Goal: Complete application form: Complete application form

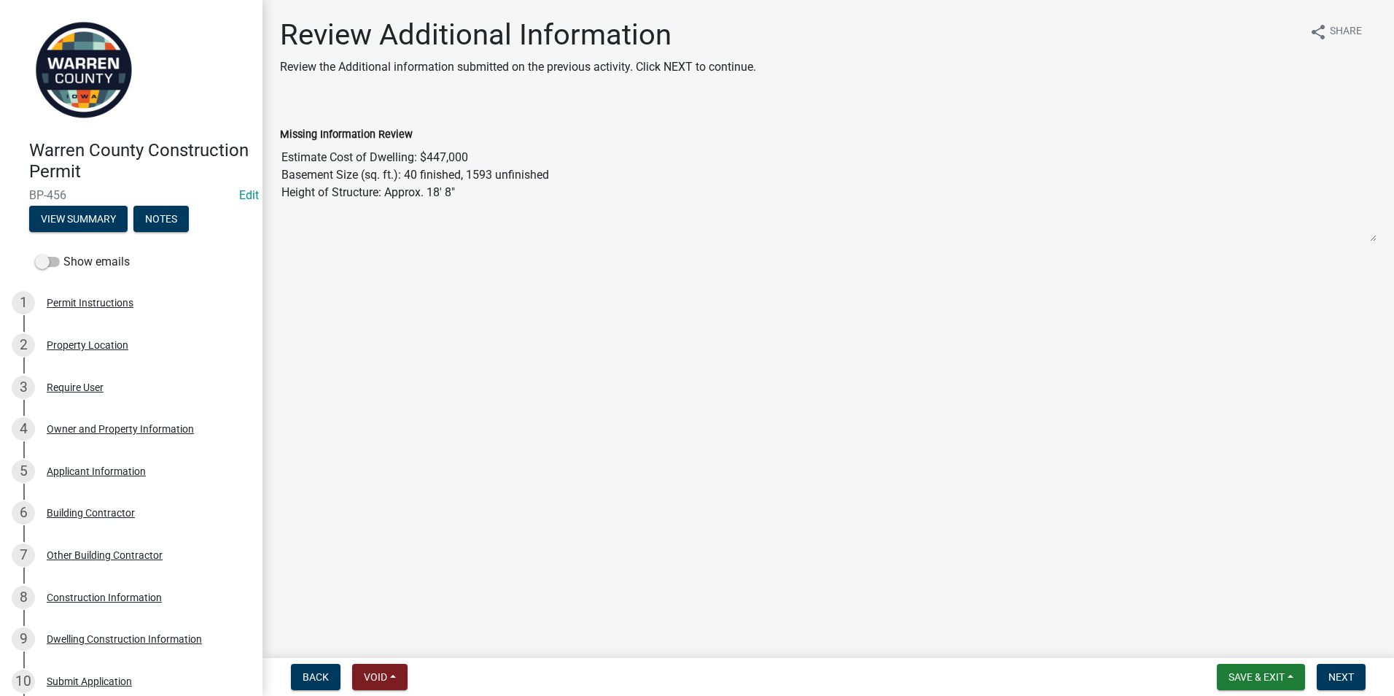
scroll to position [146, 0]
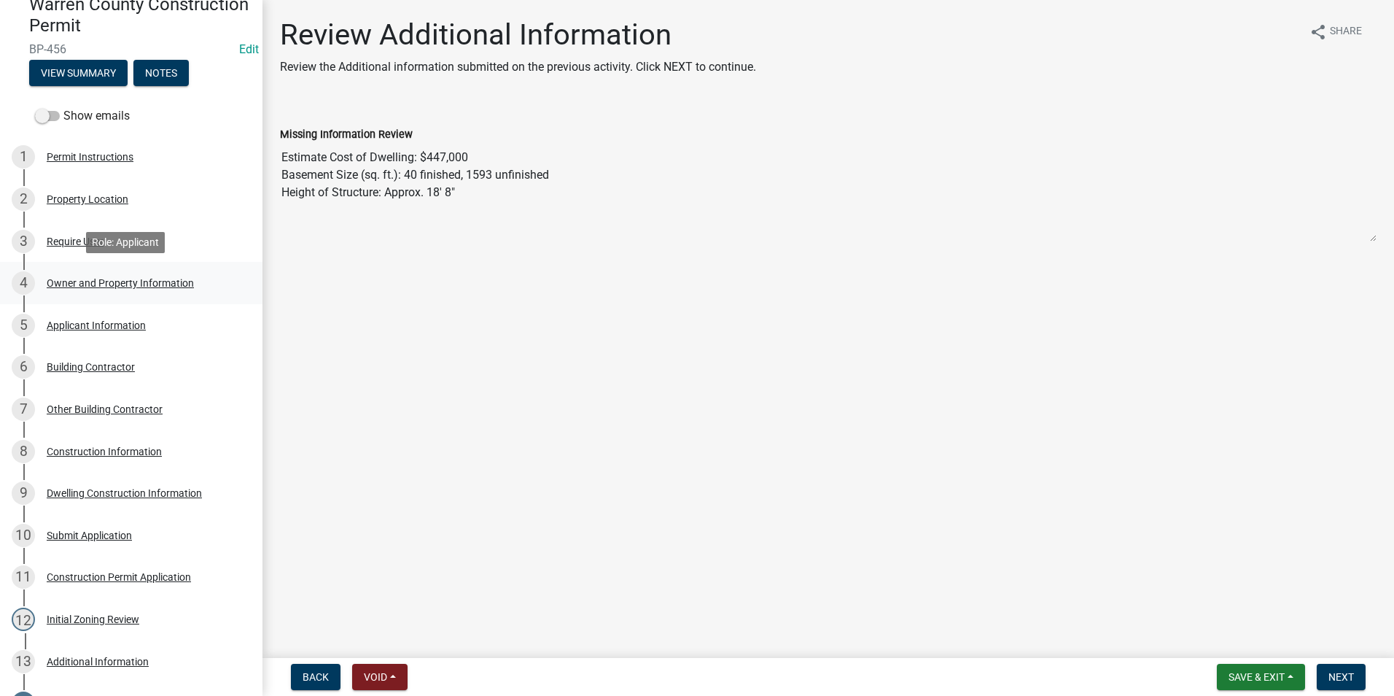
click at [71, 286] on div "Owner and Property Information" at bounding box center [120, 283] width 147 height 10
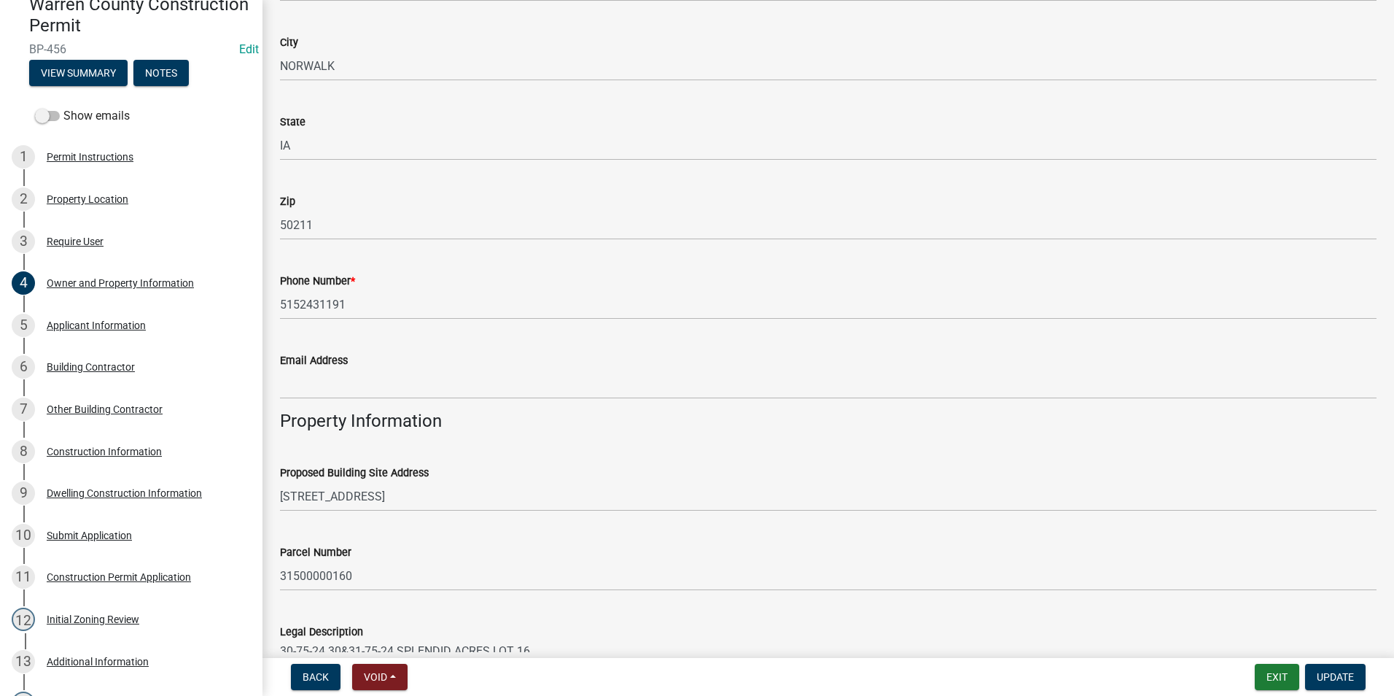
scroll to position [365, 0]
click at [100, 612] on div "12 Initial Zoning Review" at bounding box center [125, 618] width 227 height 23
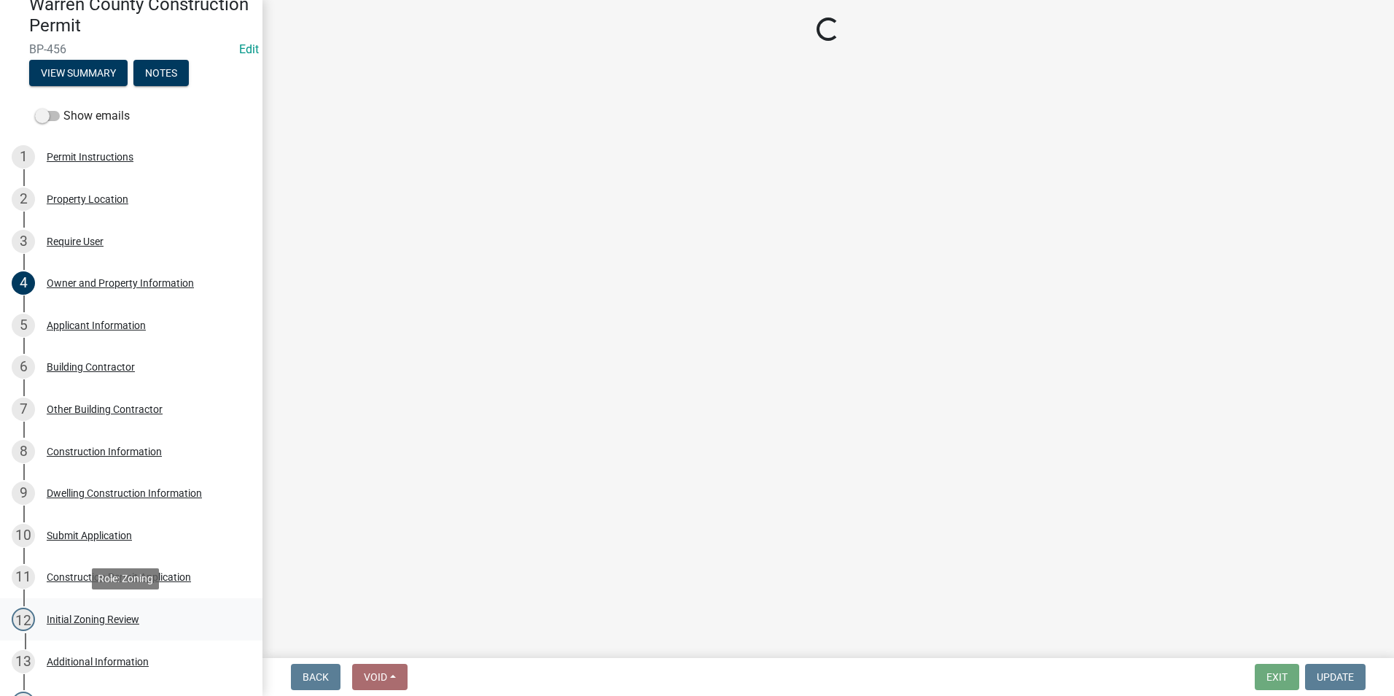
scroll to position [0, 0]
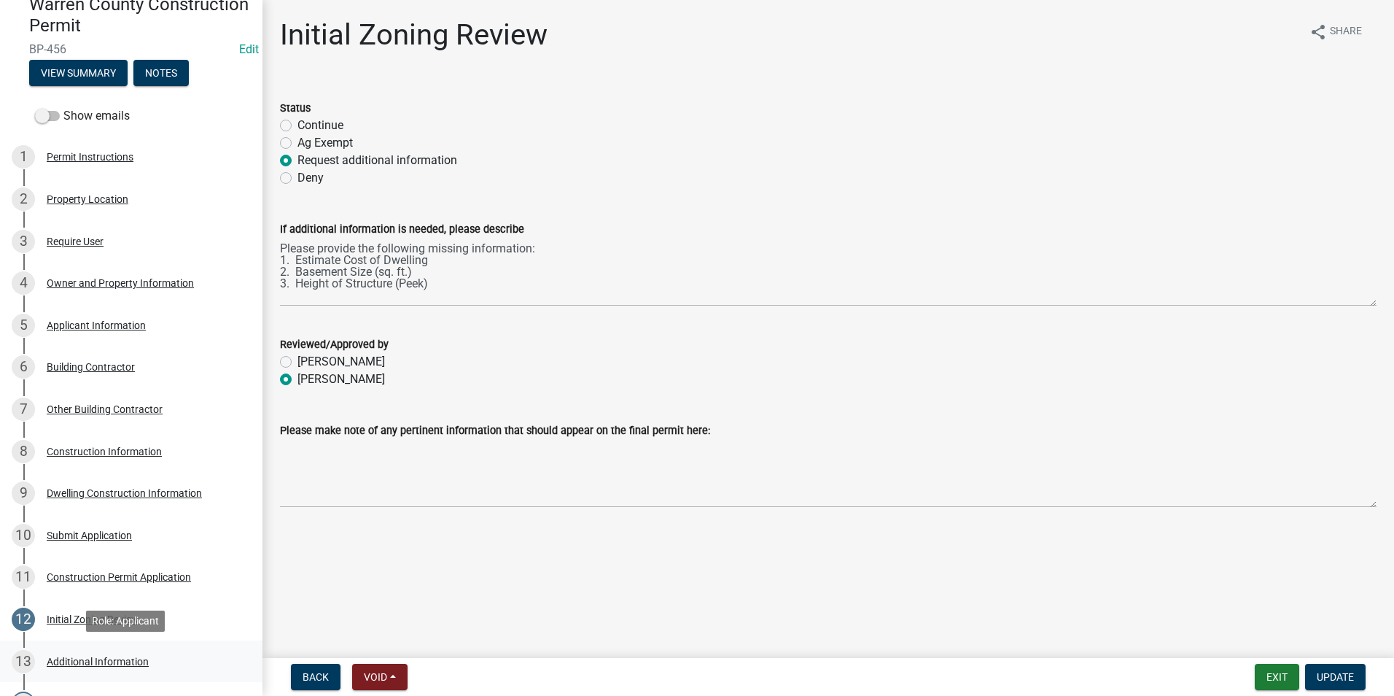
click at [83, 656] on div "Additional Information" at bounding box center [98, 661] width 102 height 10
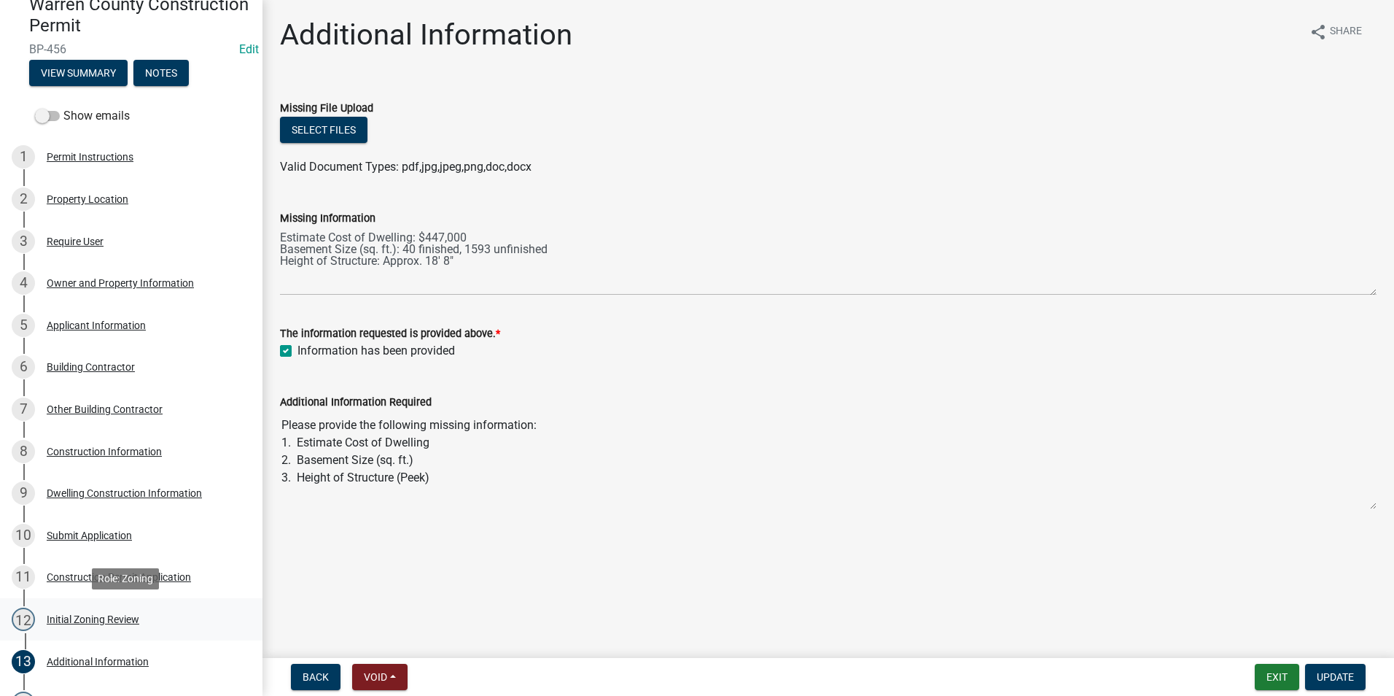
click at [77, 619] on div "Initial Zoning Review" at bounding box center [93, 619] width 93 height 10
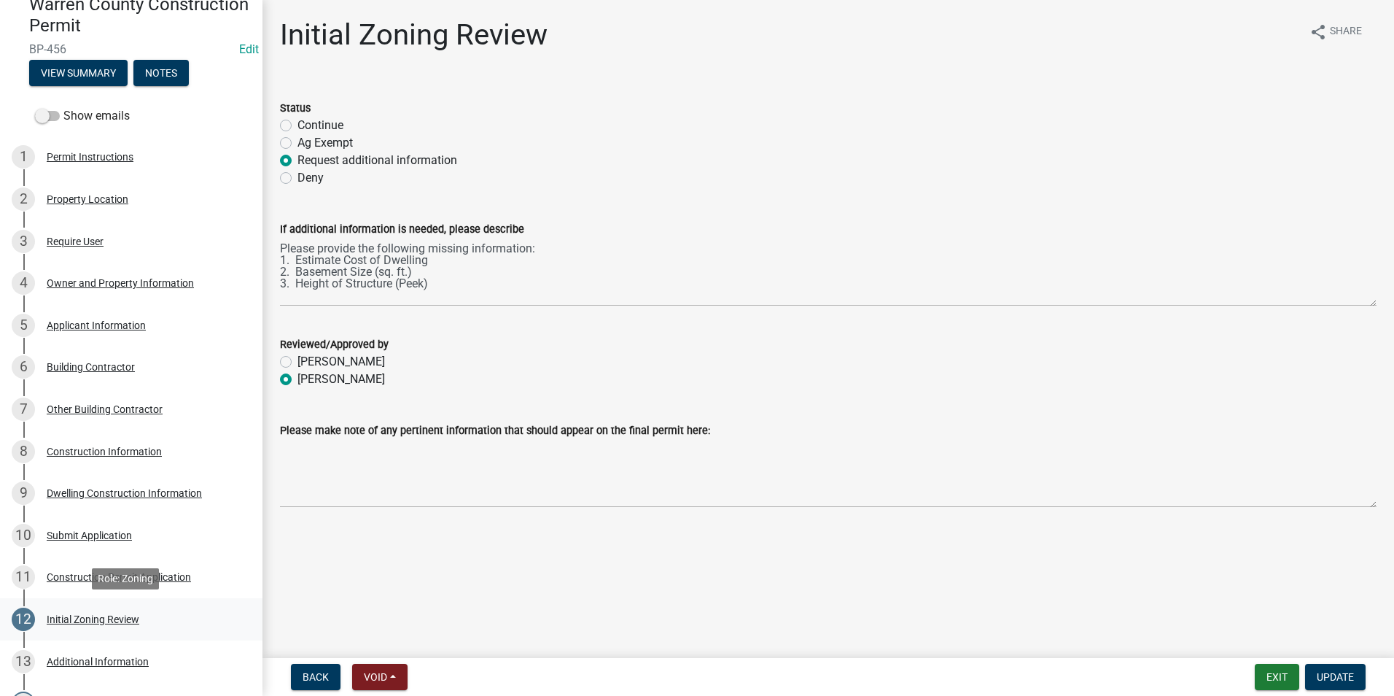
click at [98, 615] on div "Initial Zoning Review" at bounding box center [93, 619] width 93 height 10
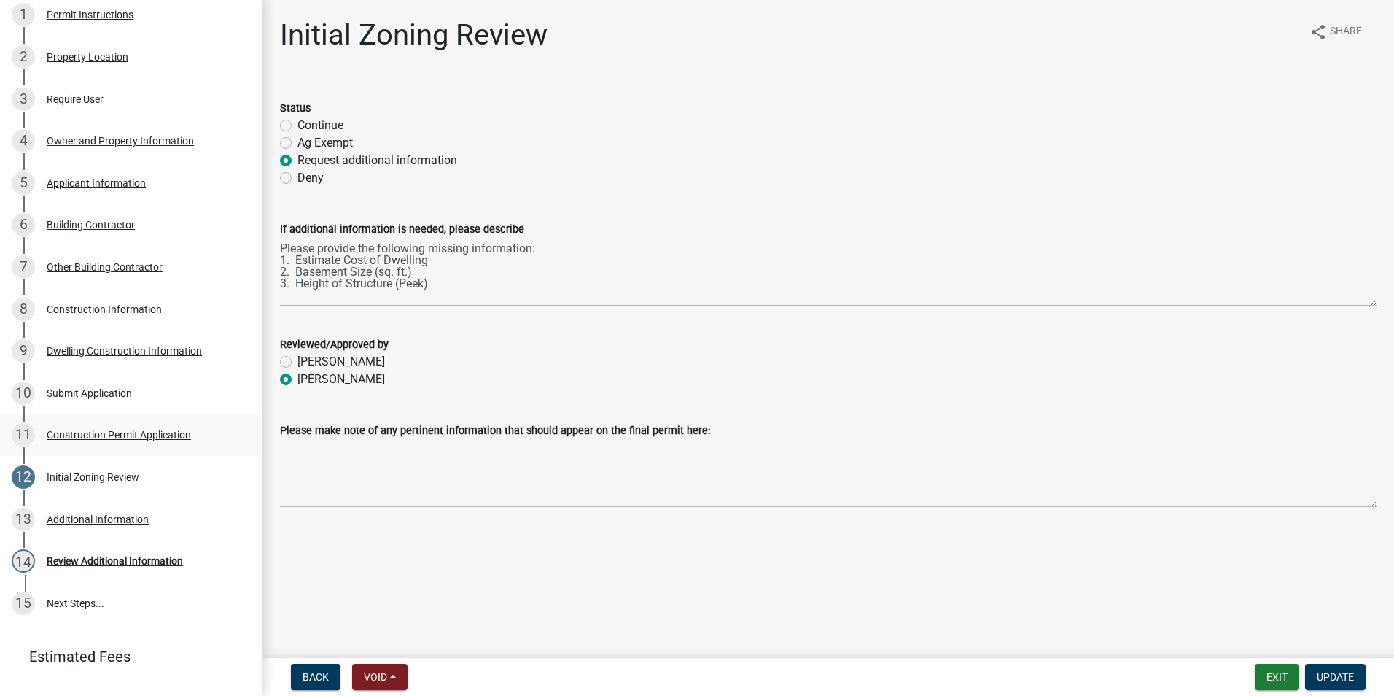
scroll to position [292, 0]
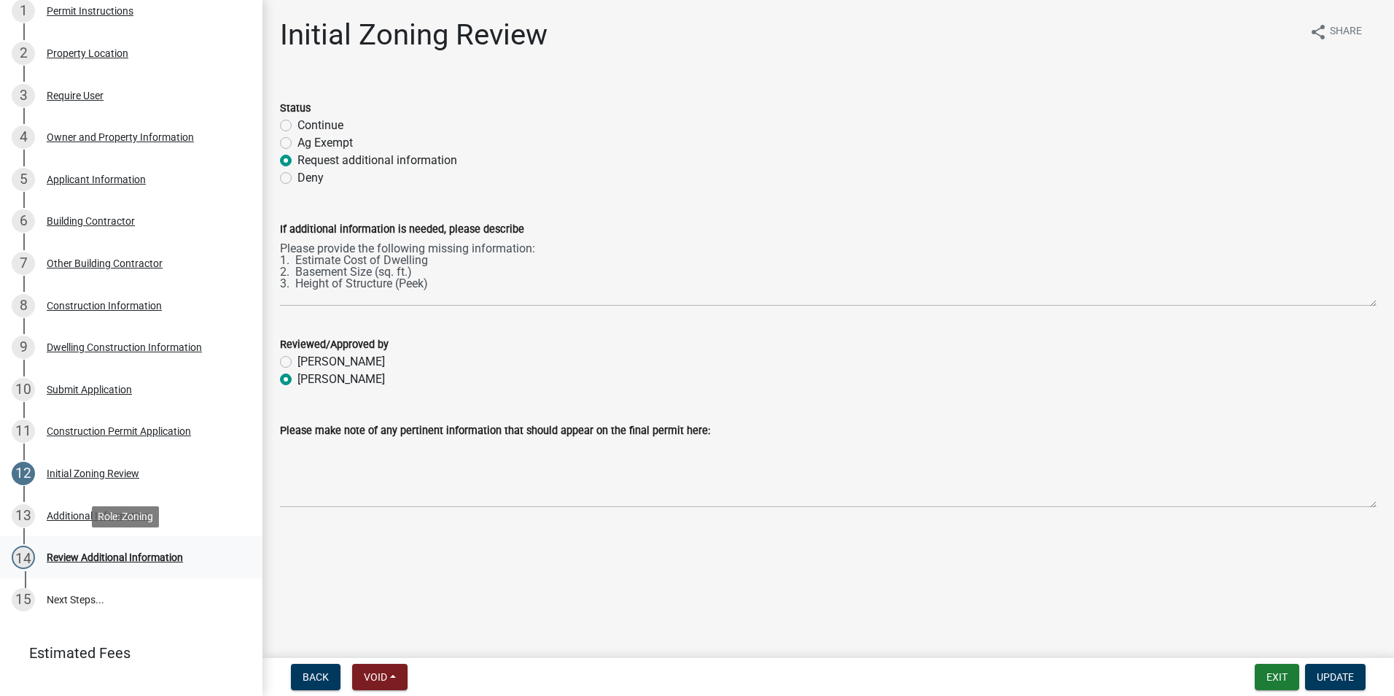
click at [85, 558] on div "Review Additional Information" at bounding box center [115, 557] width 136 height 10
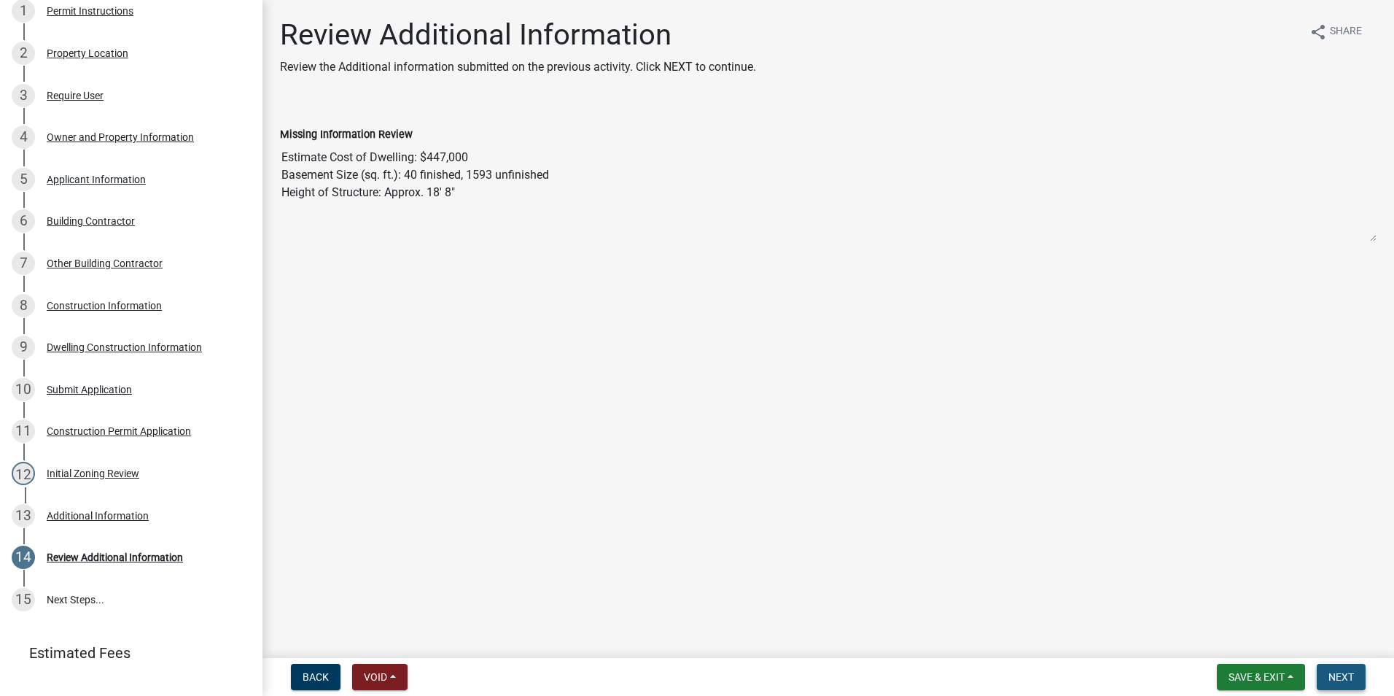
click at [1342, 682] on span "Next" at bounding box center [1341, 677] width 26 height 12
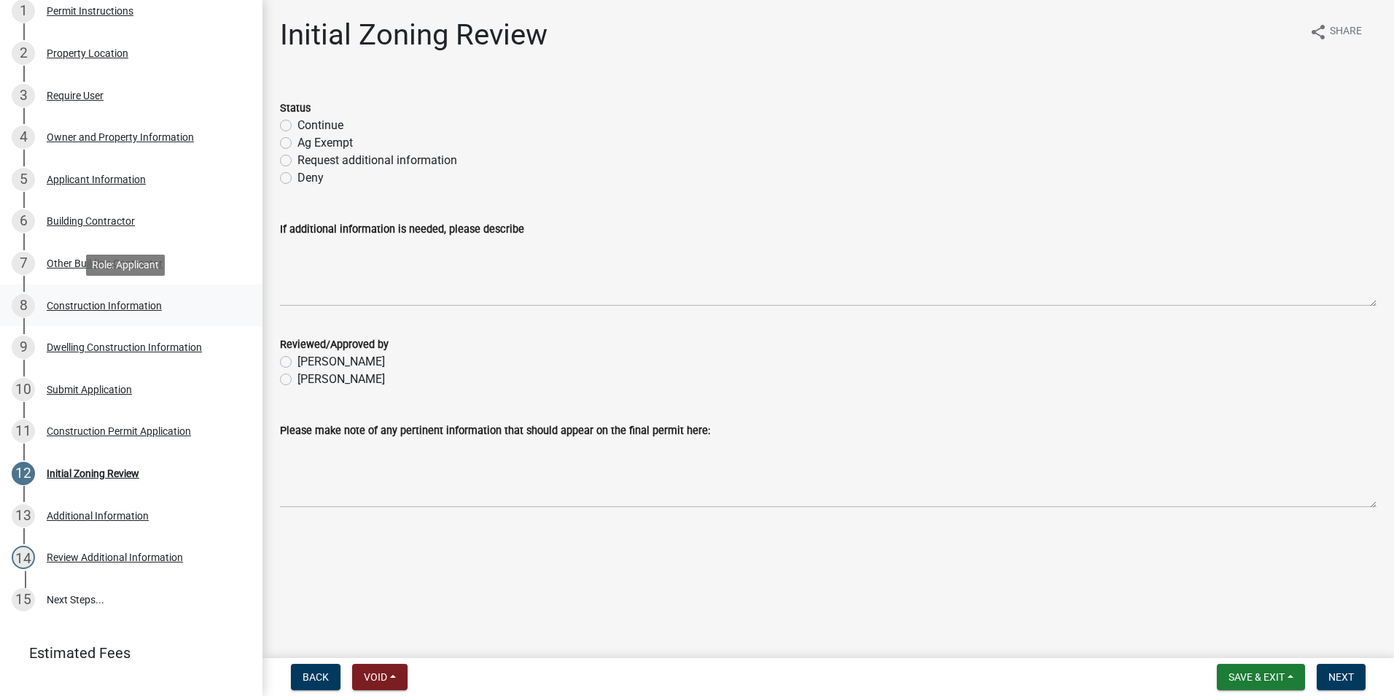
click at [74, 303] on div "Construction Information" at bounding box center [104, 305] width 115 height 10
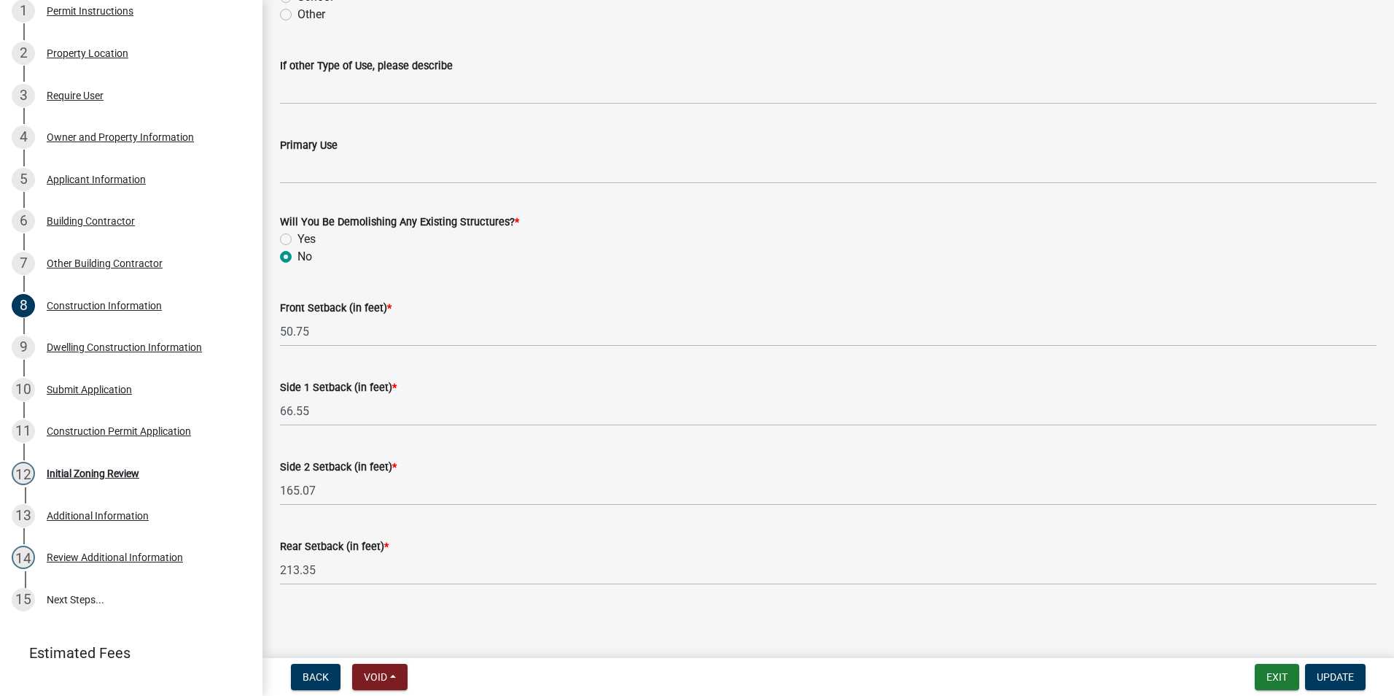
scroll to position [440, 0]
click at [90, 354] on div "9 Dwelling Construction Information" at bounding box center [125, 346] width 227 height 23
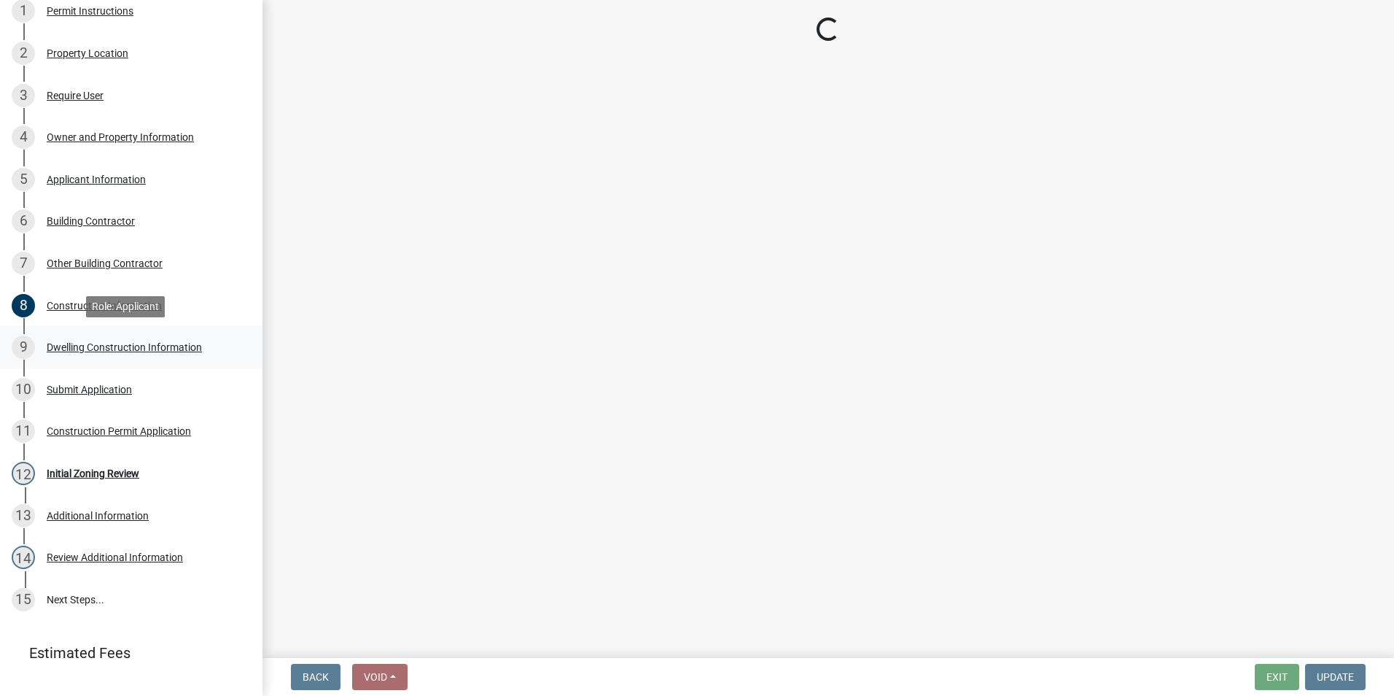
select select "6be2891c-b014-4eb5-8316-9de7191813e4"
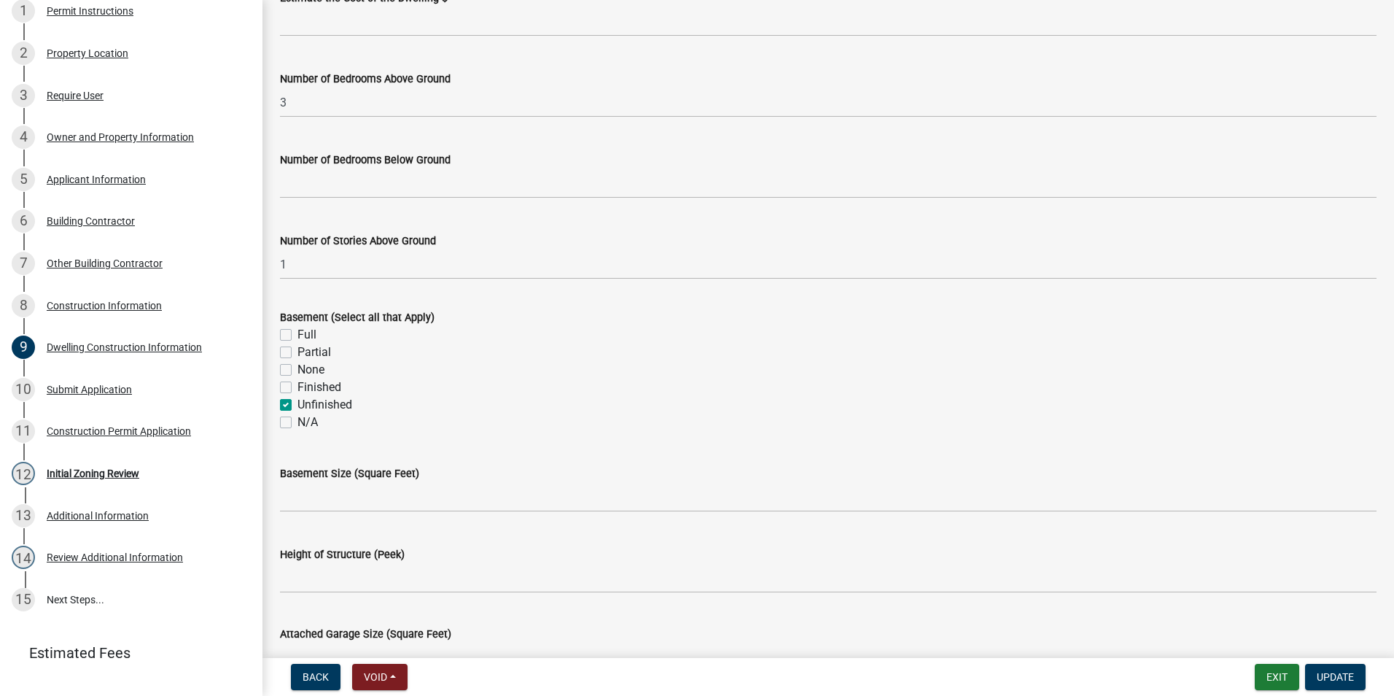
scroll to position [437, 0]
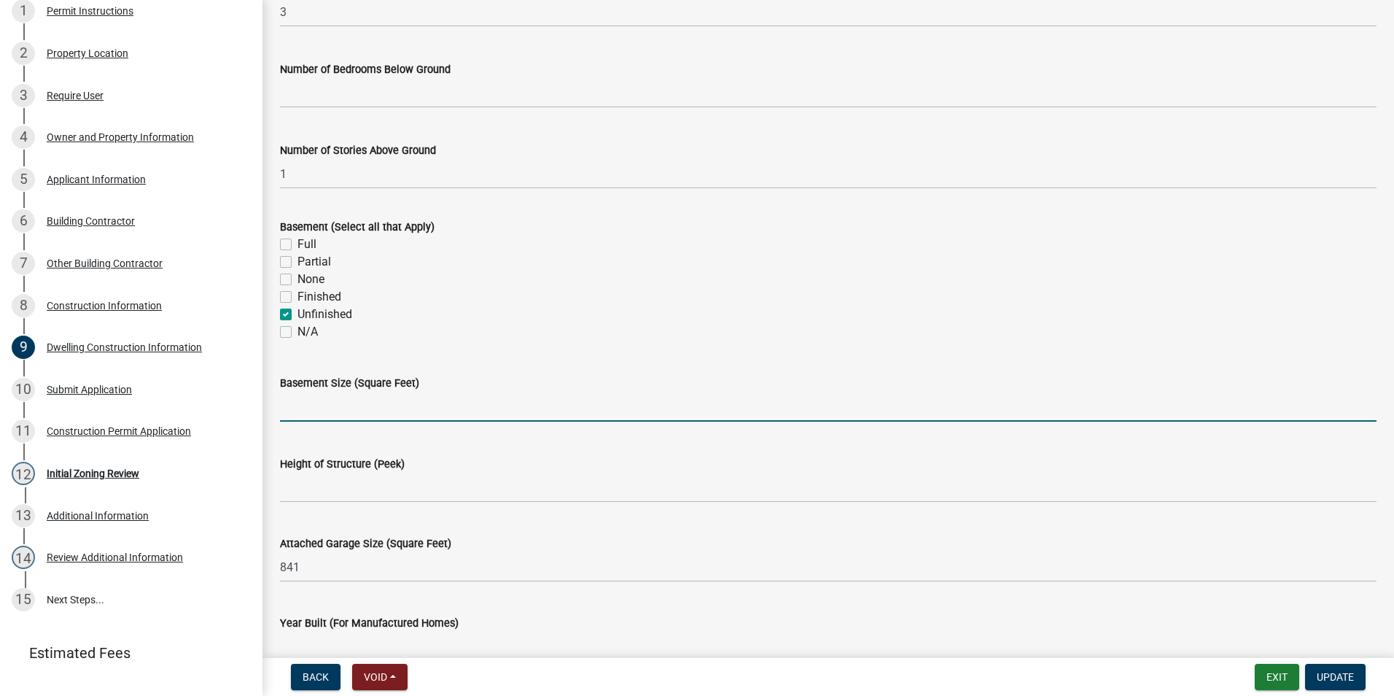
click at [297, 411] on input "text" at bounding box center [828, 407] width 1097 height 30
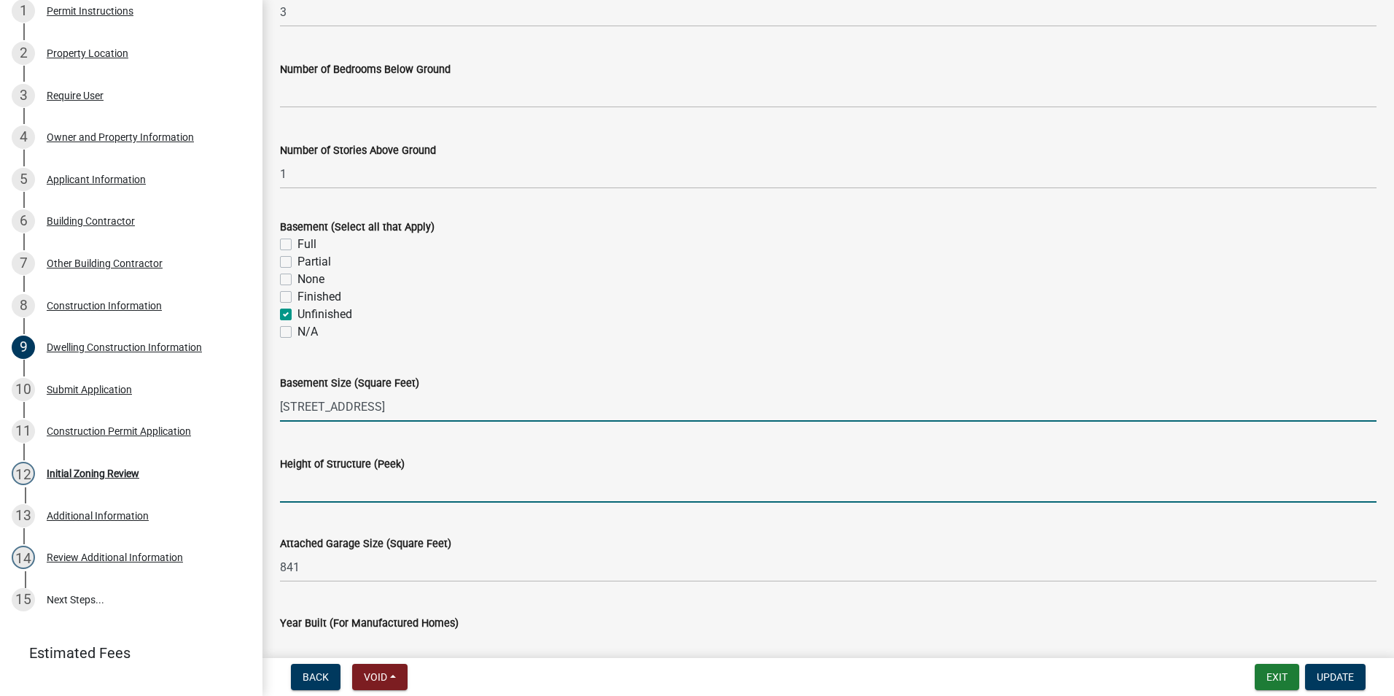
type input "401593"
click at [295, 486] on input "Height of Structure (Peek)" at bounding box center [828, 487] width 1097 height 30
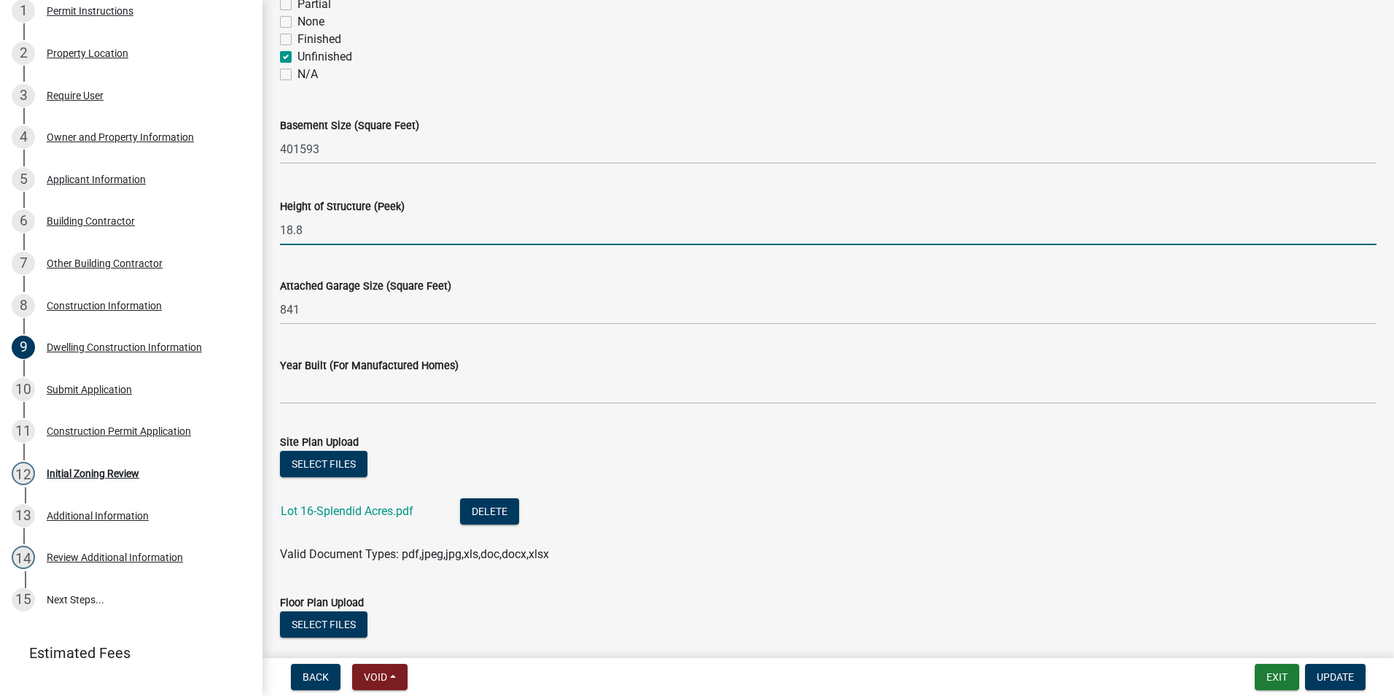
scroll to position [729, 0]
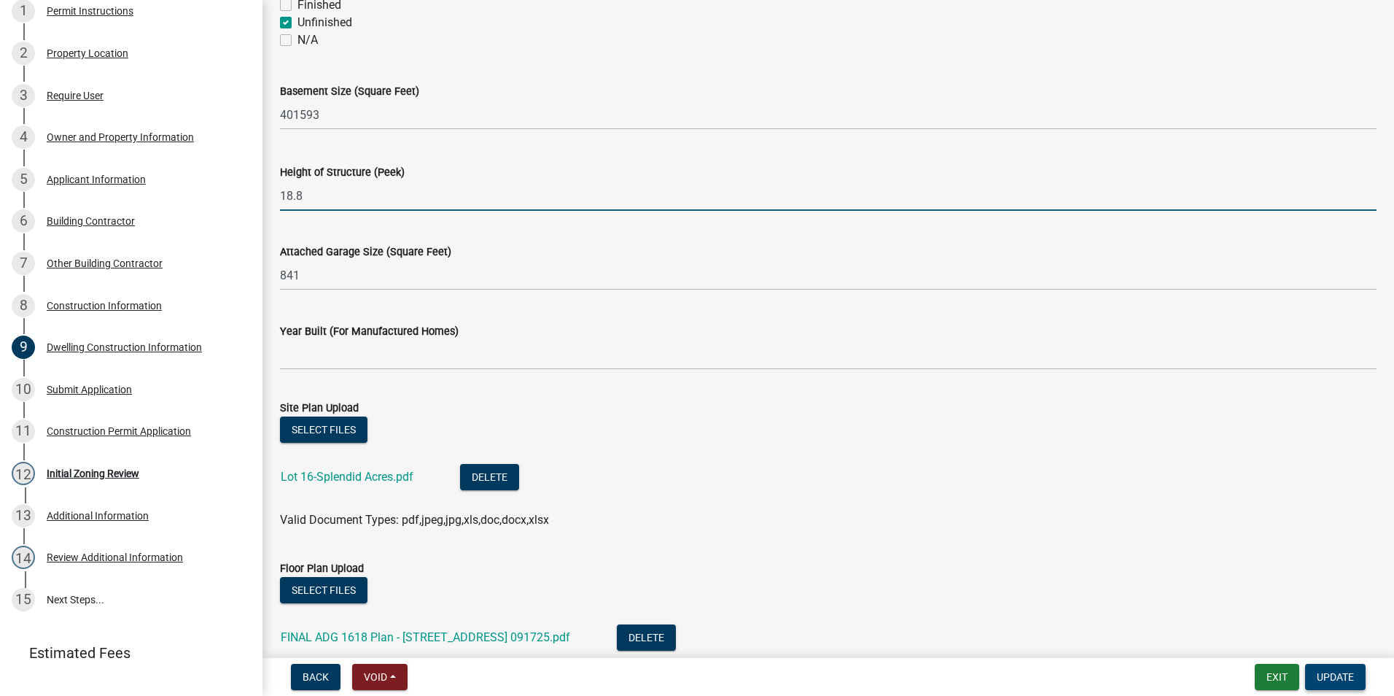
type input "18.8"
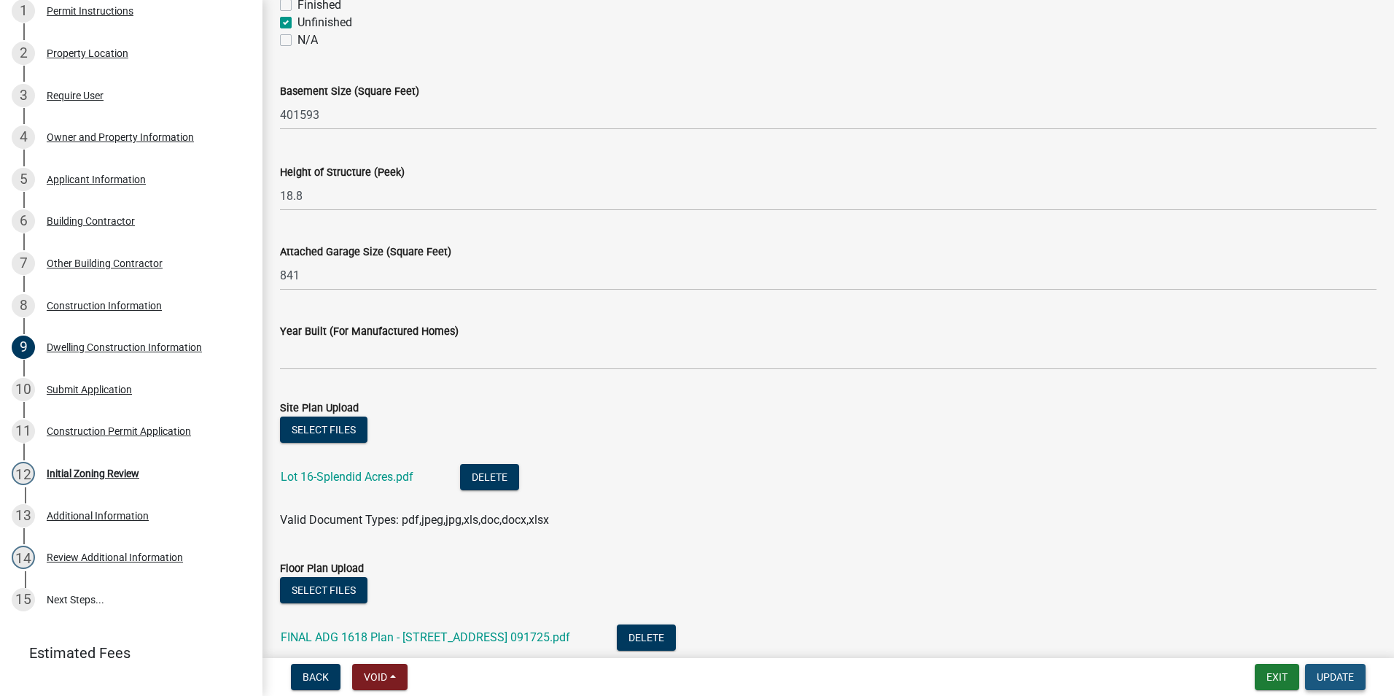
click at [1340, 674] on span "Update" at bounding box center [1335, 677] width 37 height 12
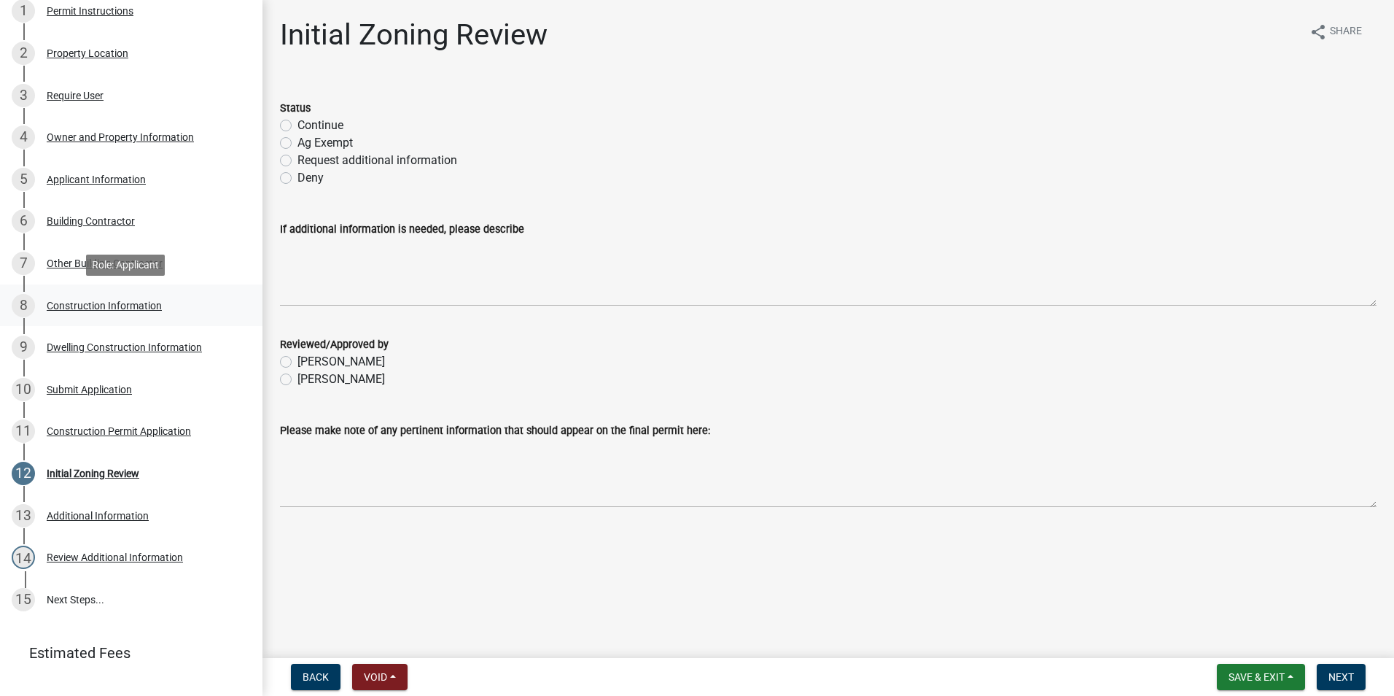
click at [66, 308] on div "Construction Information" at bounding box center [104, 305] width 115 height 10
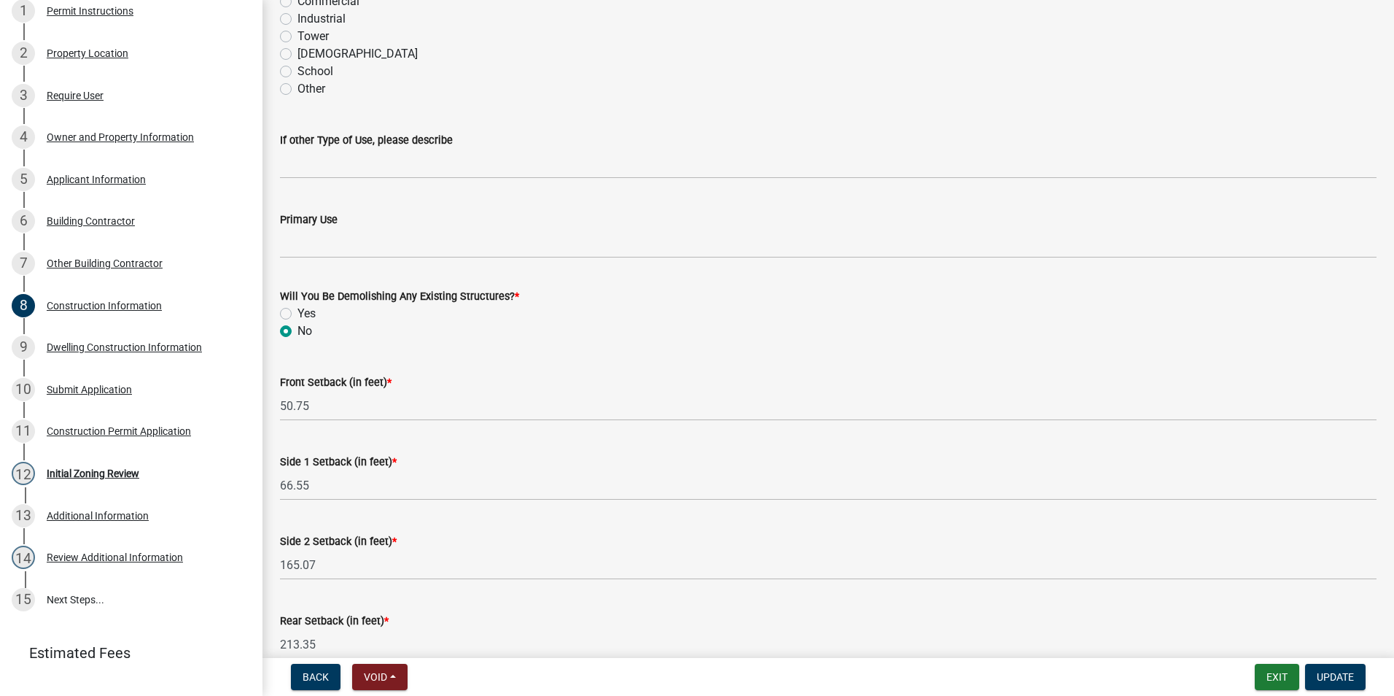
scroll to position [440, 0]
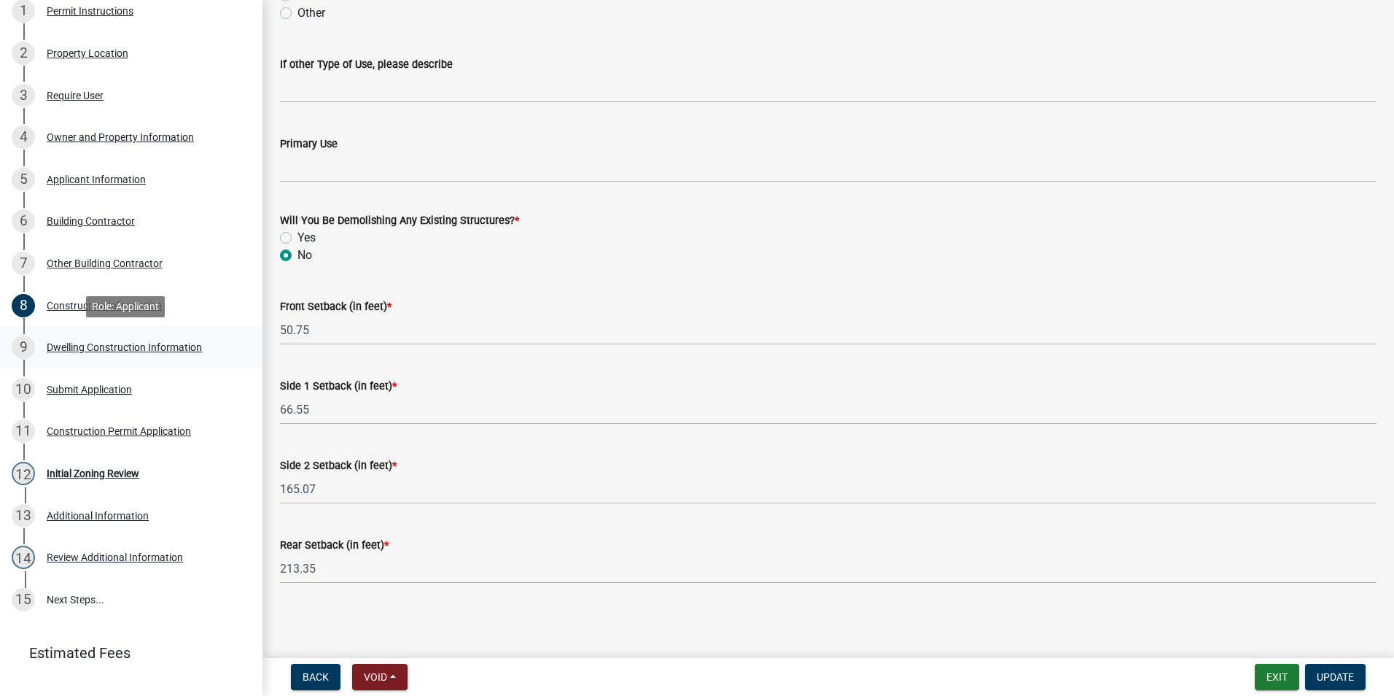
click at [125, 346] on div "Dwelling Construction Information" at bounding box center [124, 347] width 155 height 10
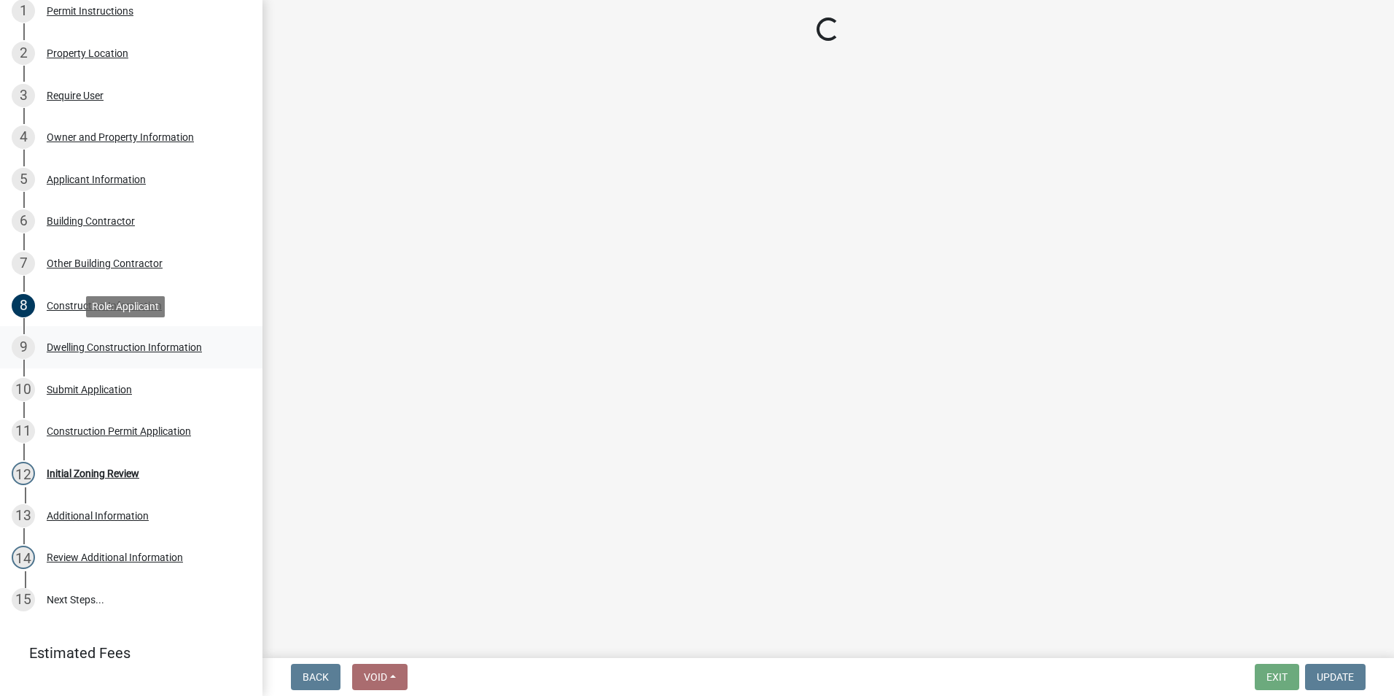
select select "6be2891c-b014-4eb5-8316-9de7191813e4"
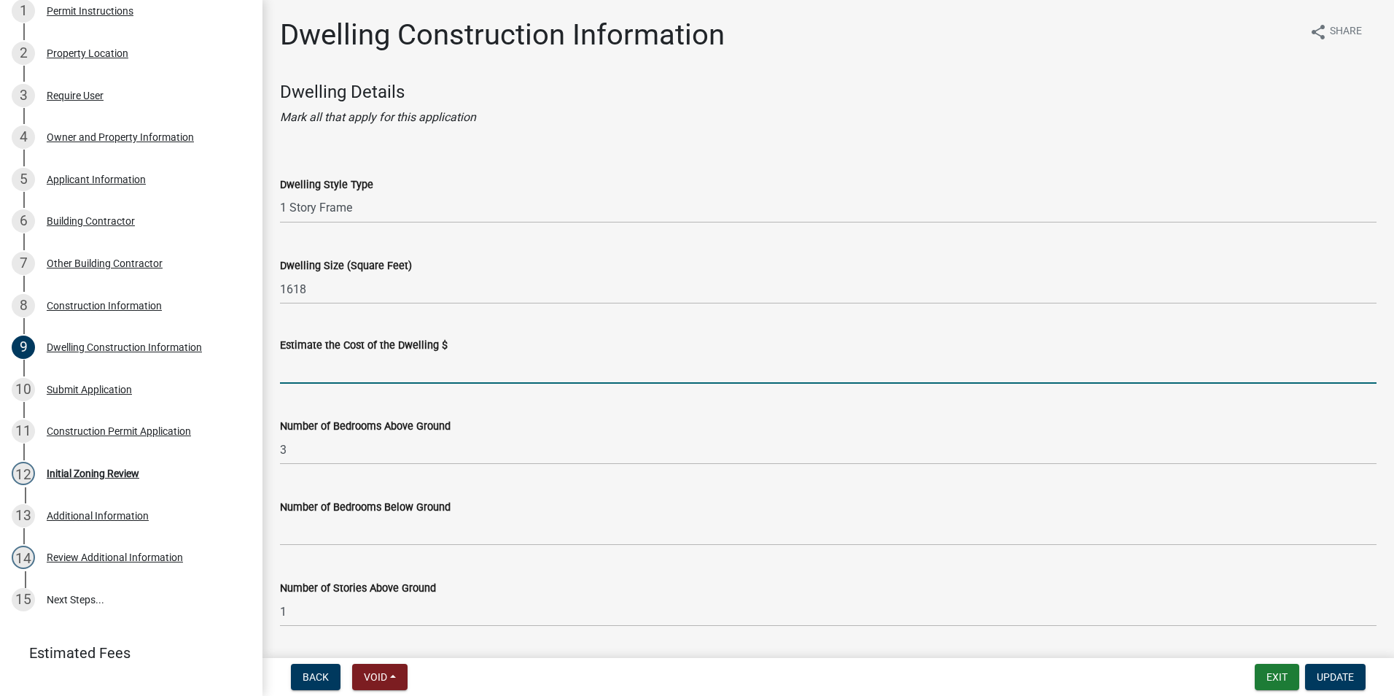
click at [282, 370] on input "text" at bounding box center [828, 369] width 1097 height 30
type input "447000"
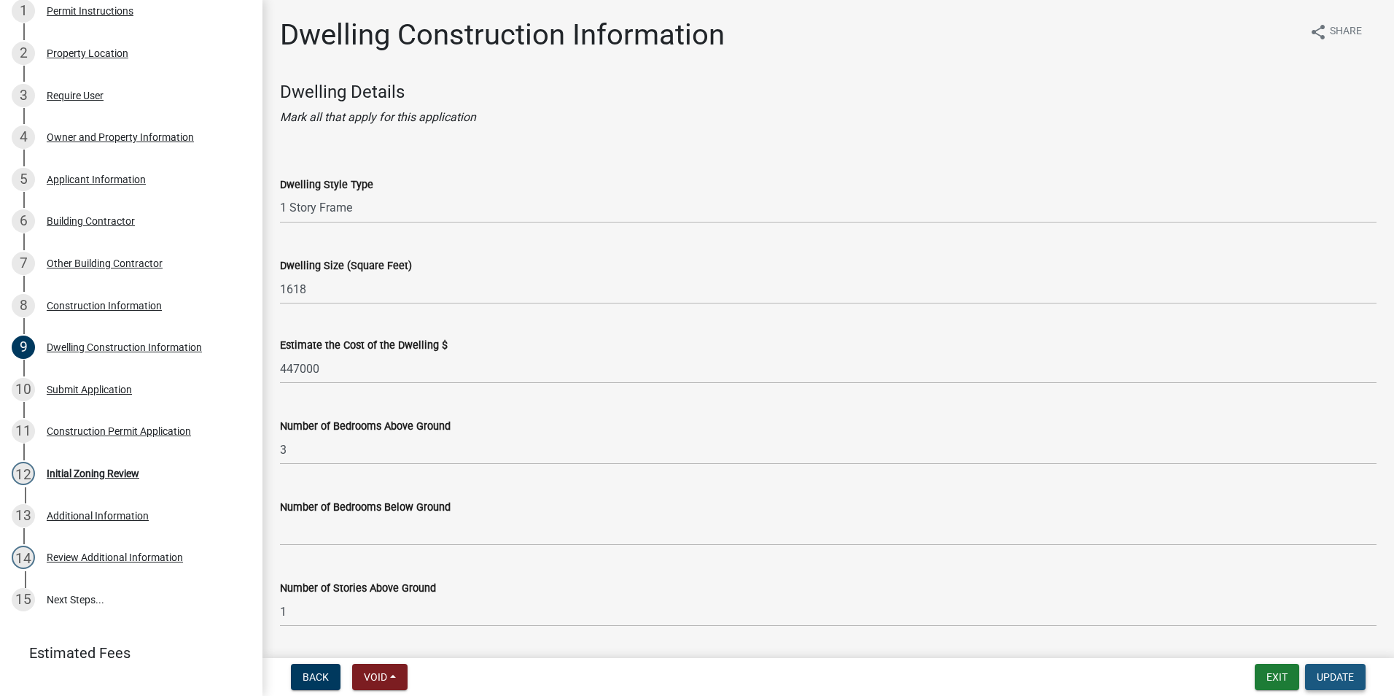
click at [1328, 676] on span "Update" at bounding box center [1335, 677] width 37 height 12
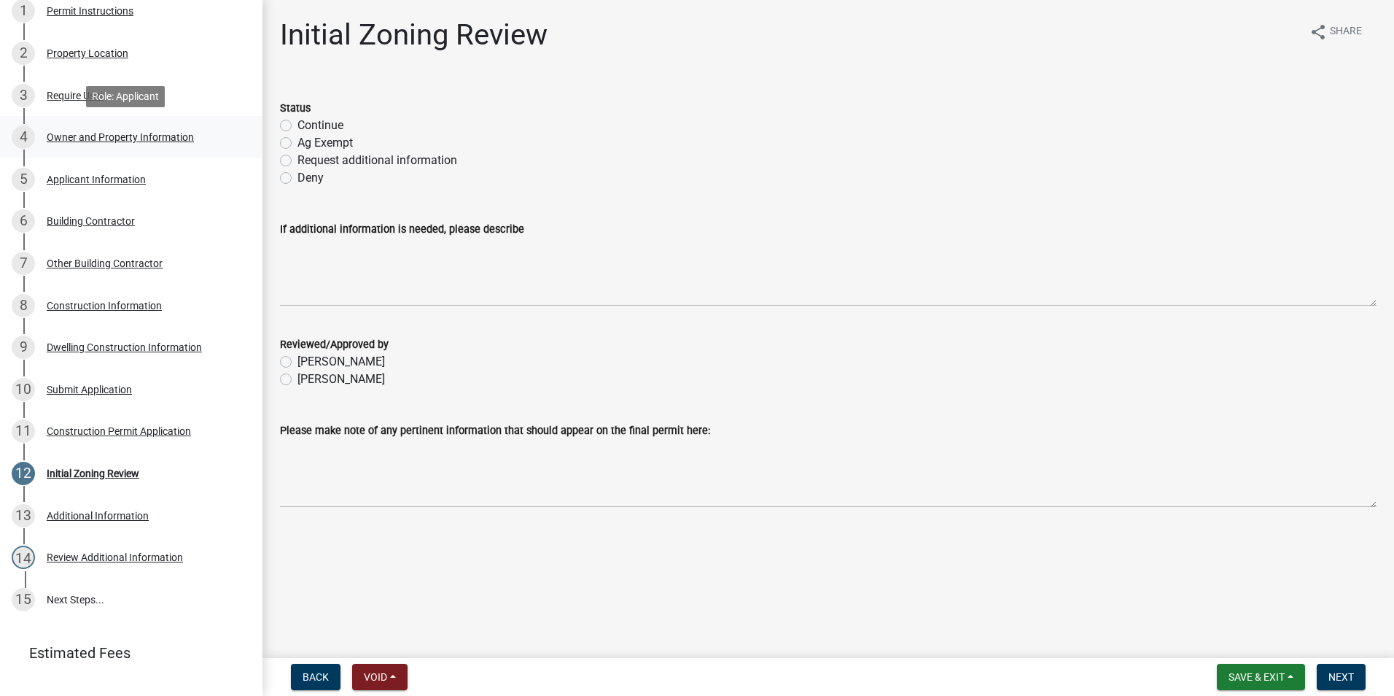
click at [100, 139] on div "Owner and Property Information" at bounding box center [120, 137] width 147 height 10
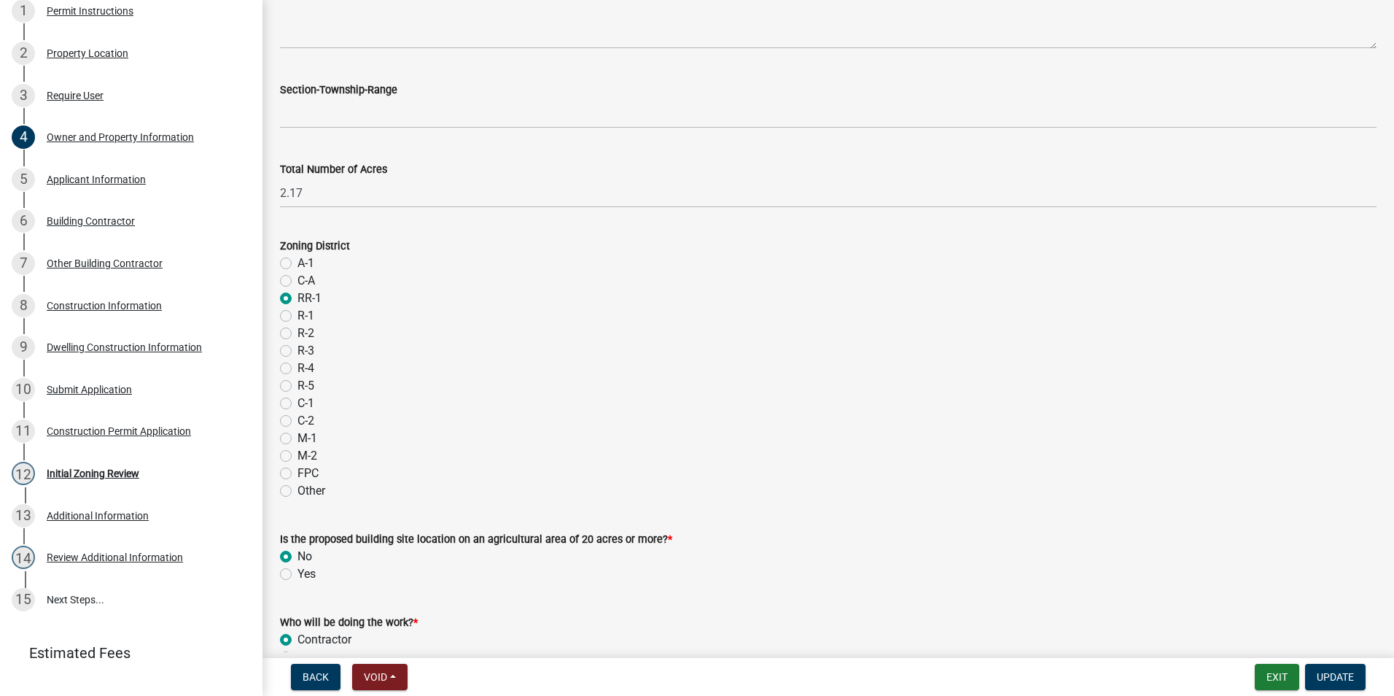
scroll to position [1140, 0]
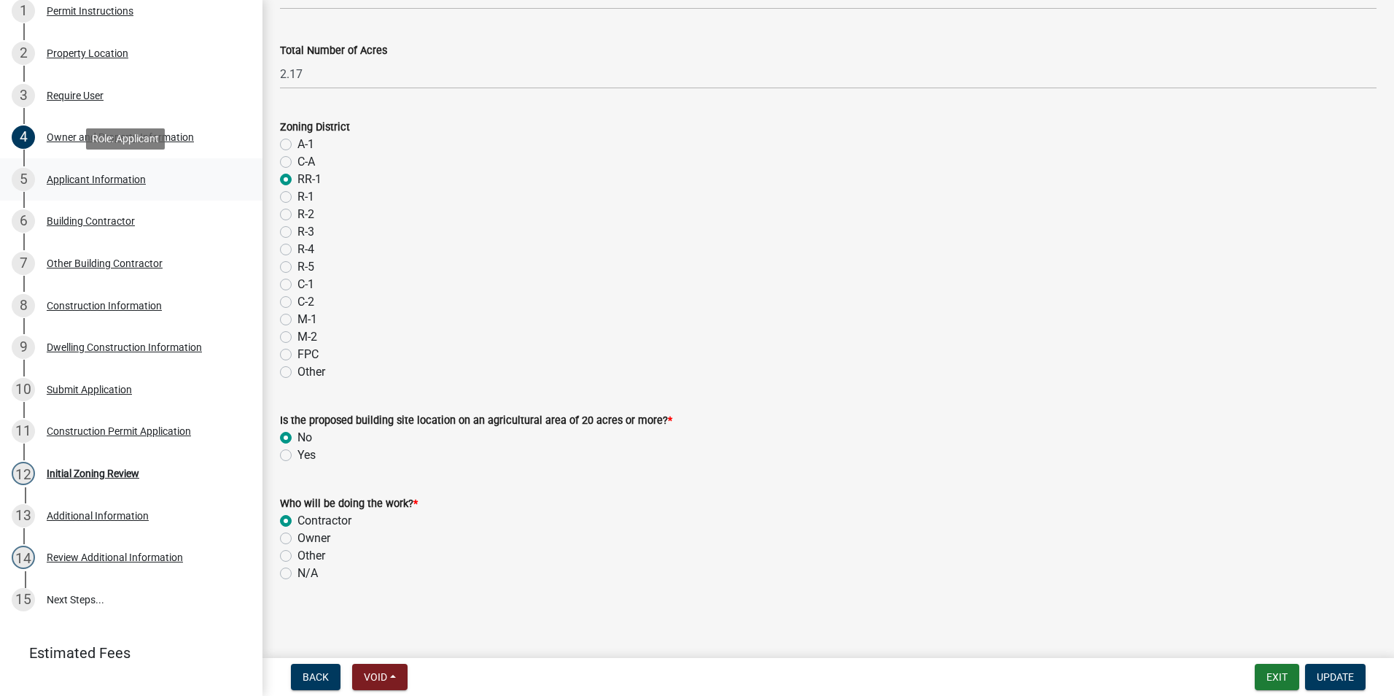
click at [107, 179] on div "Applicant Information" at bounding box center [96, 179] width 99 height 10
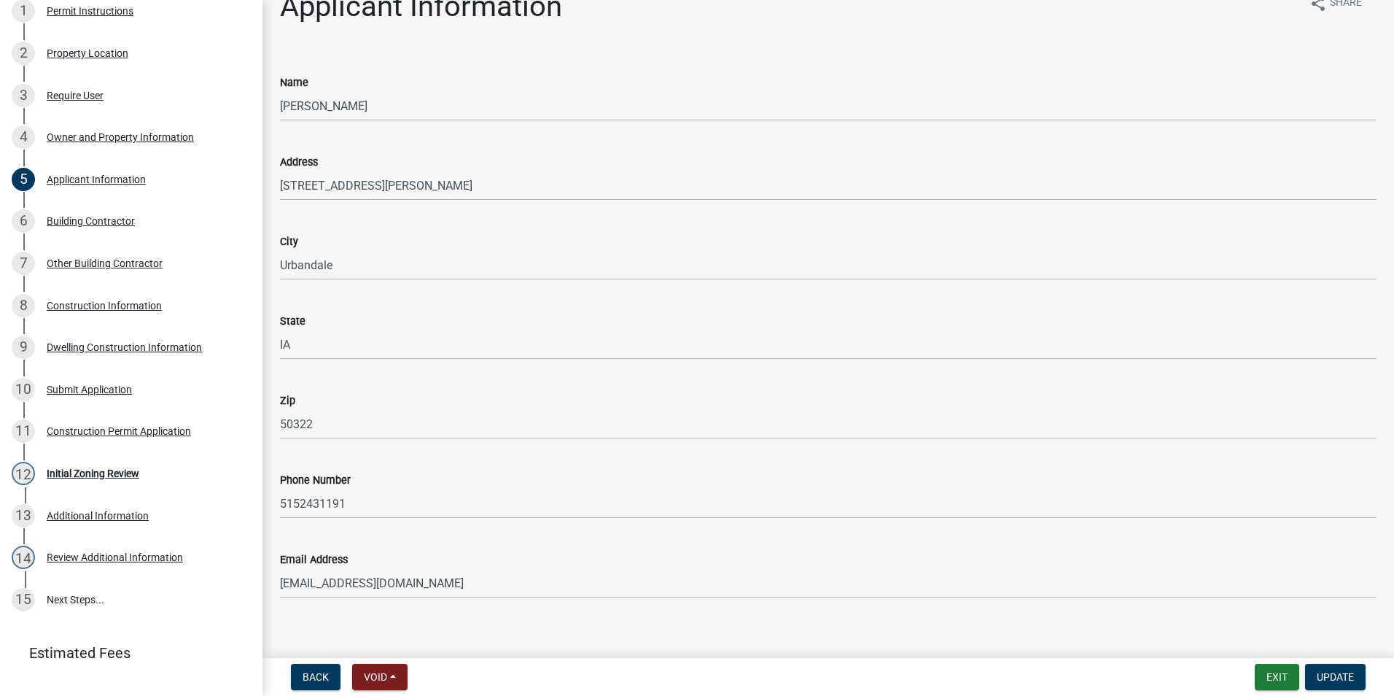
scroll to position [43, 0]
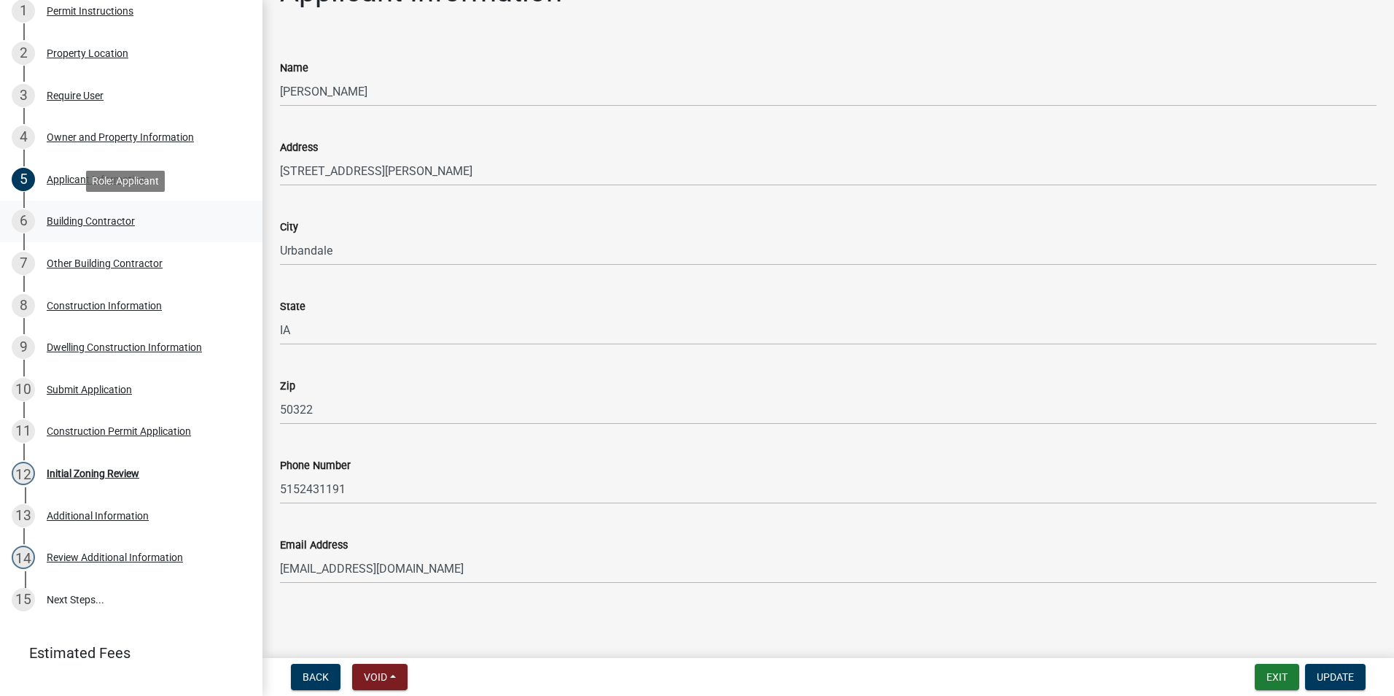
click at [71, 219] on div "Building Contractor" at bounding box center [91, 221] width 88 height 10
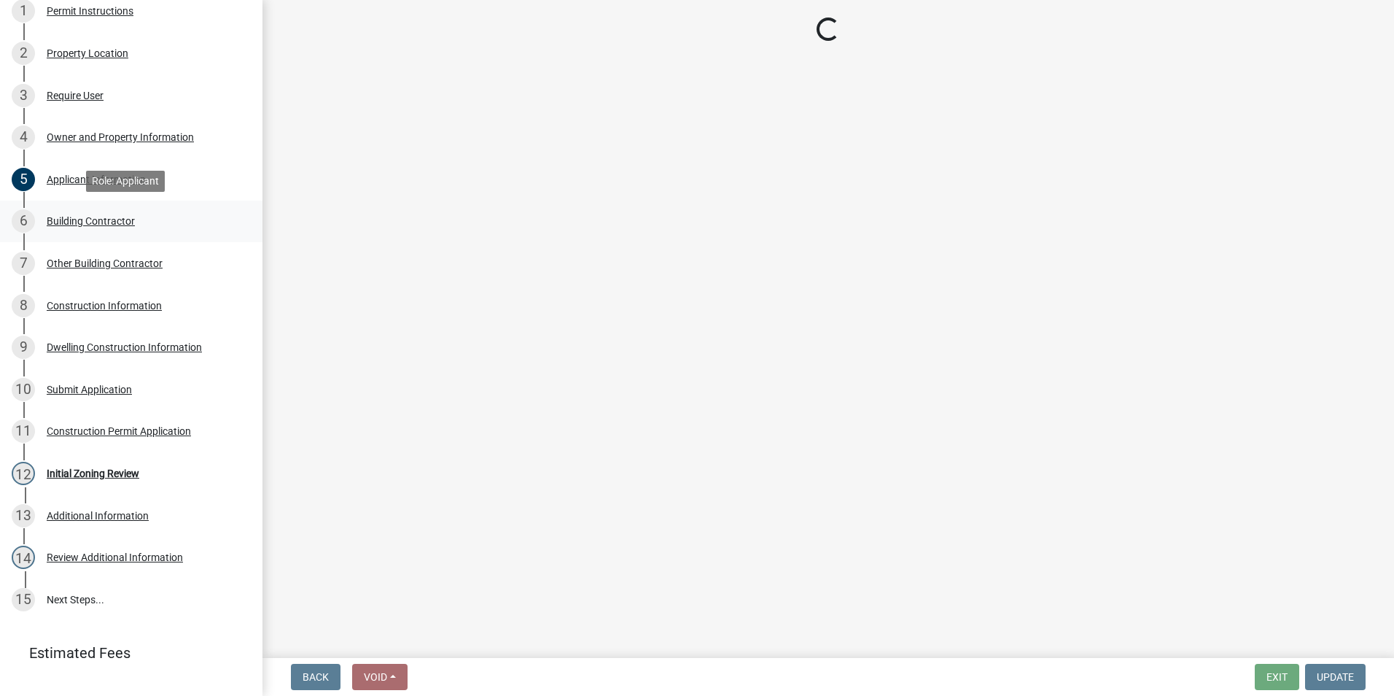
scroll to position [0, 0]
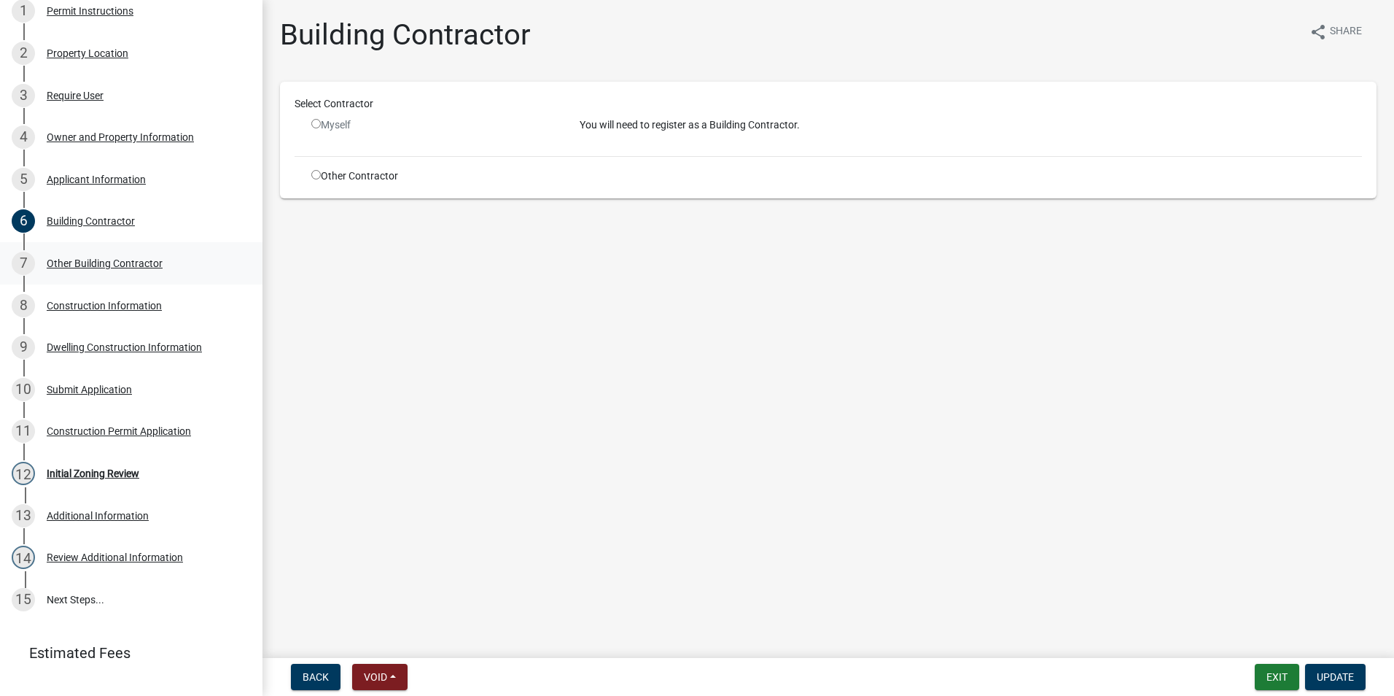
click at [110, 267] on div "Other Building Contractor" at bounding box center [105, 263] width 116 height 10
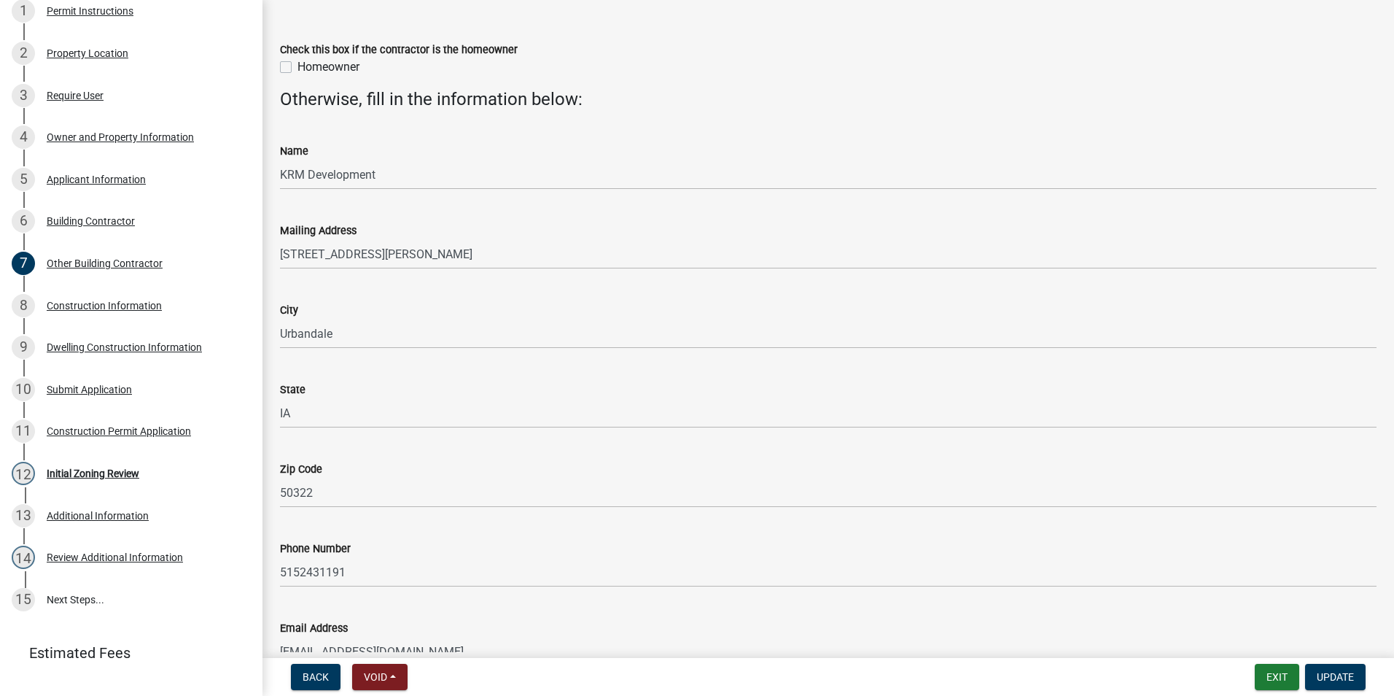
scroll to position [141, 0]
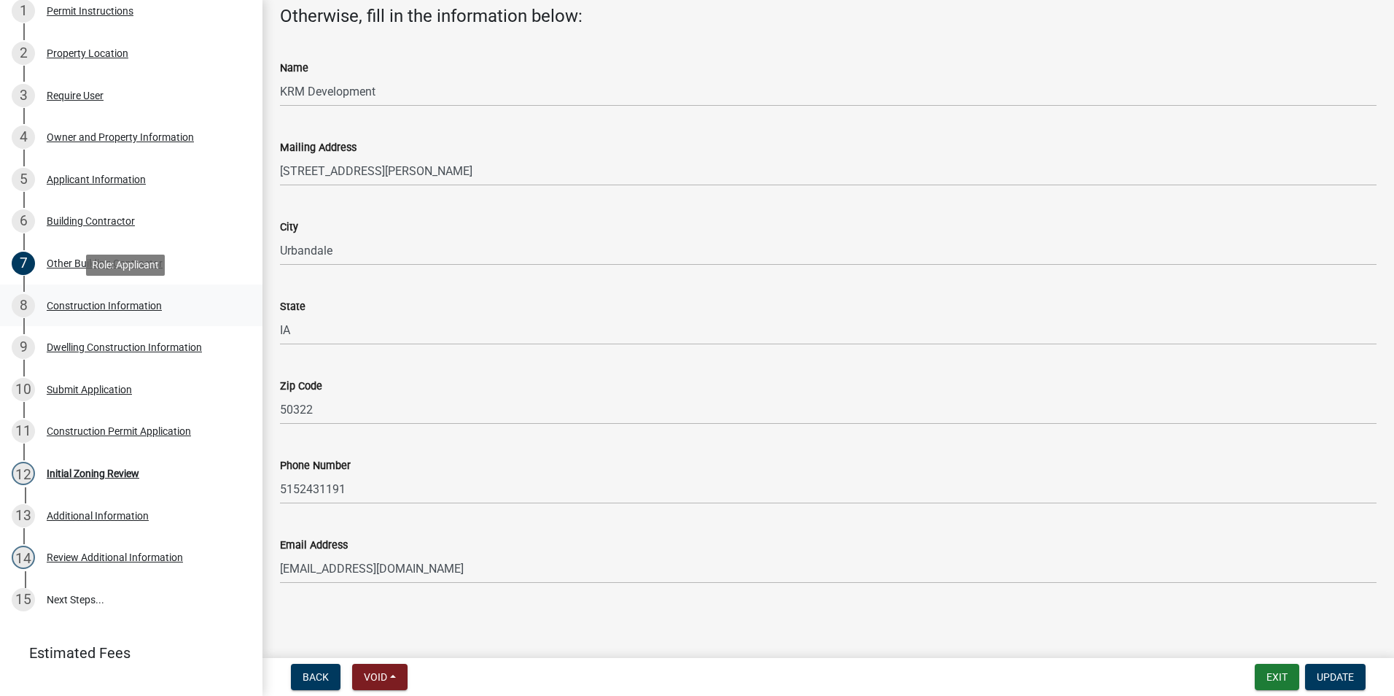
click at [101, 304] on div "Construction Information" at bounding box center [104, 305] width 115 height 10
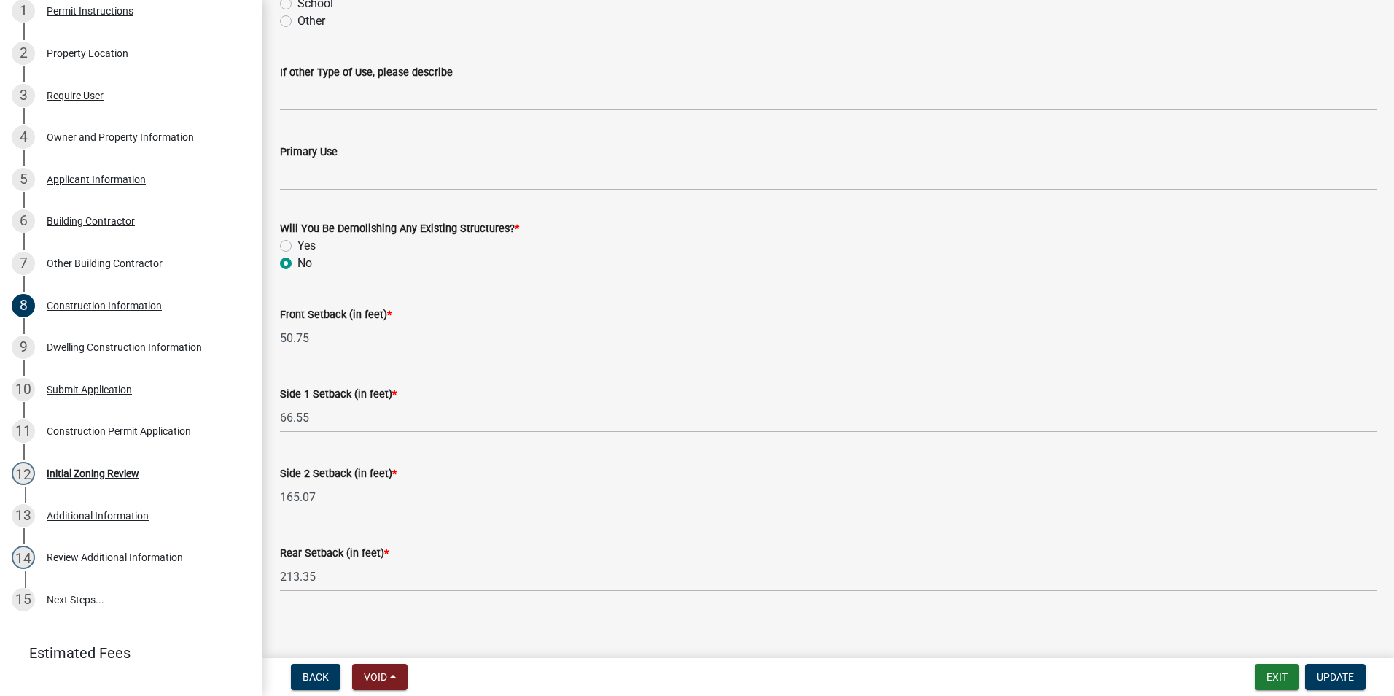
scroll to position [440, 0]
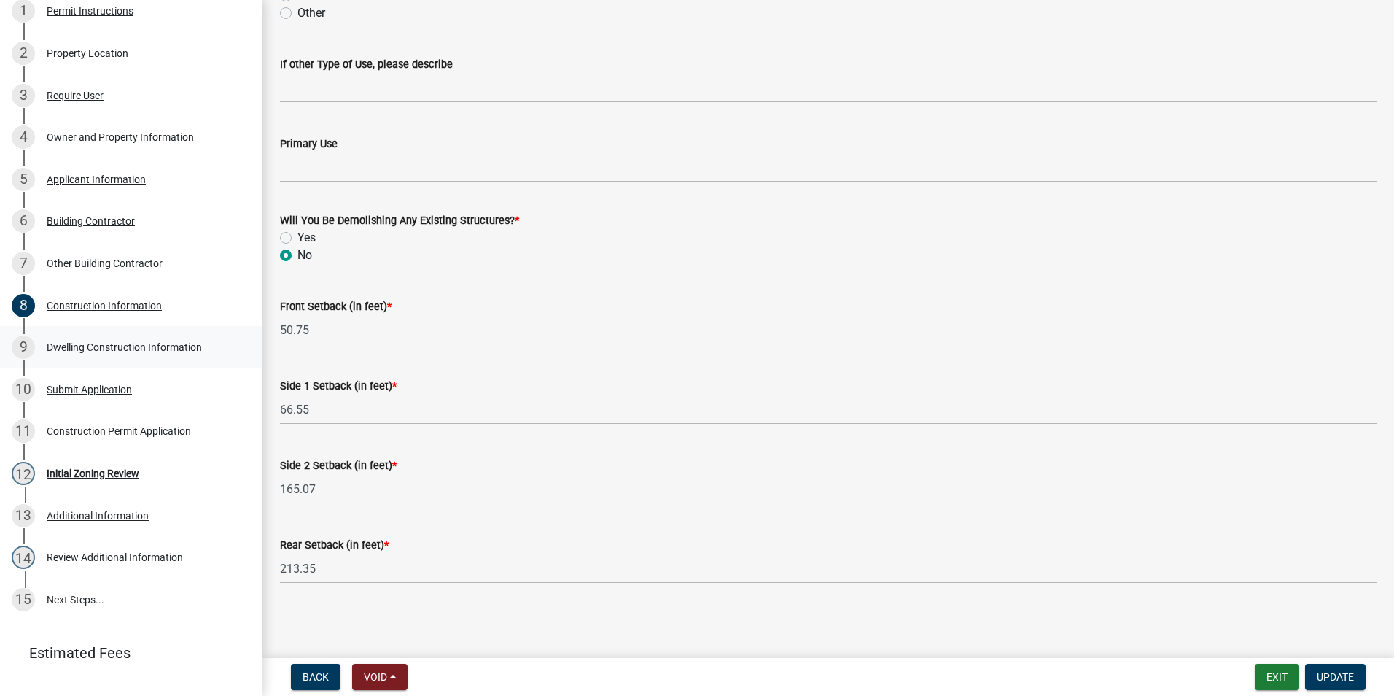
click at [98, 342] on div "Dwelling Construction Information" at bounding box center [124, 347] width 155 height 10
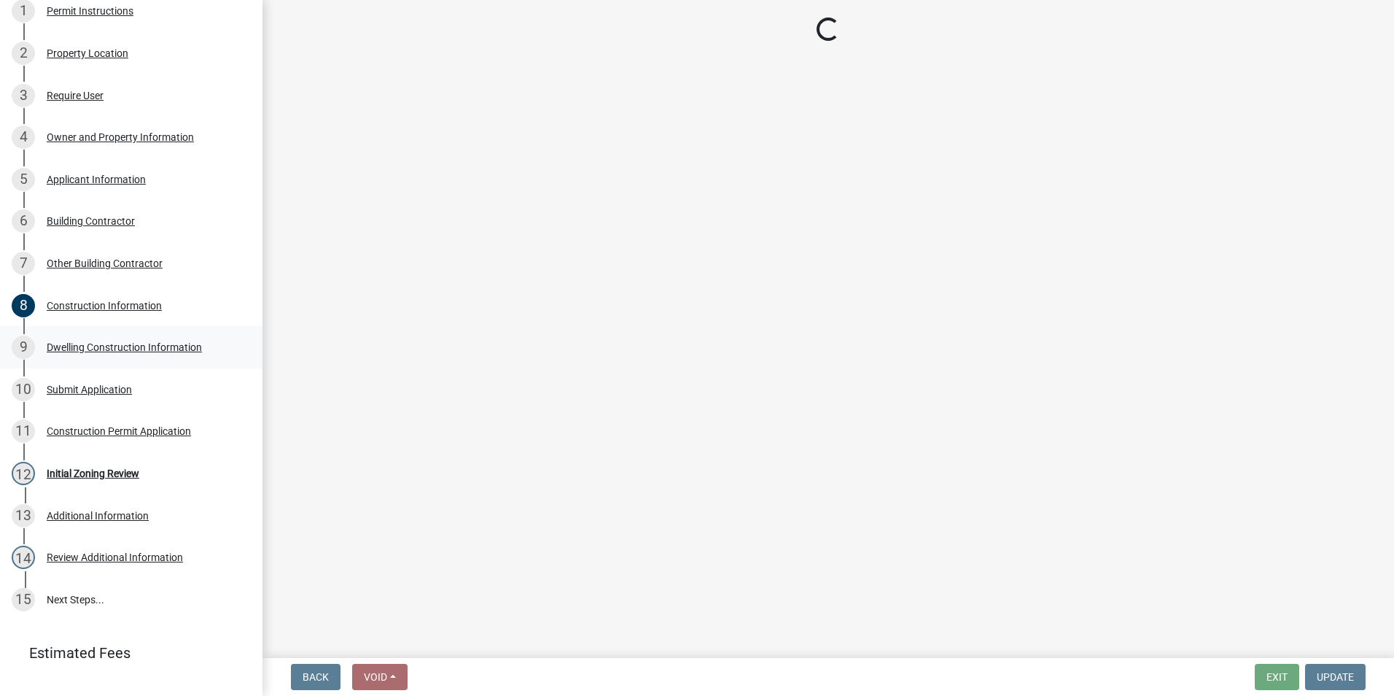
select select "6be2891c-b014-4eb5-8316-9de7191813e4"
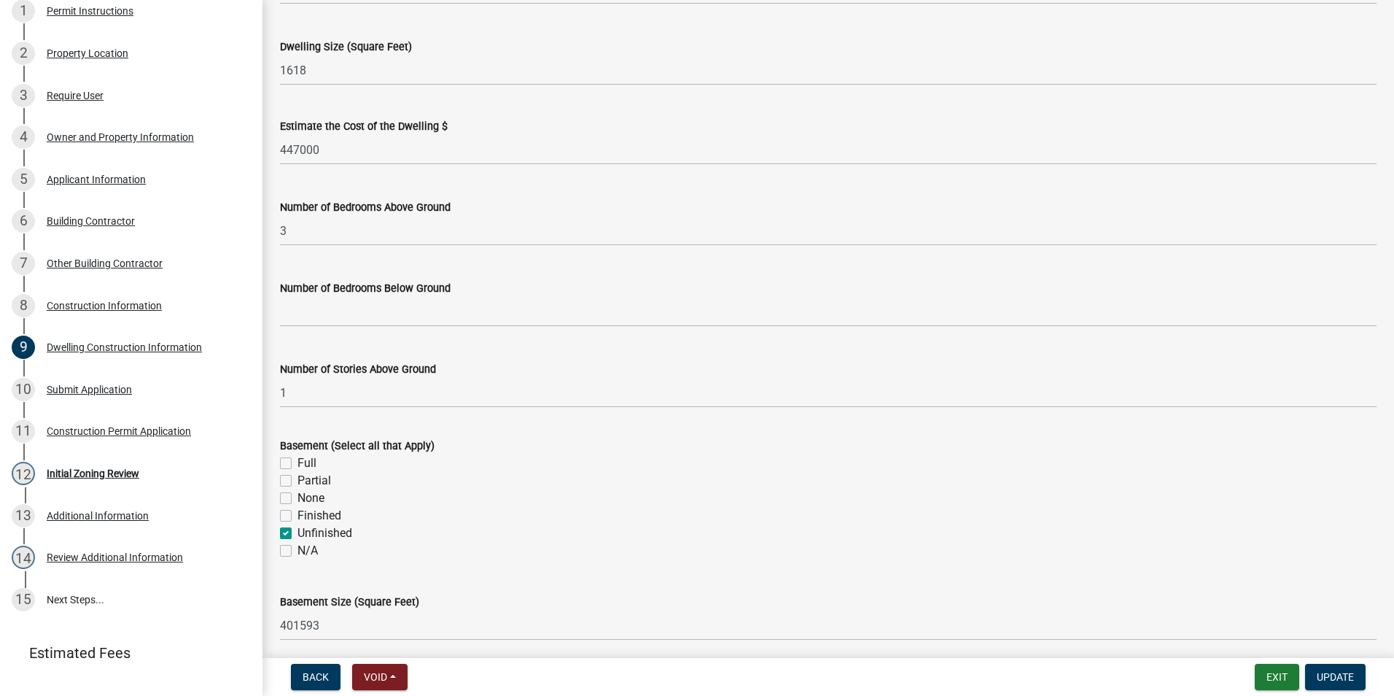
scroll to position [292, 0]
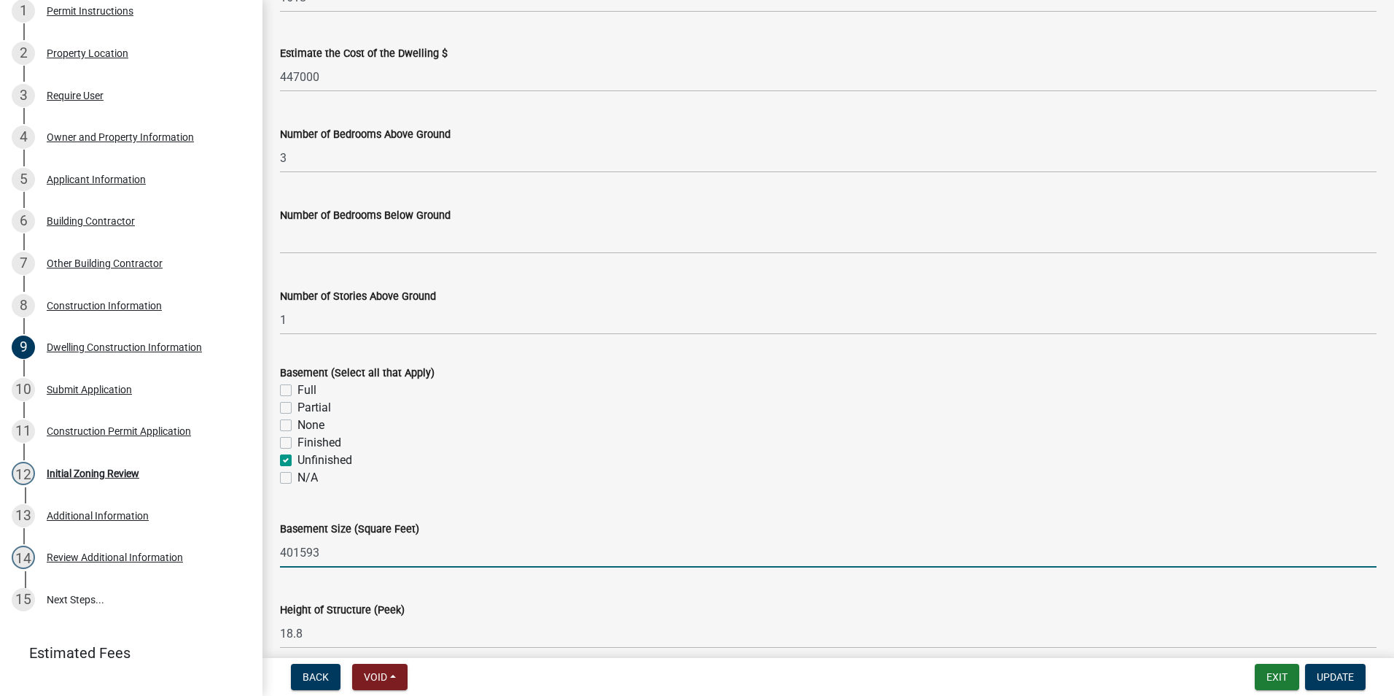
click at [319, 555] on input "401593" at bounding box center [828, 552] width 1097 height 30
drag, startPoint x: 319, startPoint y: 554, endPoint x: 277, endPoint y: 550, distance: 41.7
click at [277, 550] on div "Basement Size (Square Feet) 401593" at bounding box center [828, 533] width 1118 height 68
click at [297, 410] on label "Partial" at bounding box center [314, 407] width 34 height 17
click at [297, 408] on input "Partial" at bounding box center [301, 403] width 9 height 9
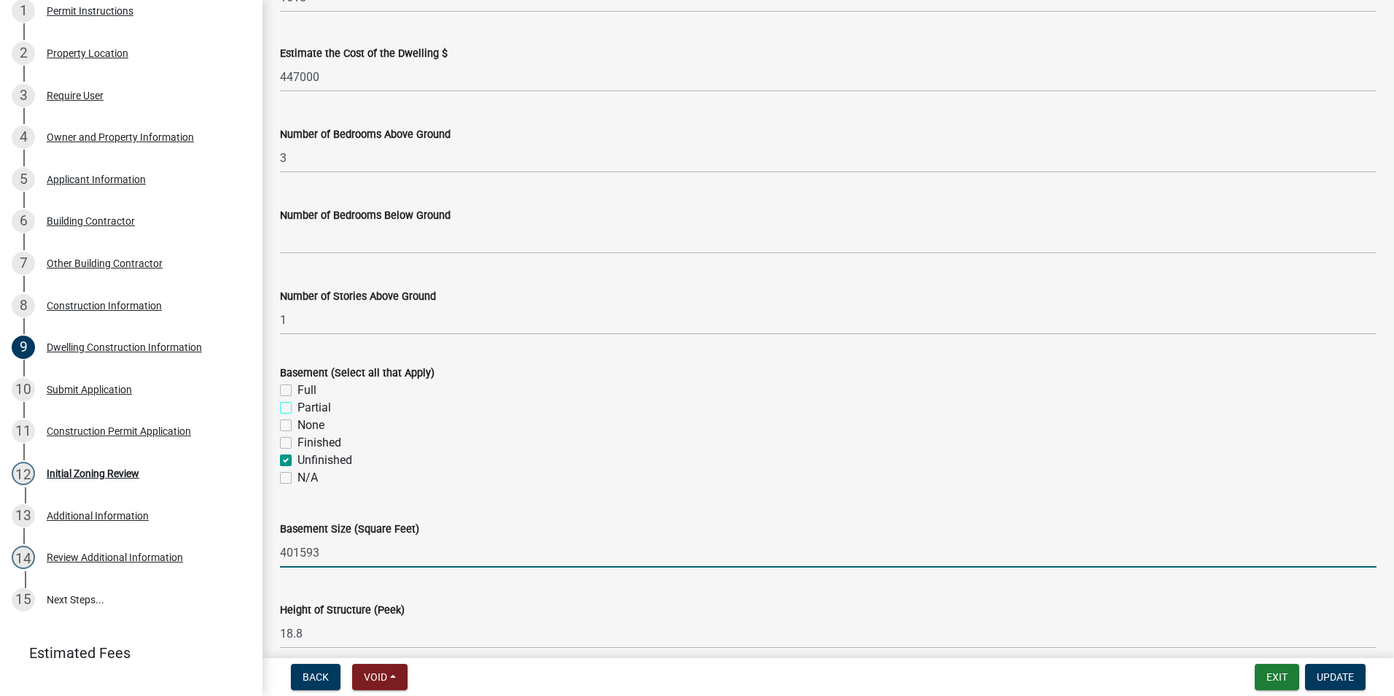
checkbox input "true"
checkbox input "false"
checkbox input "true"
checkbox input "false"
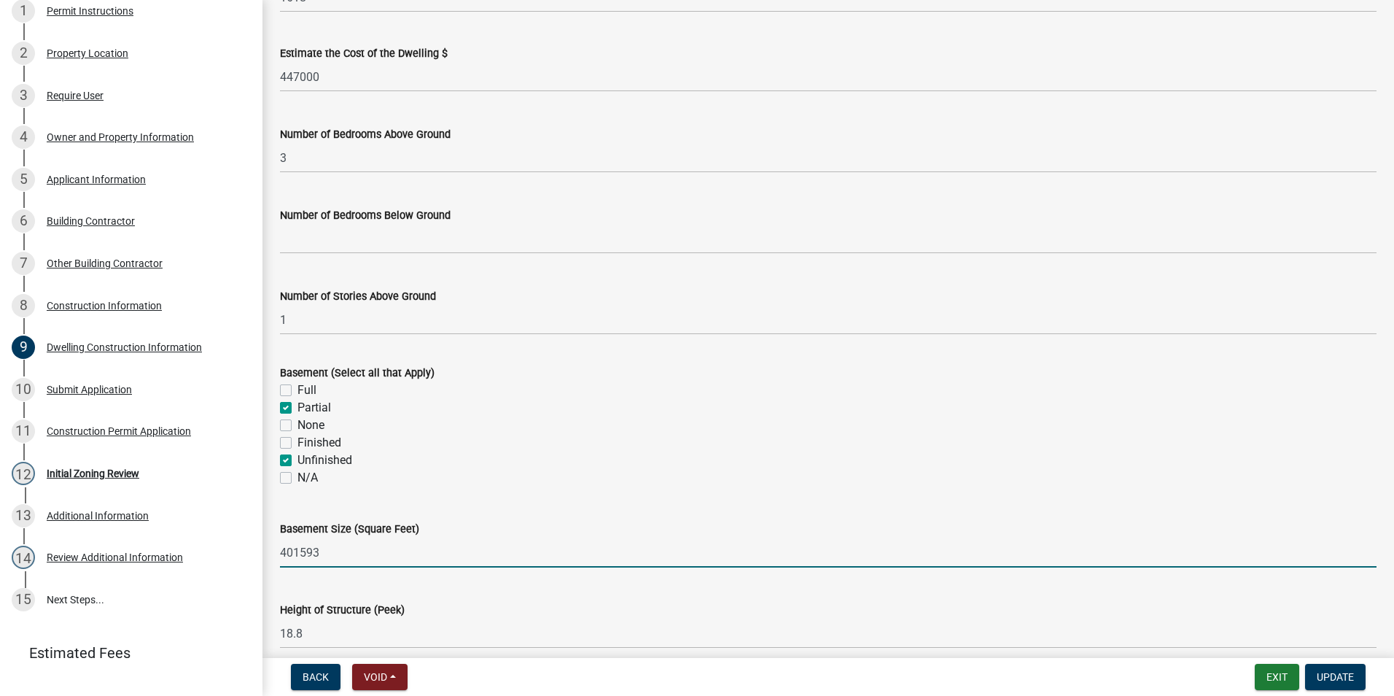
checkbox input "true"
checkbox input "false"
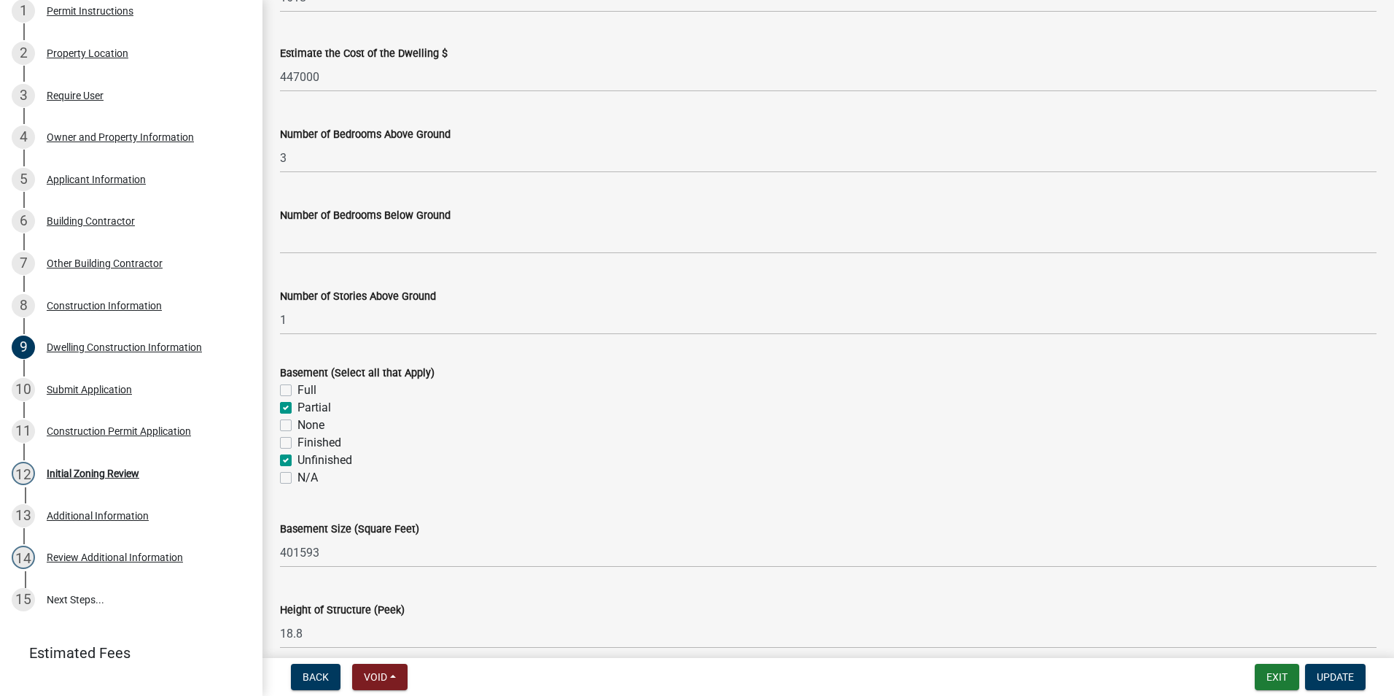
click at [297, 458] on label "Unfinished" at bounding box center [324, 459] width 55 height 17
click at [297, 458] on input "Unfinished" at bounding box center [301, 455] width 9 height 9
checkbox input "false"
checkbox input "true"
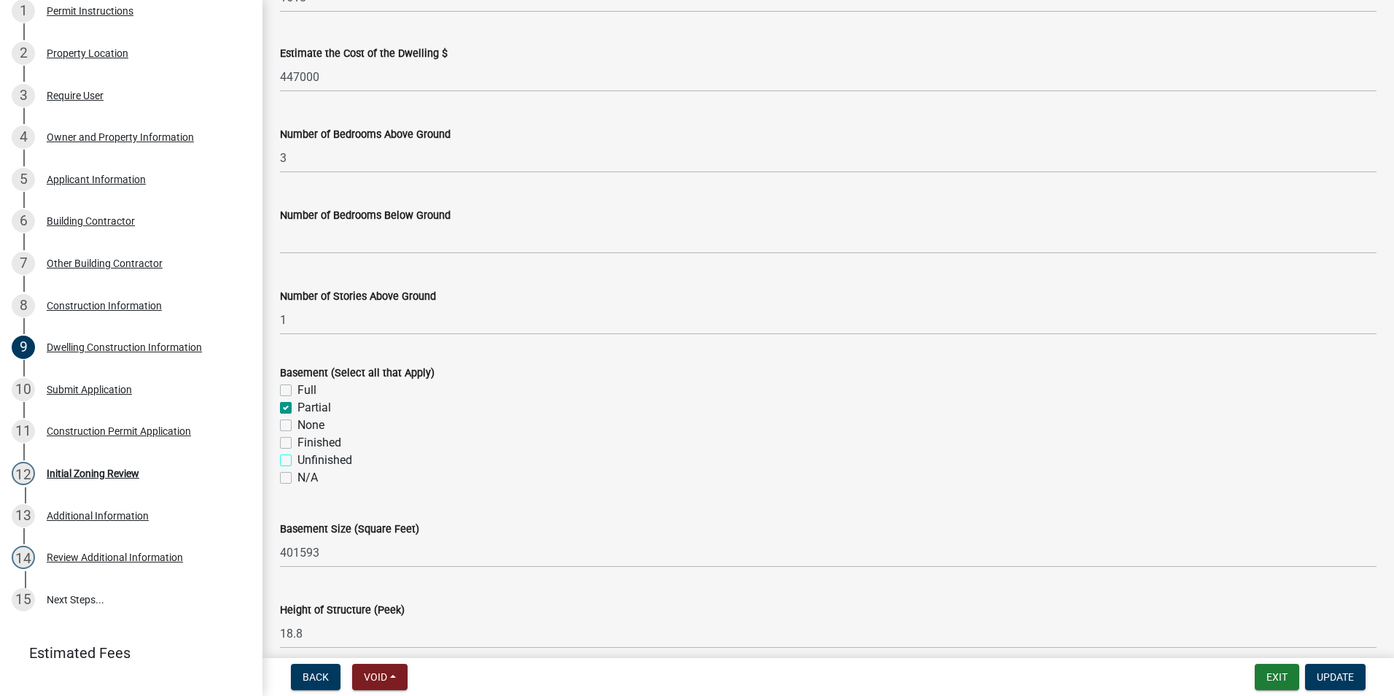
checkbox input "false"
click at [297, 389] on label "Full" at bounding box center [306, 389] width 19 height 17
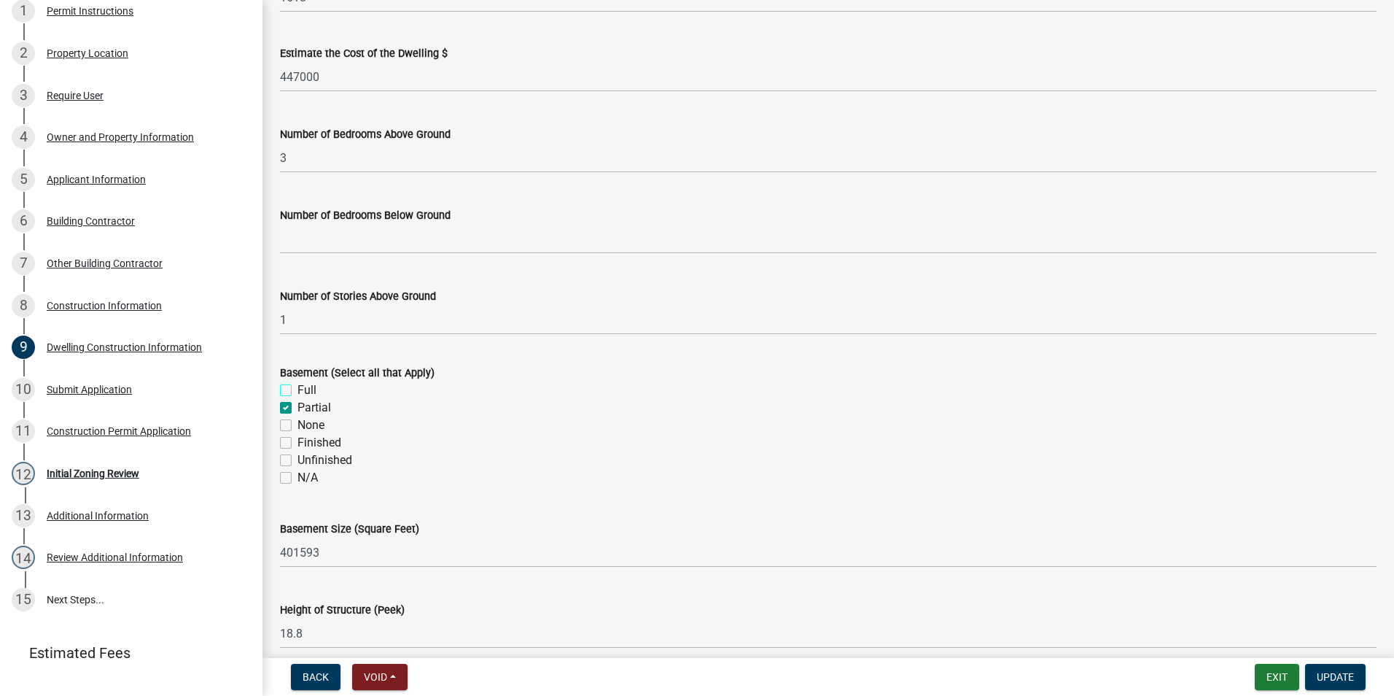
click at [297, 389] on input "Full" at bounding box center [301, 385] width 9 height 9
checkbox input "true"
checkbox input "false"
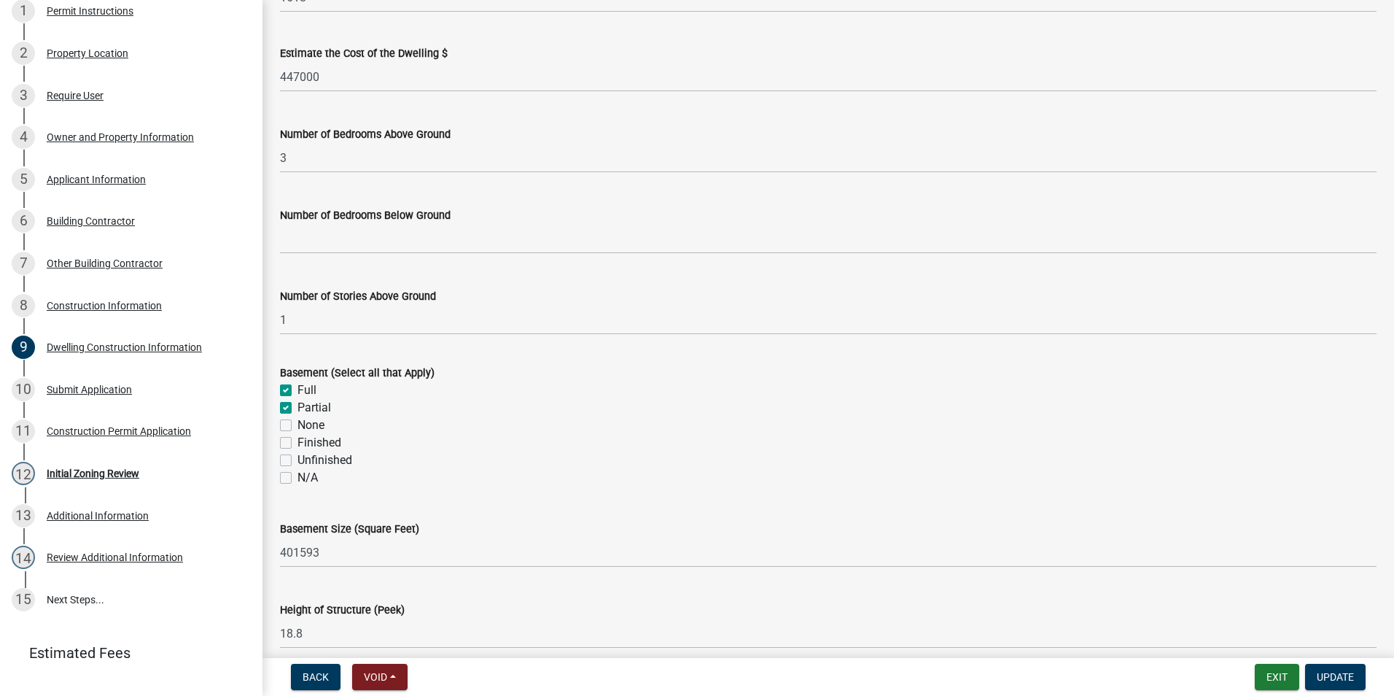
checkbox input "false"
click at [297, 408] on label "Partial" at bounding box center [314, 407] width 34 height 17
click at [297, 408] on input "Partial" at bounding box center [301, 403] width 9 height 9
checkbox input "false"
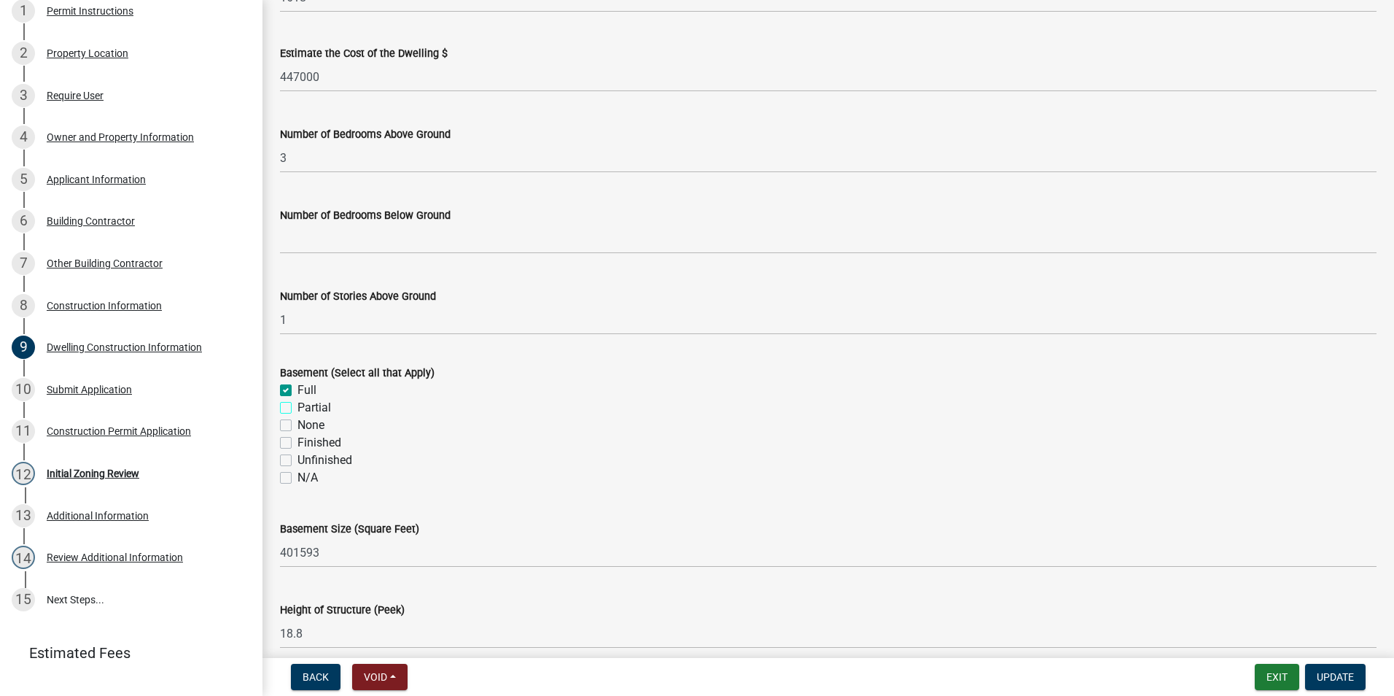
checkbox input "true"
checkbox input "false"
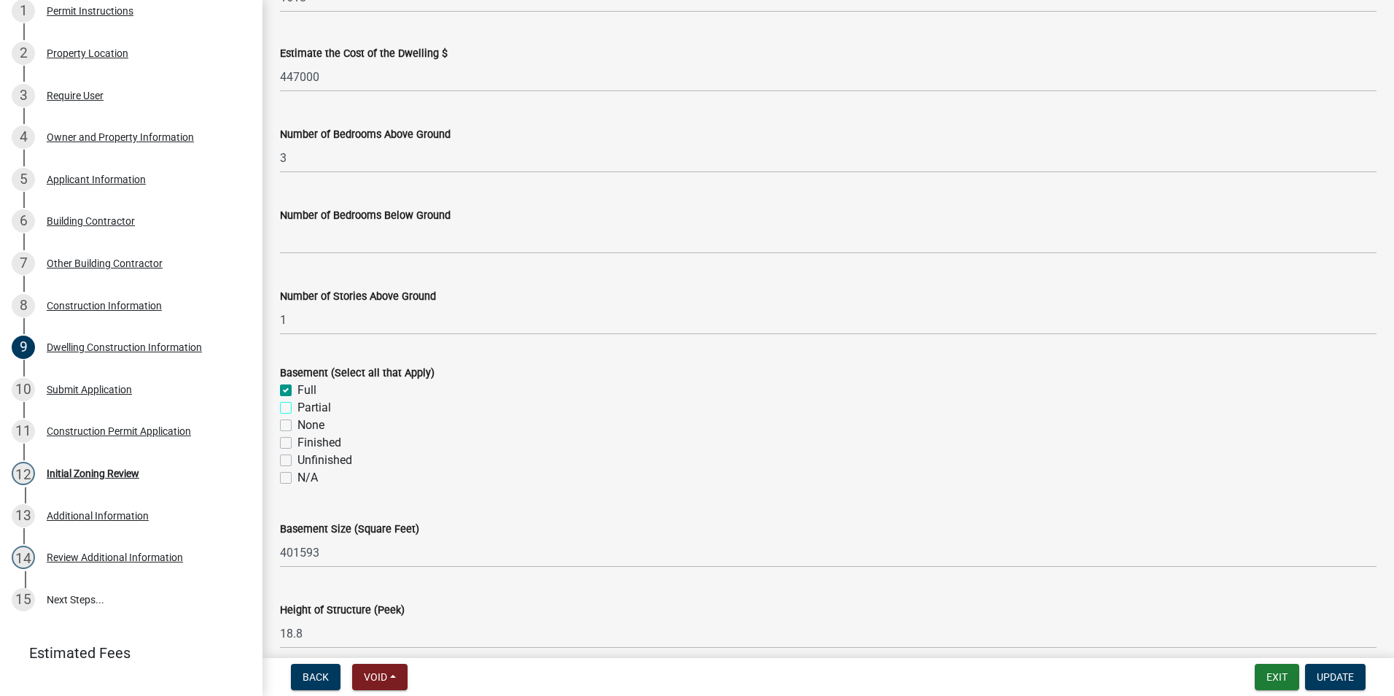
checkbox input "false"
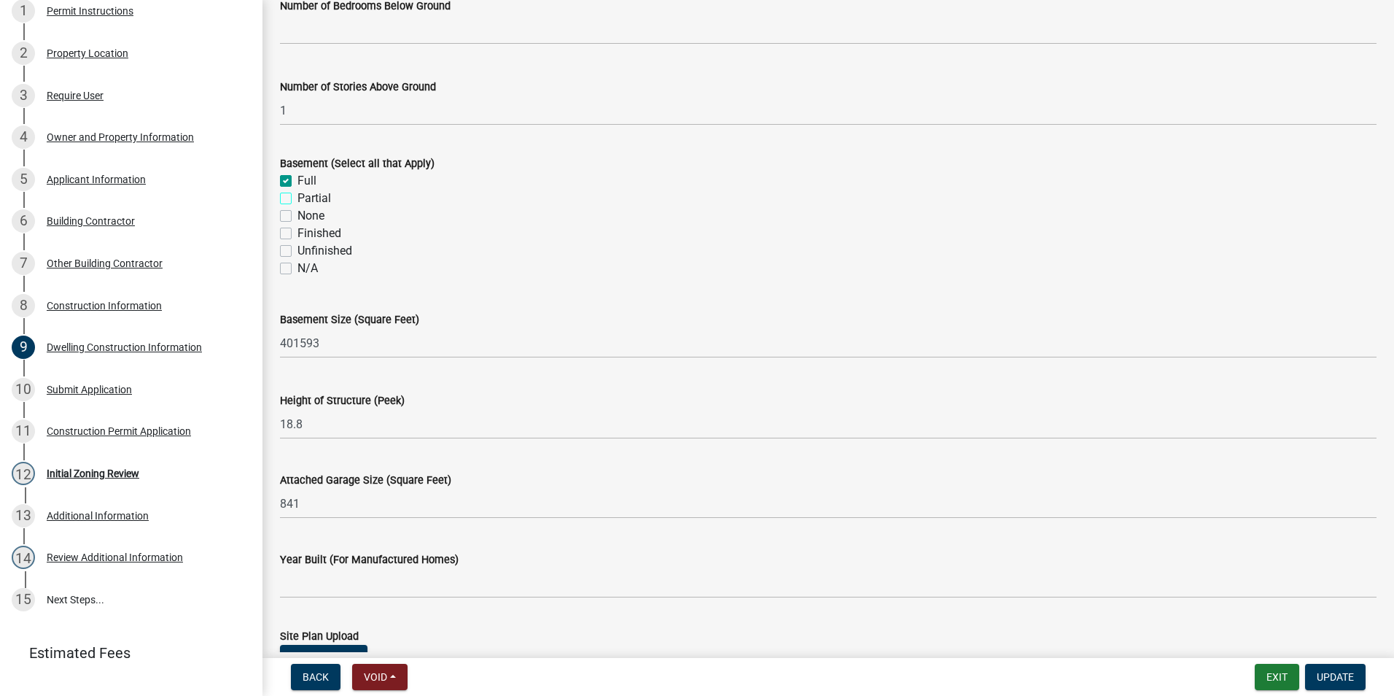
scroll to position [510, 0]
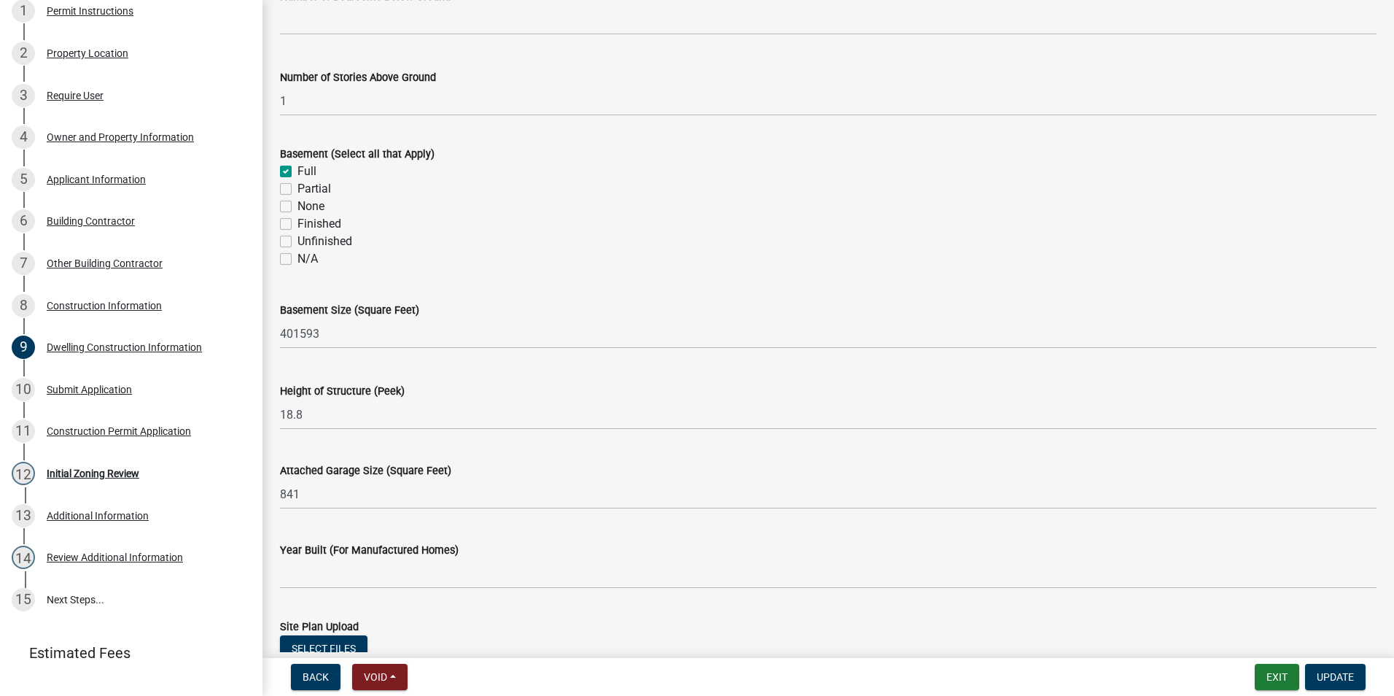
click at [297, 242] on label "Unfinished" at bounding box center [324, 241] width 55 height 17
click at [297, 242] on input "Unfinished" at bounding box center [301, 237] width 9 height 9
checkbox input "true"
checkbox input "false"
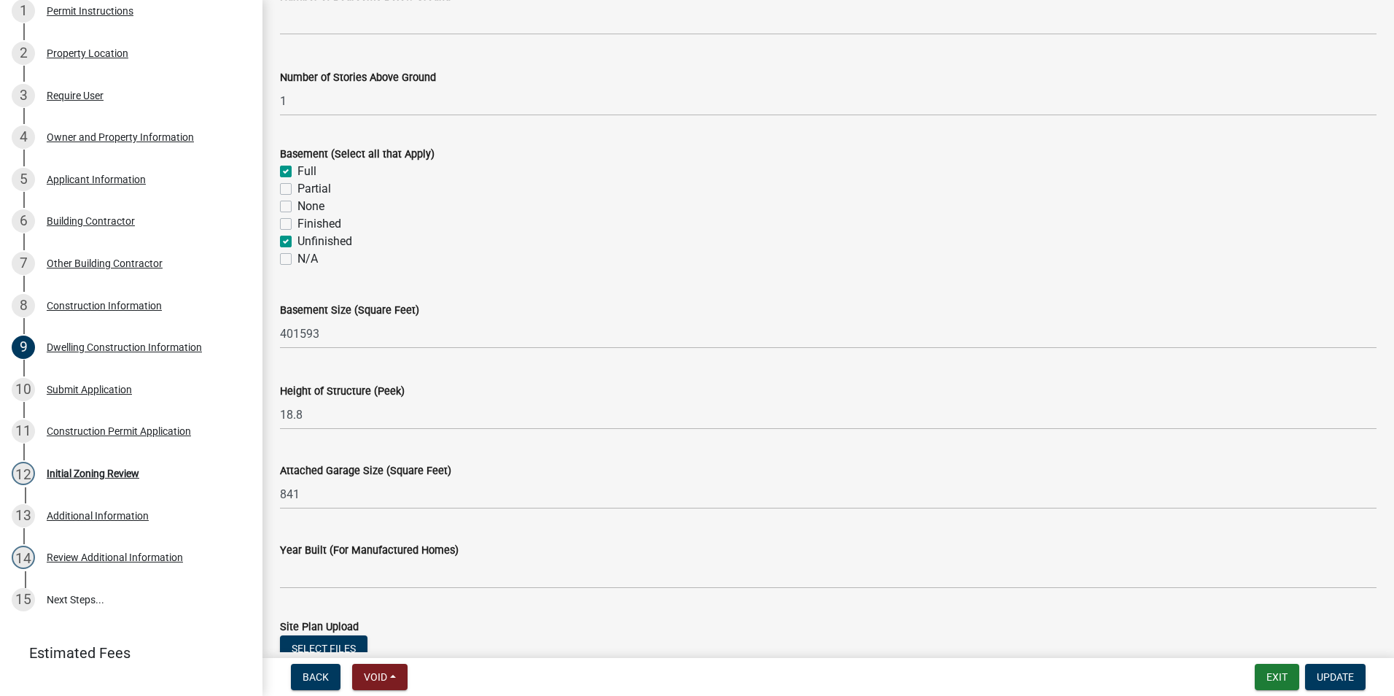
checkbox input "false"
checkbox input "true"
checkbox input "false"
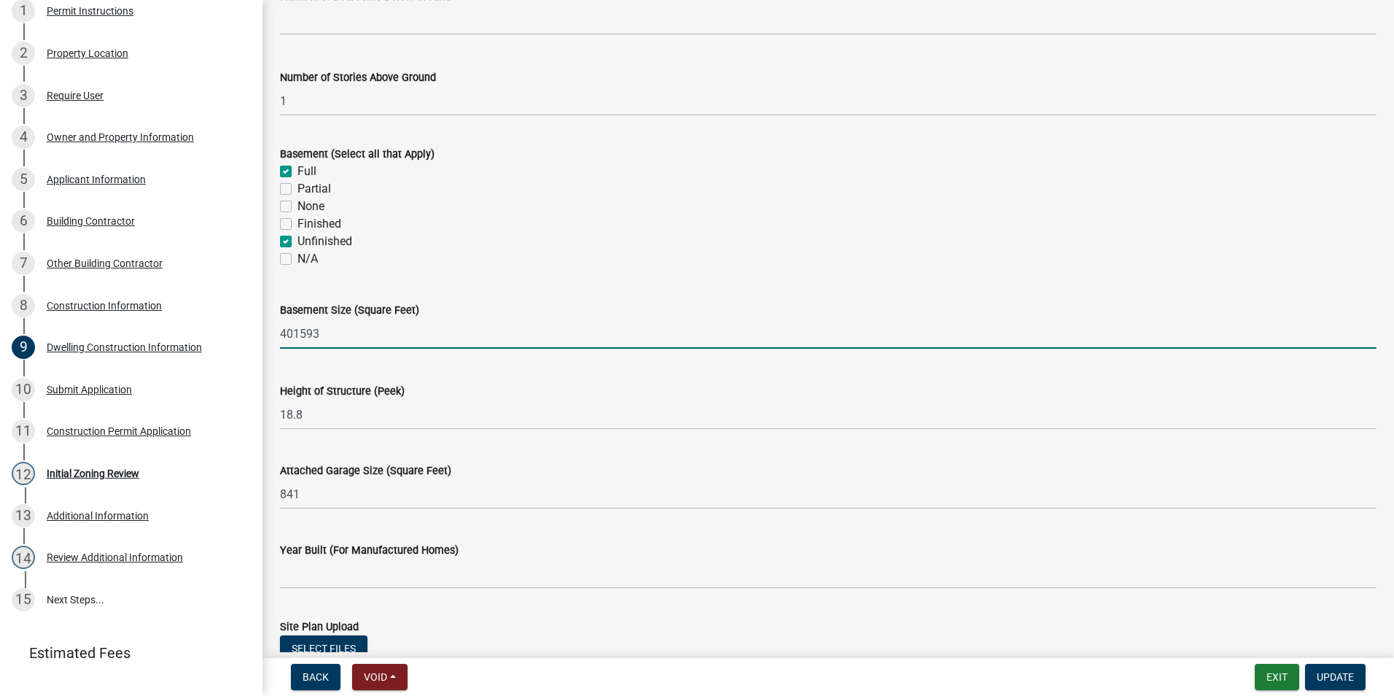
drag, startPoint x: 315, startPoint y: 333, endPoint x: 280, endPoint y: 332, distance: 35.0
click at [274, 333] on div "Basement Size (Square Feet) 401593" at bounding box center [828, 315] width 1118 height 68
type input "3"
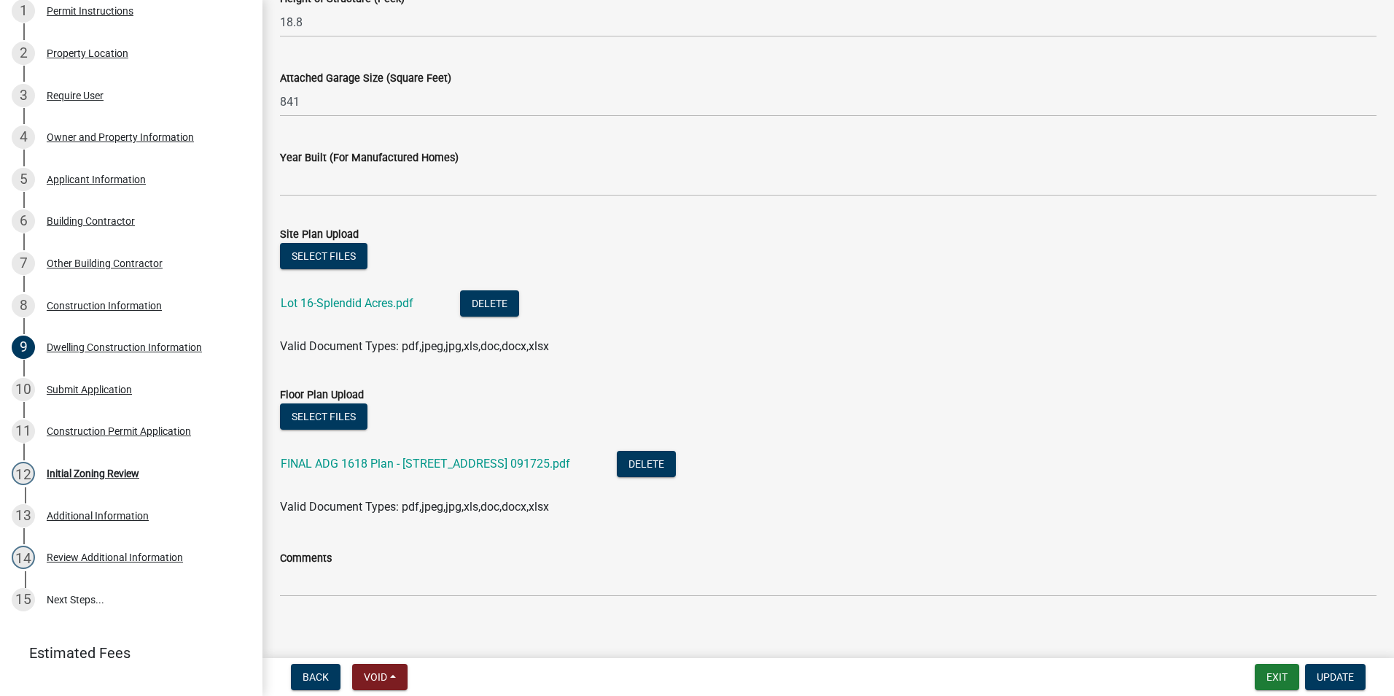
scroll to position [916, 0]
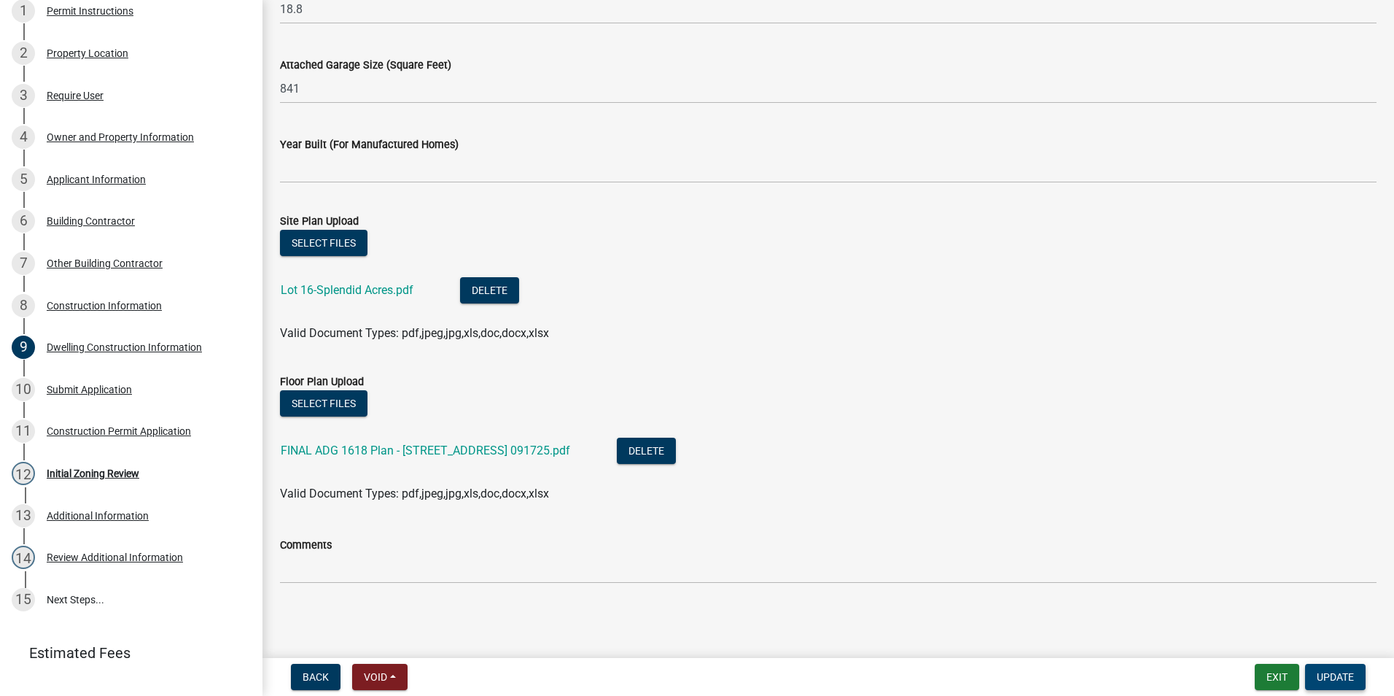
type input "1618"
click at [1320, 671] on span "Update" at bounding box center [1335, 677] width 37 height 12
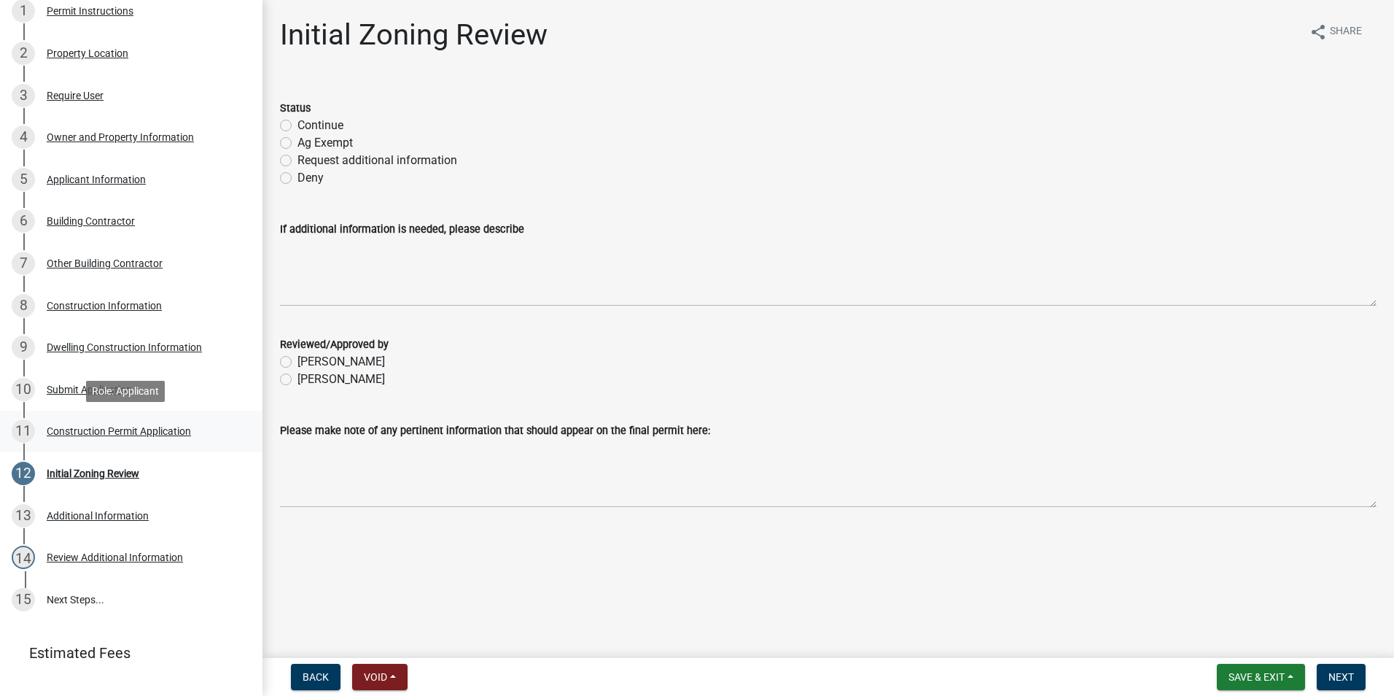
click at [113, 433] on div "Construction Permit Application" at bounding box center [119, 431] width 144 height 10
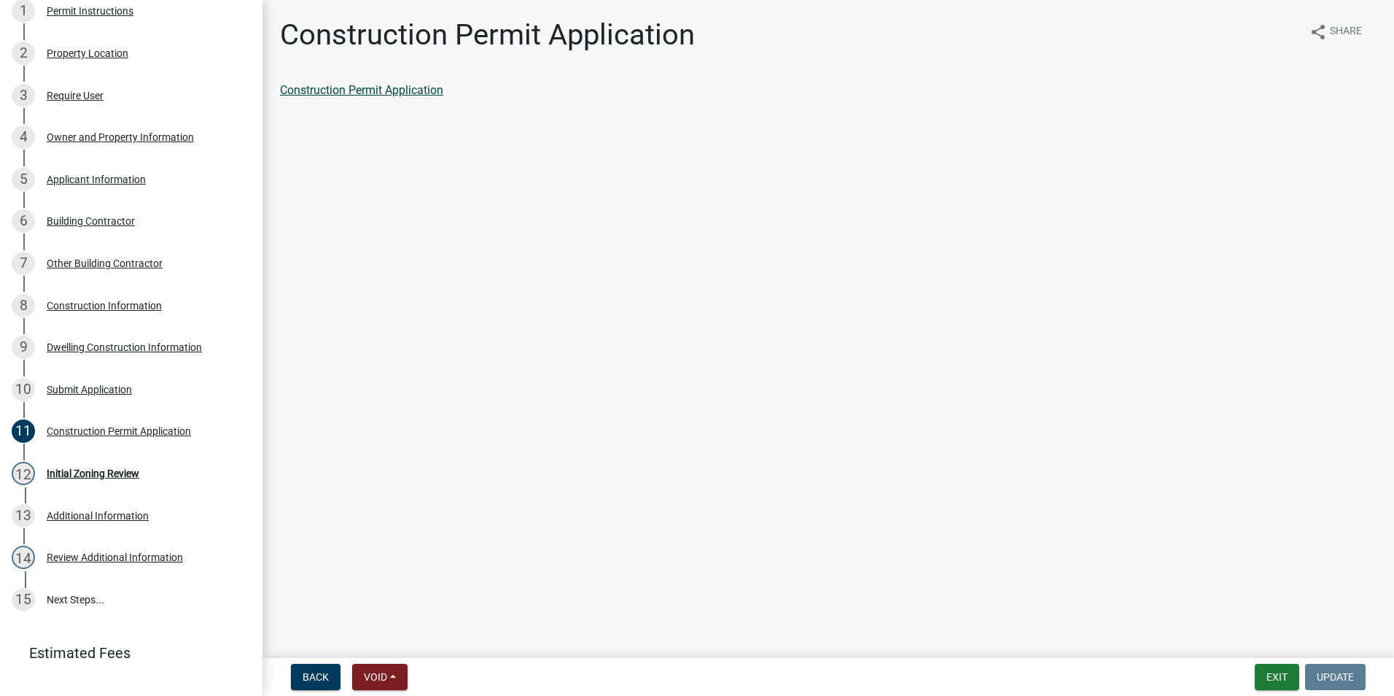
click at [316, 90] on link "Construction Permit Application" at bounding box center [361, 90] width 163 height 14
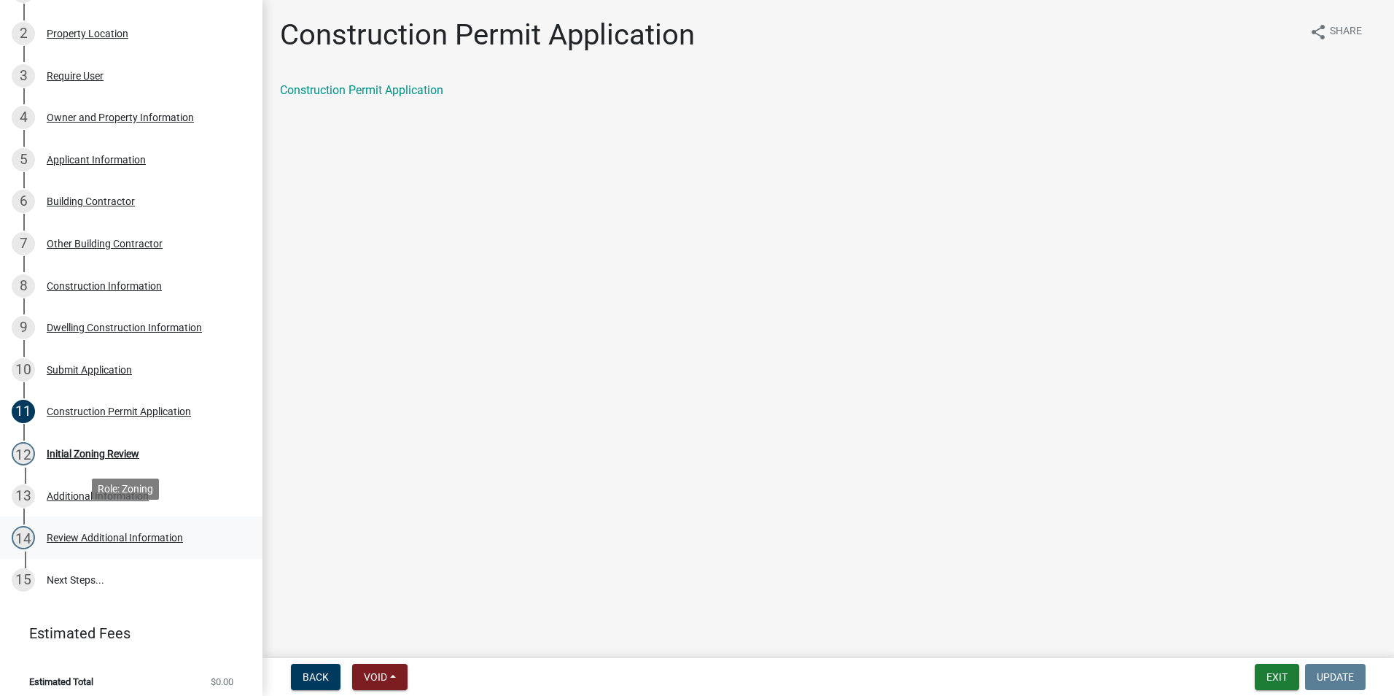
scroll to position [319, 0]
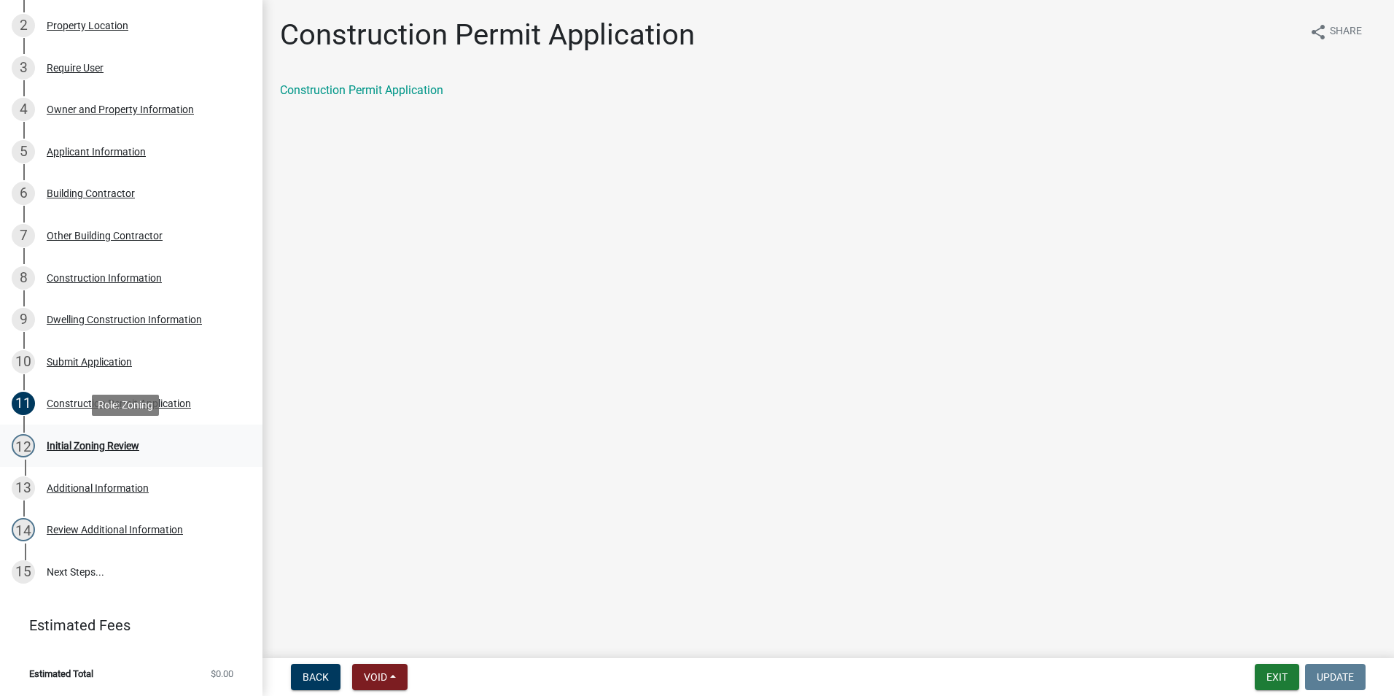
click at [68, 442] on div "Initial Zoning Review" at bounding box center [93, 445] width 93 height 10
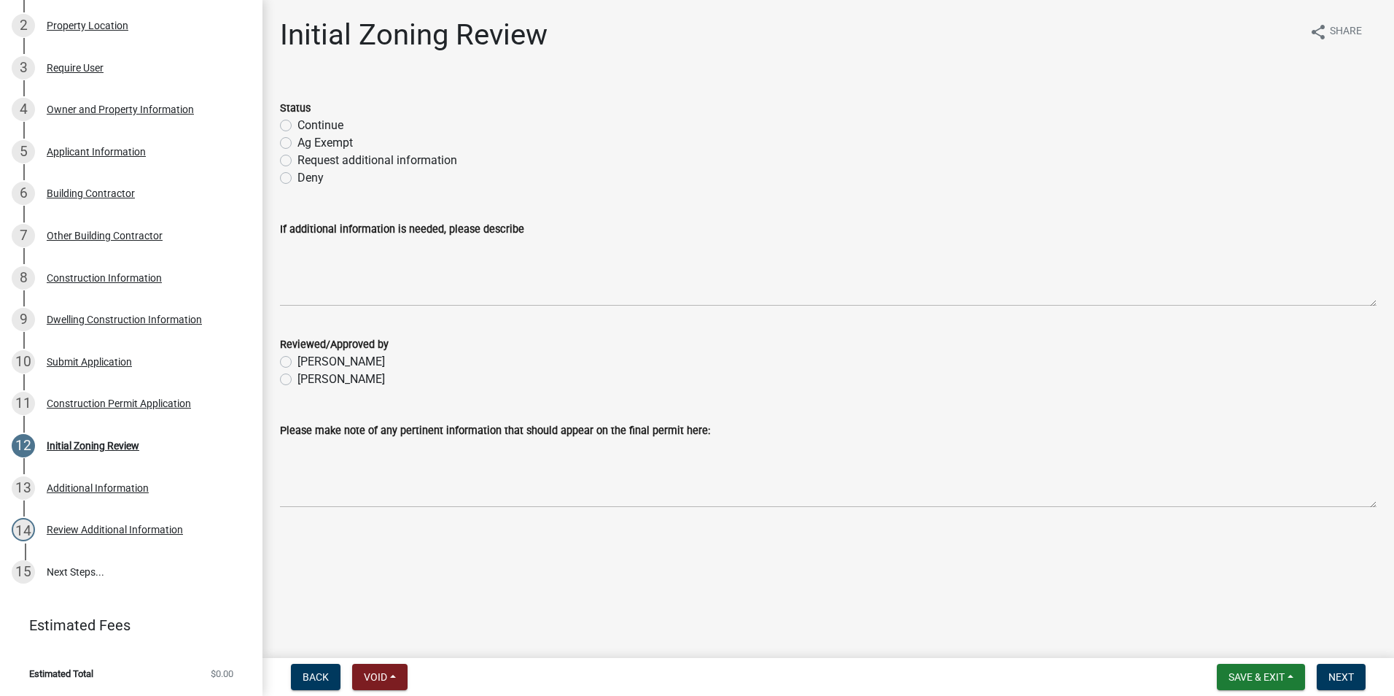
click at [297, 125] on label "Continue" at bounding box center [320, 125] width 46 height 17
click at [297, 125] on input "Continue" at bounding box center [301, 121] width 9 height 9
radio input "true"
click at [297, 383] on label "[PERSON_NAME]" at bounding box center [340, 378] width 87 height 17
click at [297, 380] on input "[PERSON_NAME]" at bounding box center [301, 374] width 9 height 9
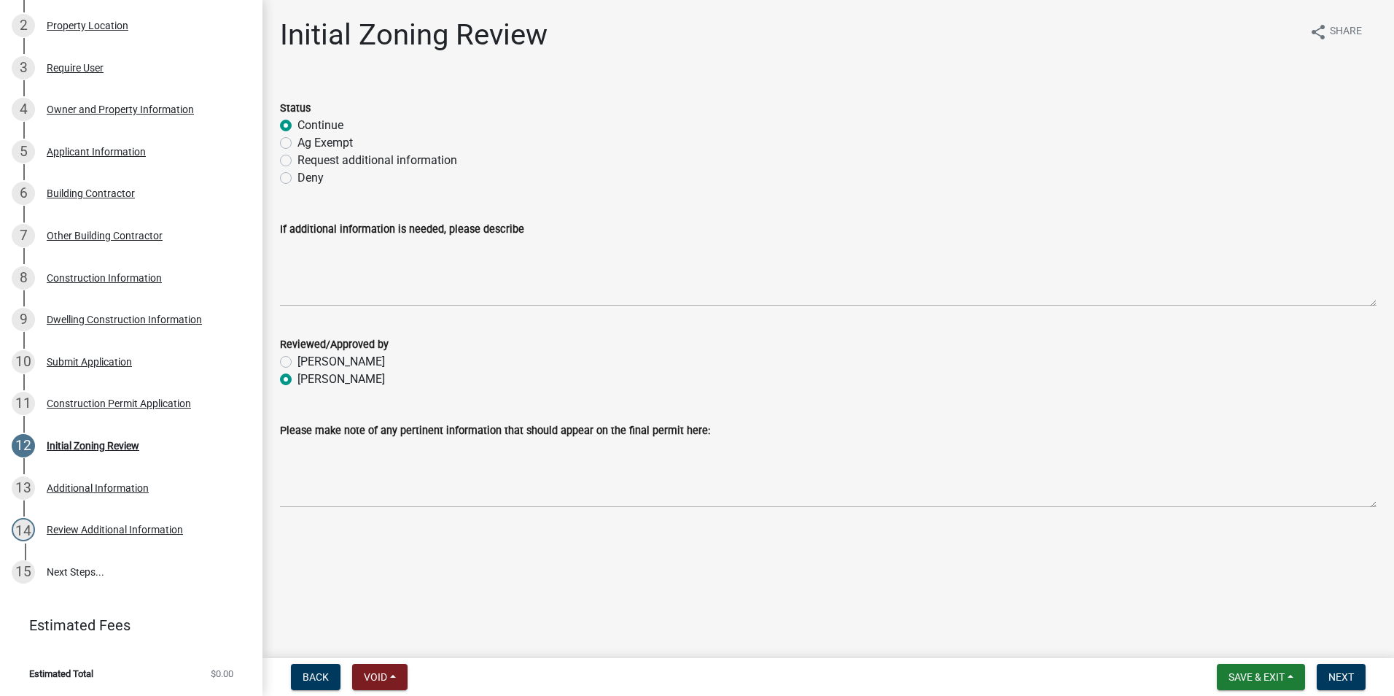
radio input "true"
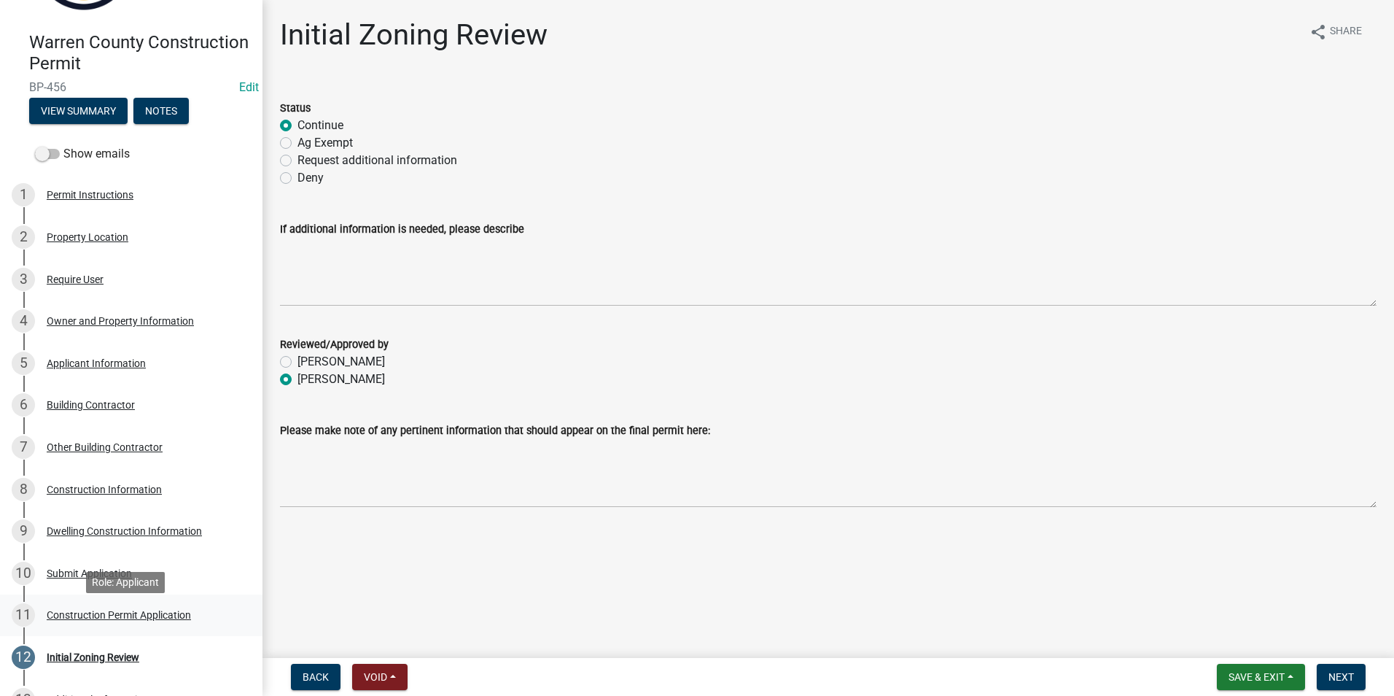
scroll to position [101, 0]
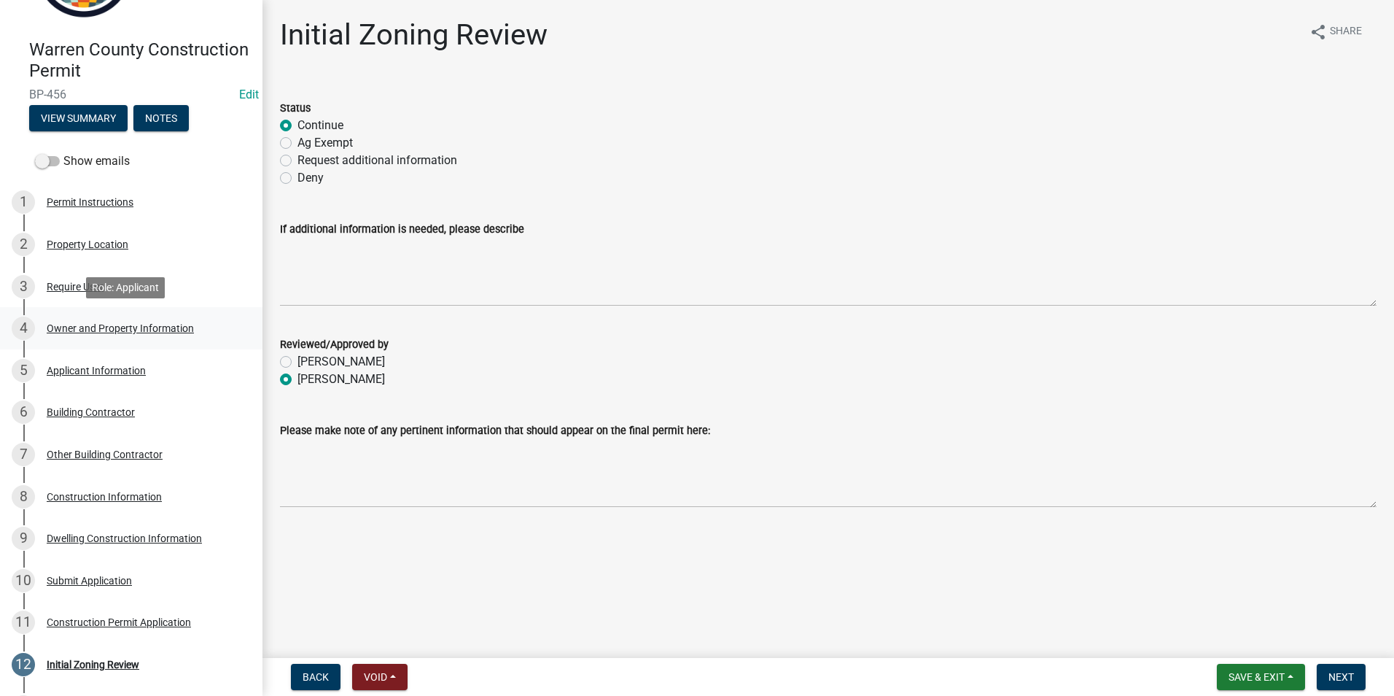
click at [55, 326] on div "Owner and Property Information" at bounding box center [120, 328] width 147 height 10
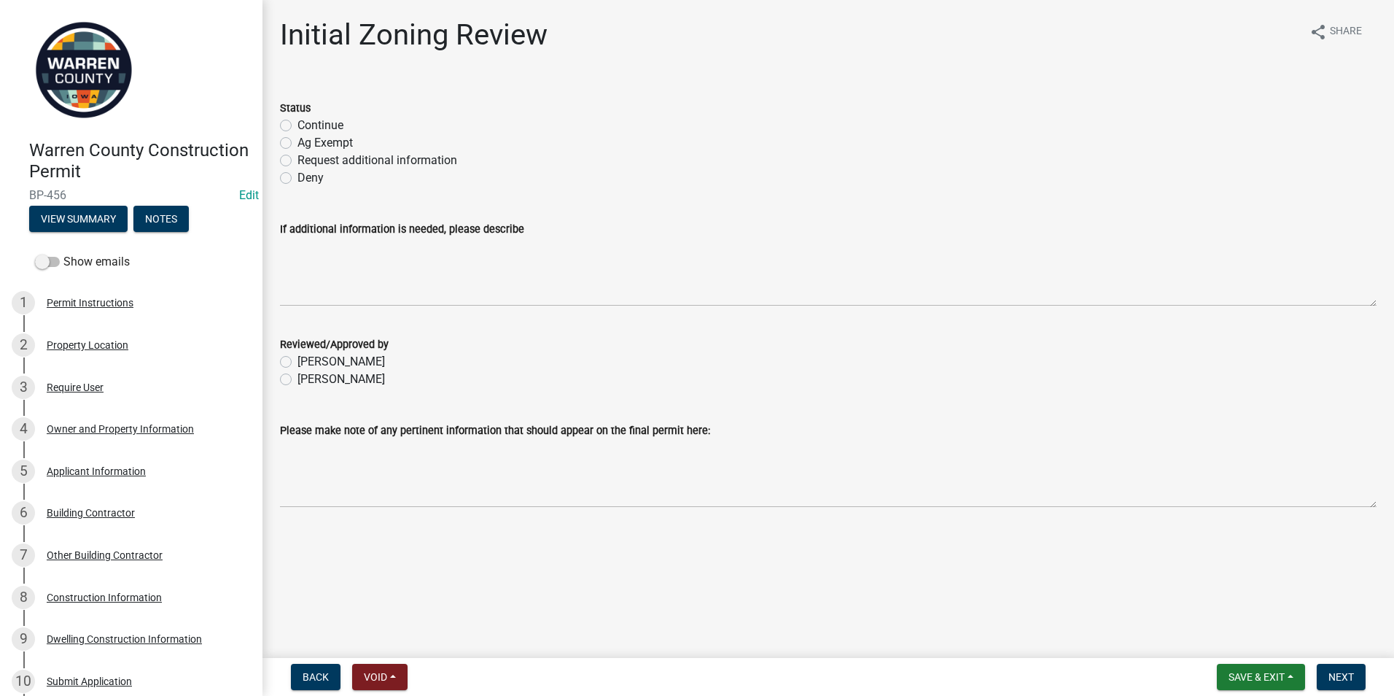
click at [297, 120] on label "Continue" at bounding box center [320, 125] width 46 height 17
click at [297, 120] on input "Continue" at bounding box center [301, 121] width 9 height 9
radio input "true"
click at [297, 378] on label "[PERSON_NAME]" at bounding box center [340, 378] width 87 height 17
click at [297, 378] on input "[PERSON_NAME]" at bounding box center [301, 374] width 9 height 9
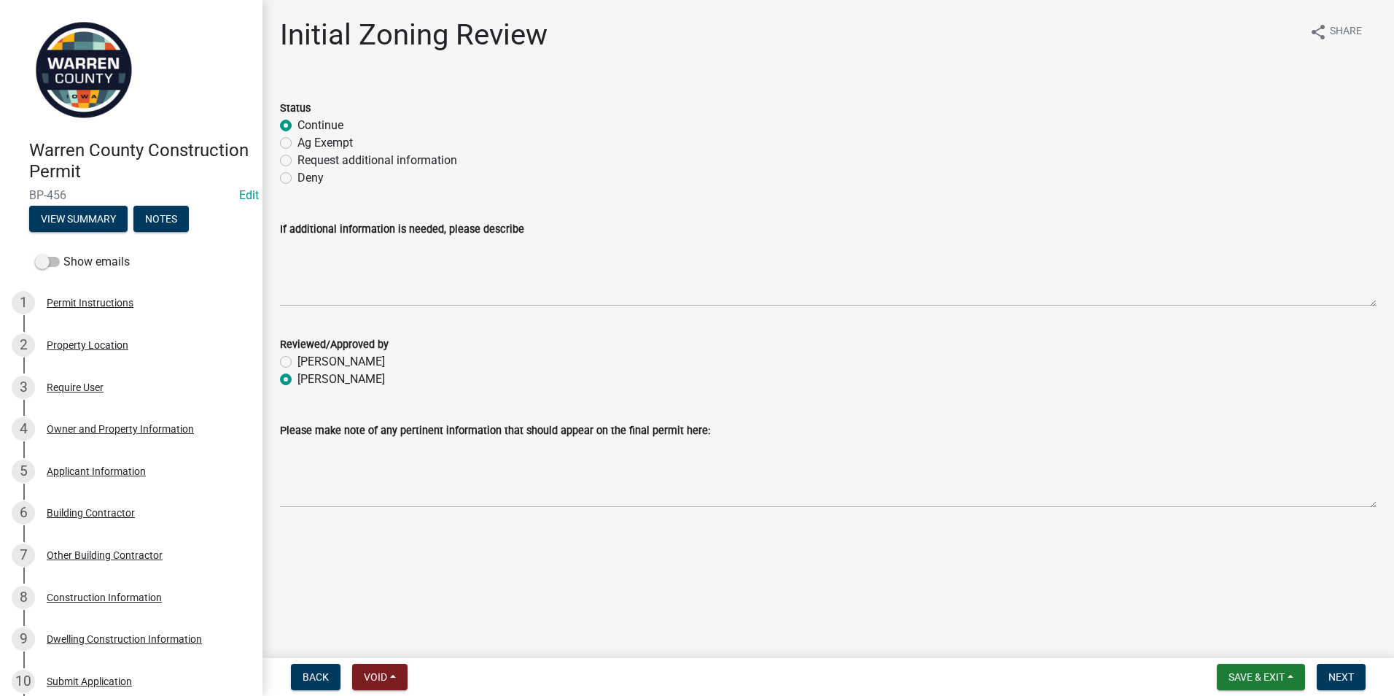
radio input "true"
click at [1329, 677] on span "Next" at bounding box center [1341, 677] width 26 height 12
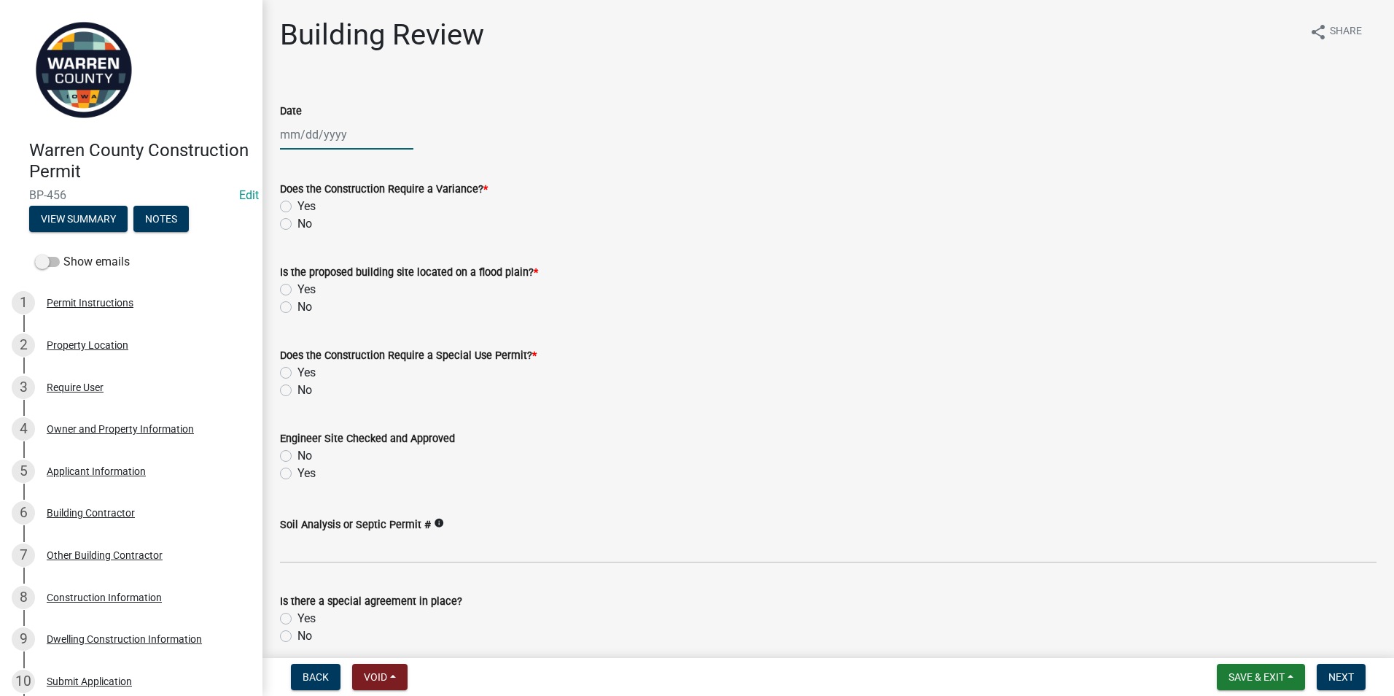
click at [315, 137] on div at bounding box center [346, 135] width 133 height 30
select select "9"
select select "2025"
click at [388, 254] on div "19" at bounding box center [387, 258] width 23 height 23
type input "[DATE]"
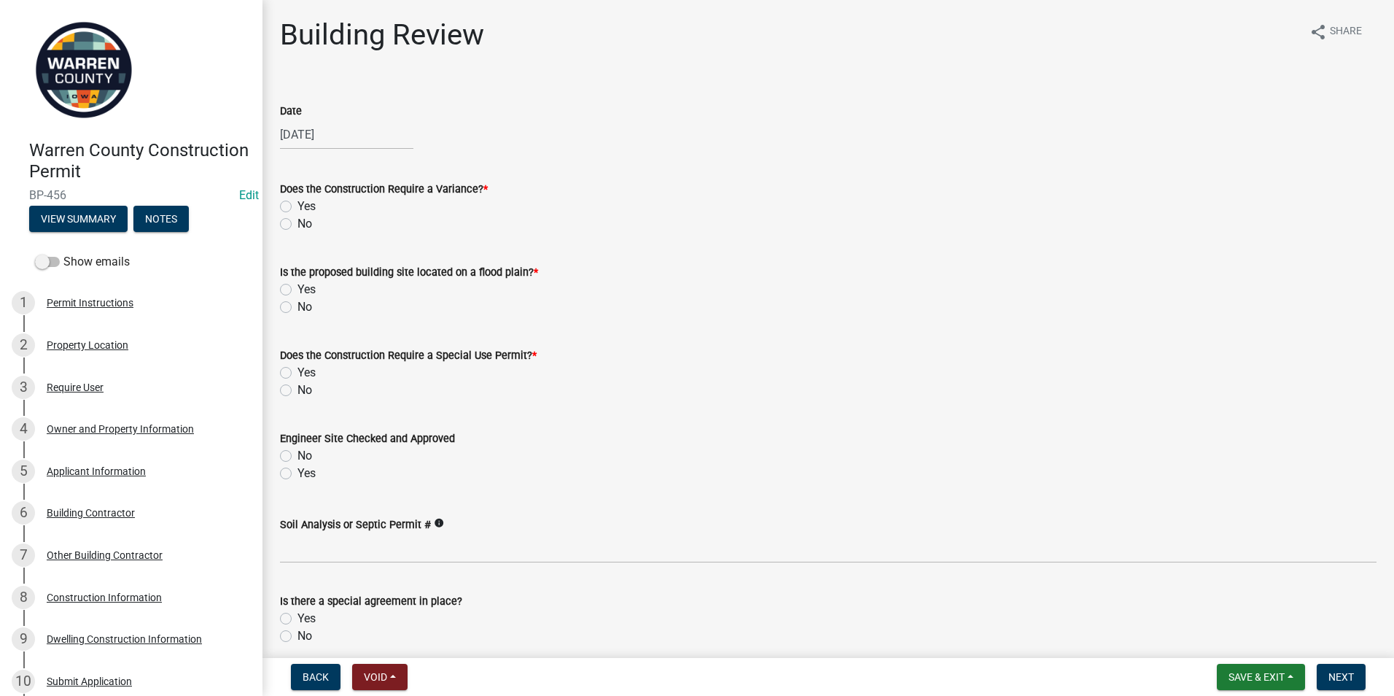
click at [297, 220] on label "No" at bounding box center [304, 223] width 15 height 17
click at [297, 220] on input "No" at bounding box center [301, 219] width 9 height 9
radio input "true"
click at [284, 314] on div "No" at bounding box center [828, 306] width 1097 height 17
click at [297, 310] on label "No" at bounding box center [304, 306] width 15 height 17
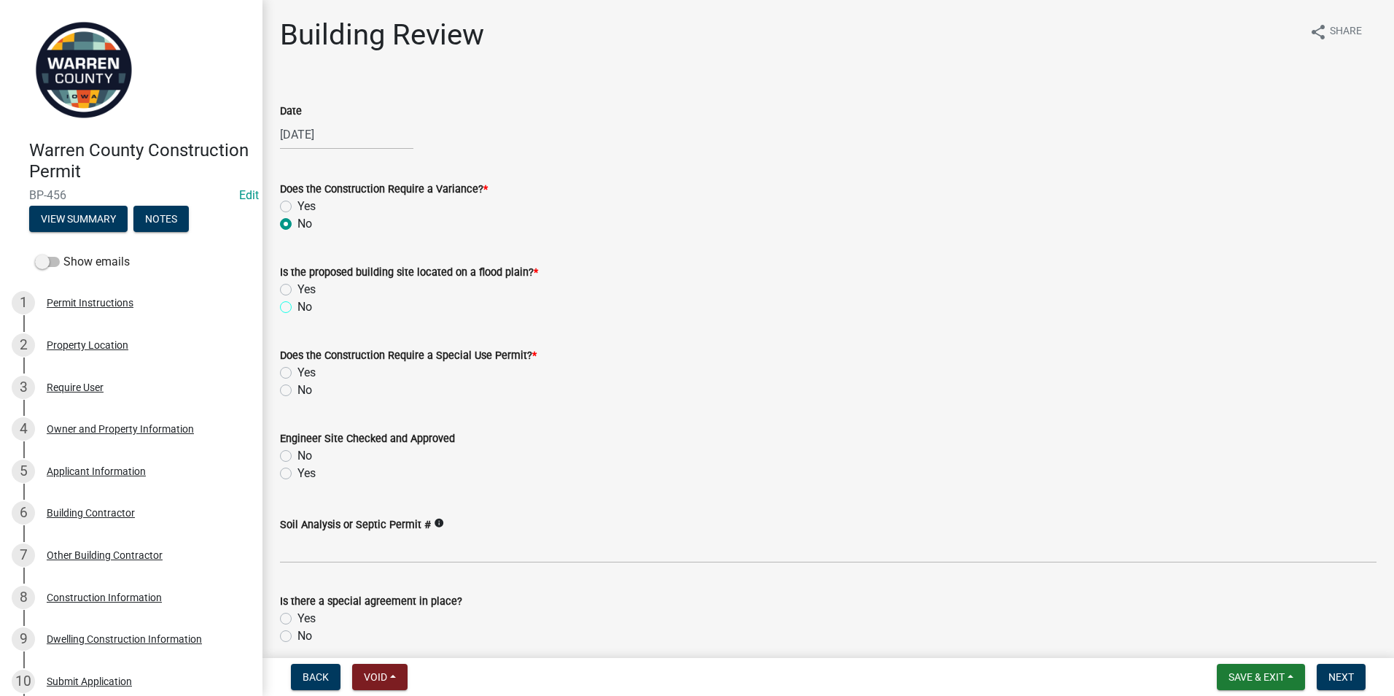
click at [297, 308] on input "No" at bounding box center [301, 302] width 9 height 9
radio input "true"
click at [297, 389] on label "No" at bounding box center [304, 389] width 15 height 17
click at [297, 389] on input "No" at bounding box center [301, 385] width 9 height 9
radio input "true"
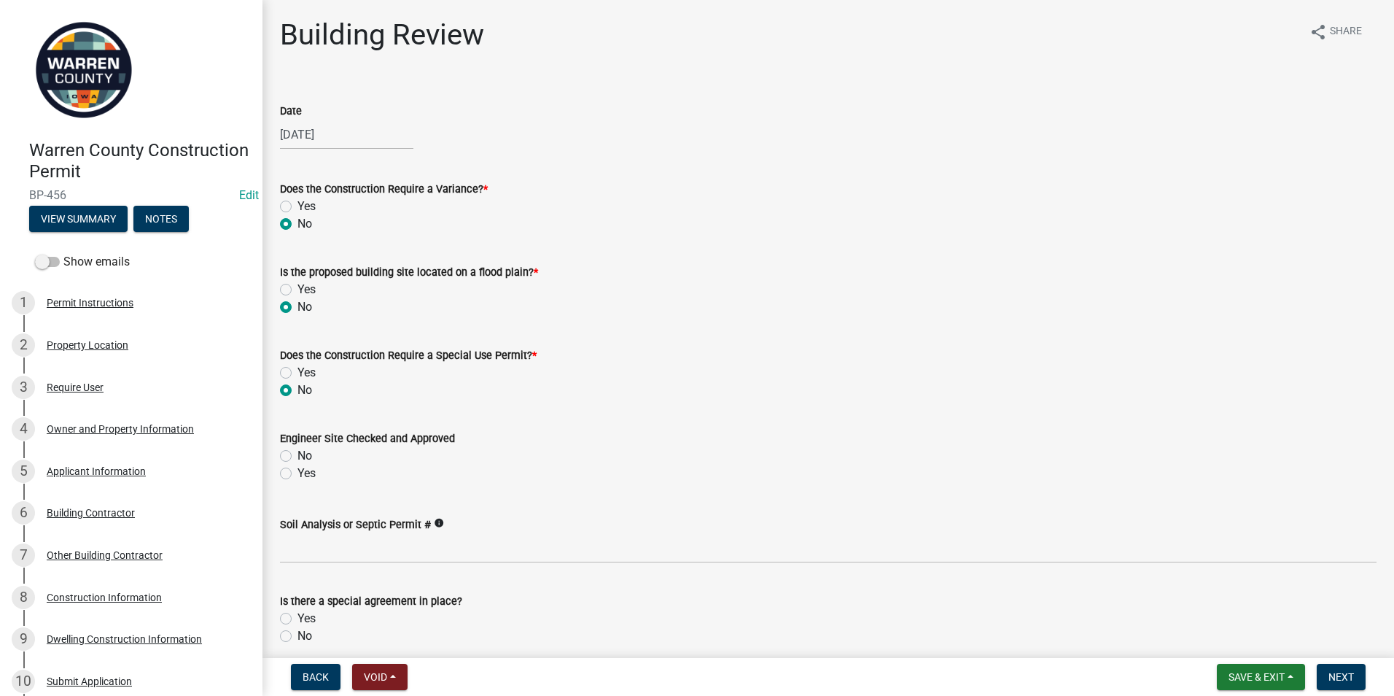
click at [297, 473] on label "Yes" at bounding box center [306, 472] width 18 height 17
click at [297, 473] on input "Yes" at bounding box center [301, 468] width 9 height 9
radio input "true"
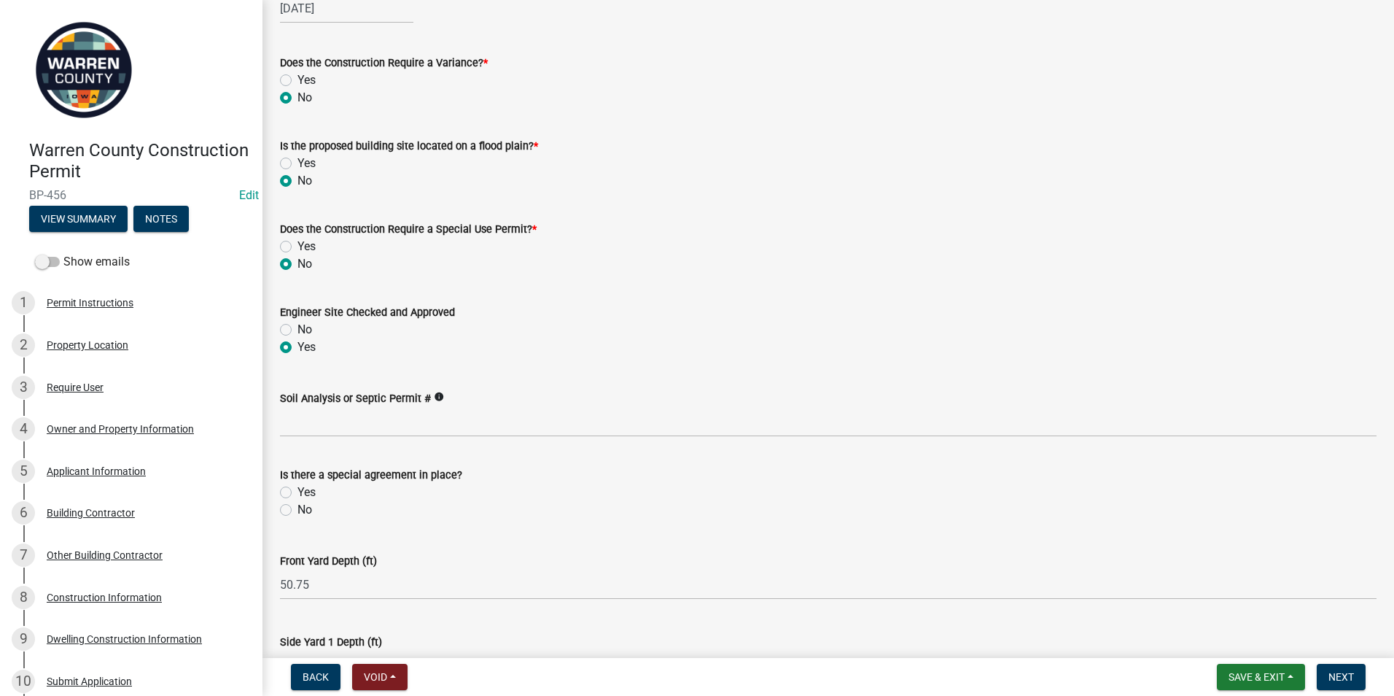
scroll to position [146, 0]
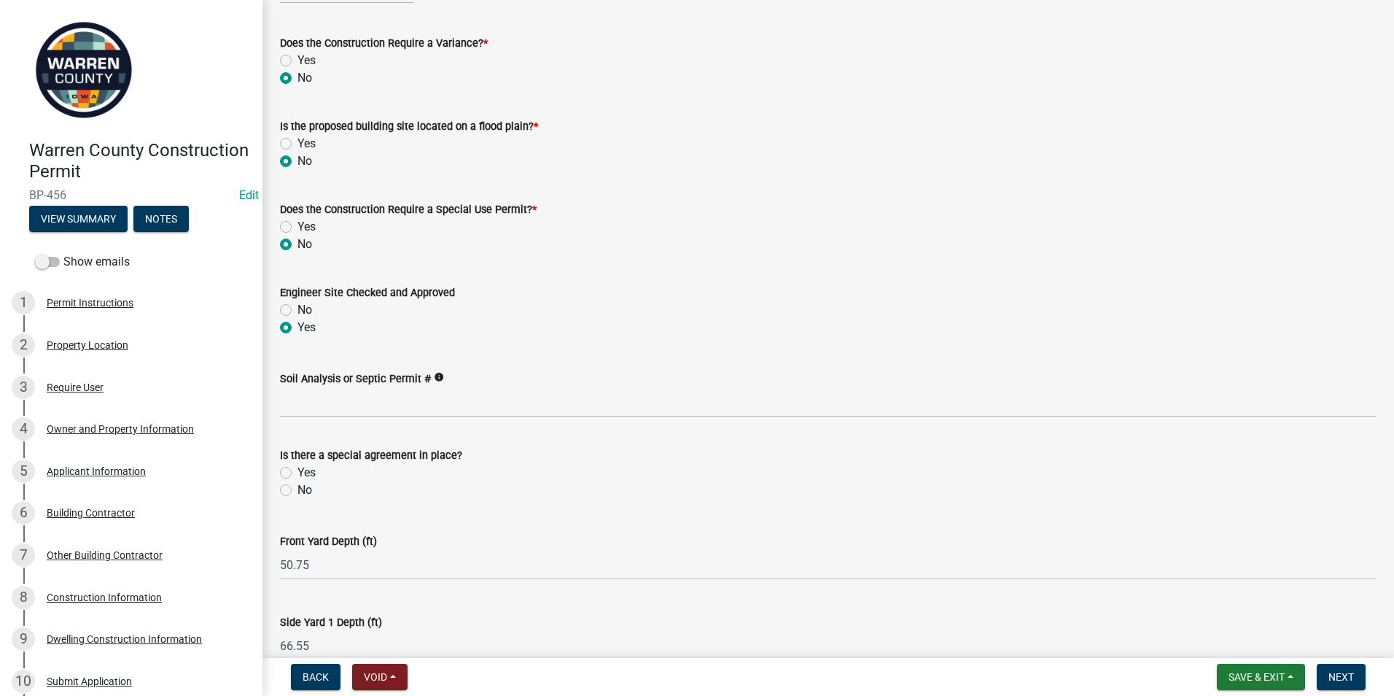
click at [297, 488] on label "No" at bounding box center [304, 489] width 15 height 17
click at [297, 488] on input "No" at bounding box center [301, 485] width 9 height 9
radio input "true"
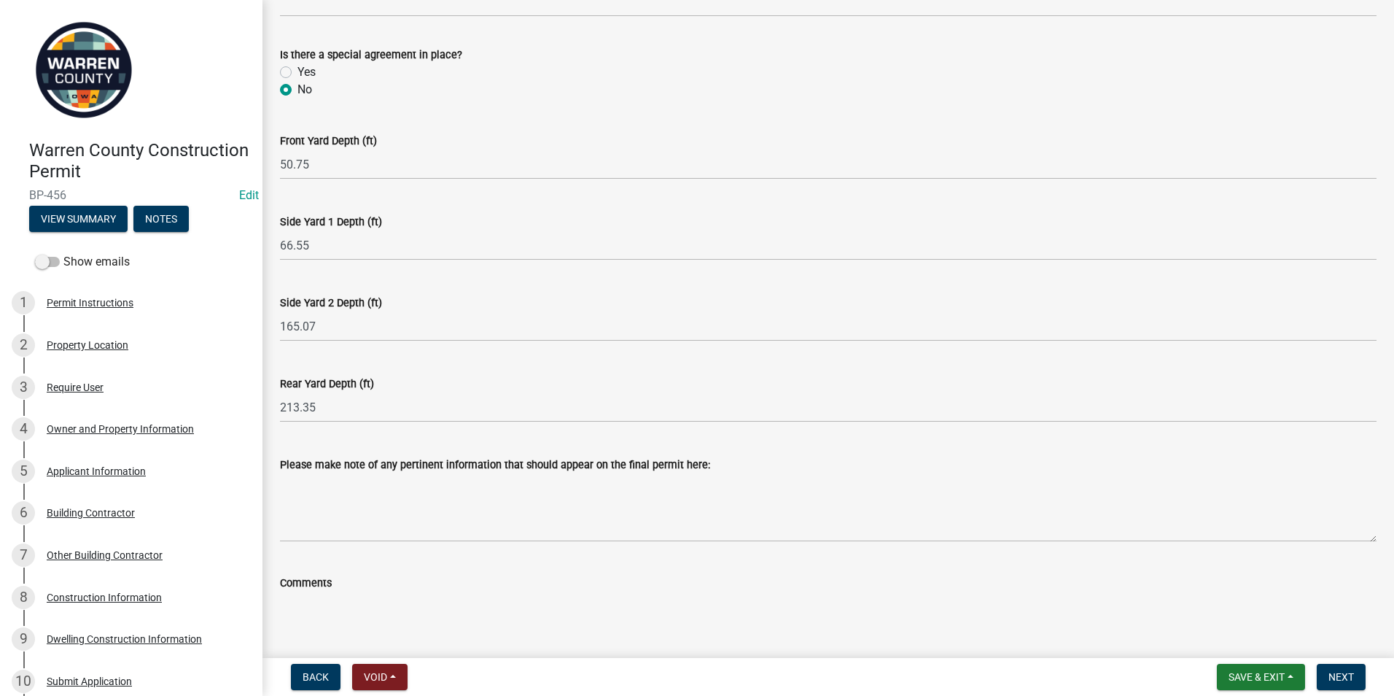
scroll to position [583, 0]
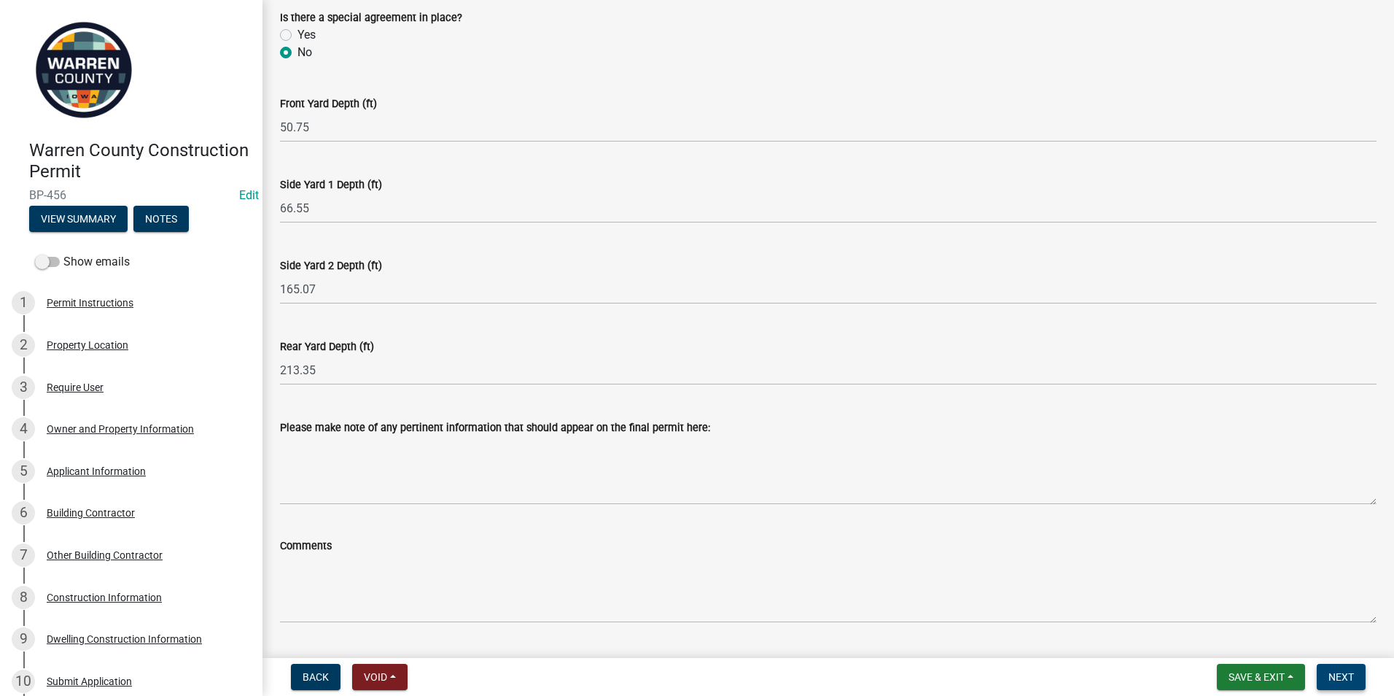
click at [1356, 669] on button "Next" at bounding box center [1341, 676] width 49 height 26
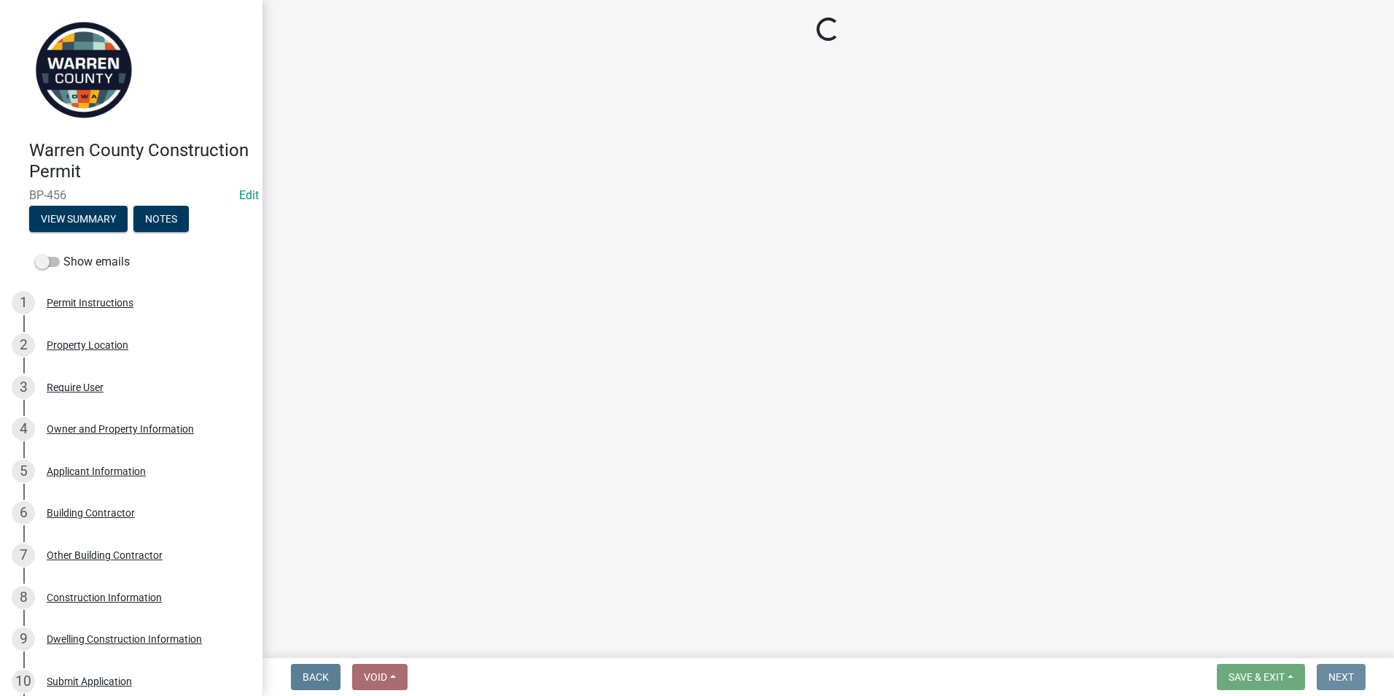
scroll to position [0, 0]
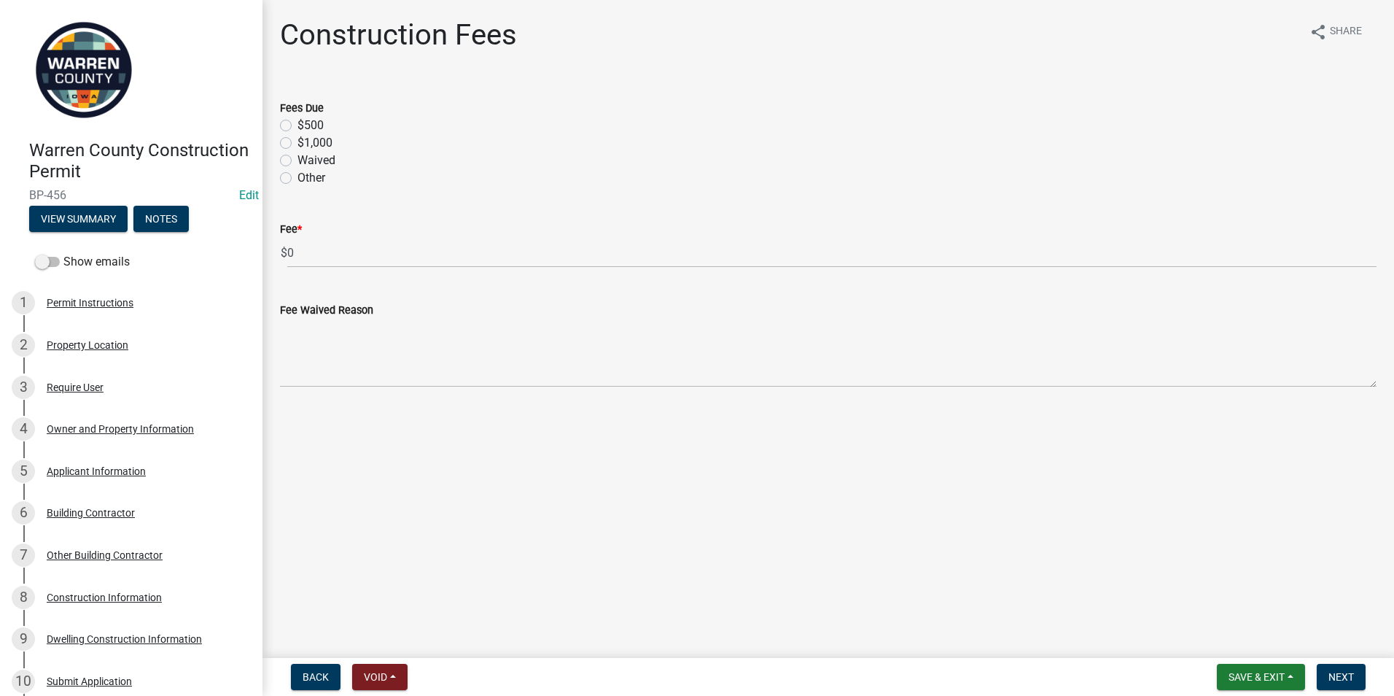
click at [297, 125] on label "$500" at bounding box center [310, 125] width 26 height 17
click at [297, 125] on input "$500" at bounding box center [301, 121] width 9 height 9
radio input "true"
click at [1348, 677] on span "Next" at bounding box center [1341, 677] width 26 height 12
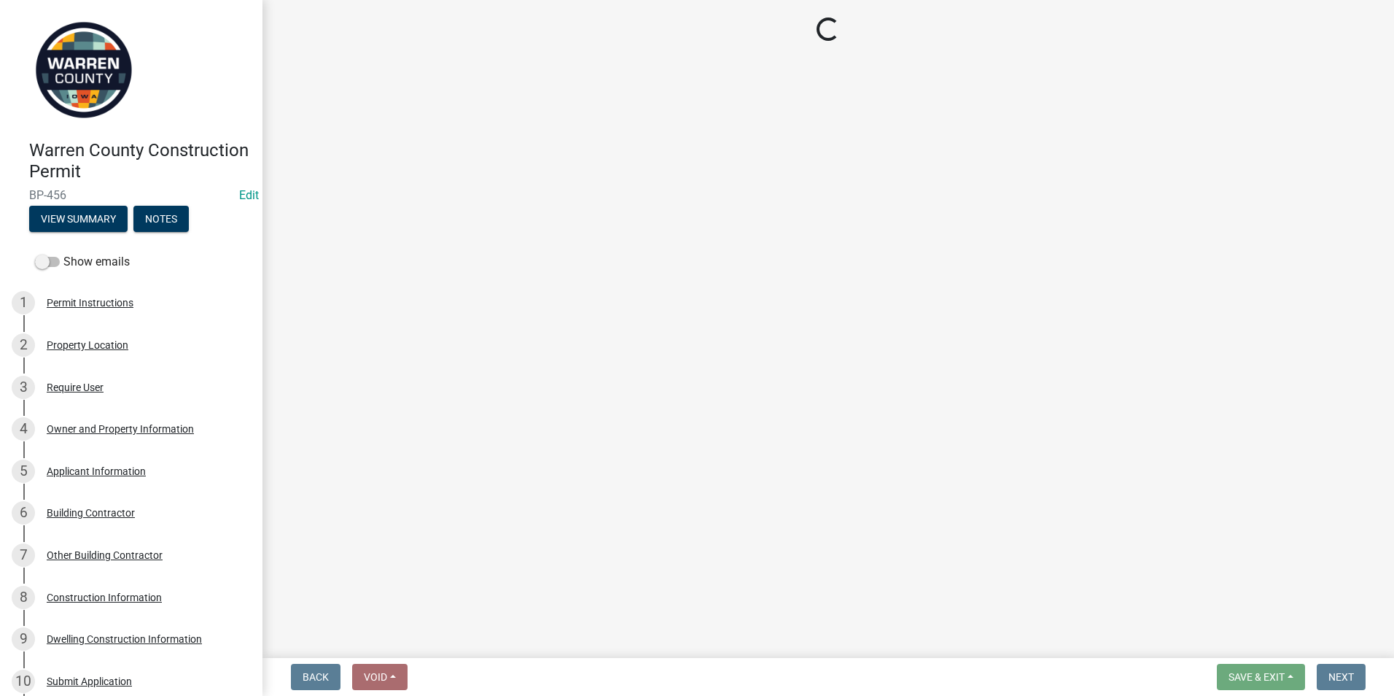
select select "3: 3"
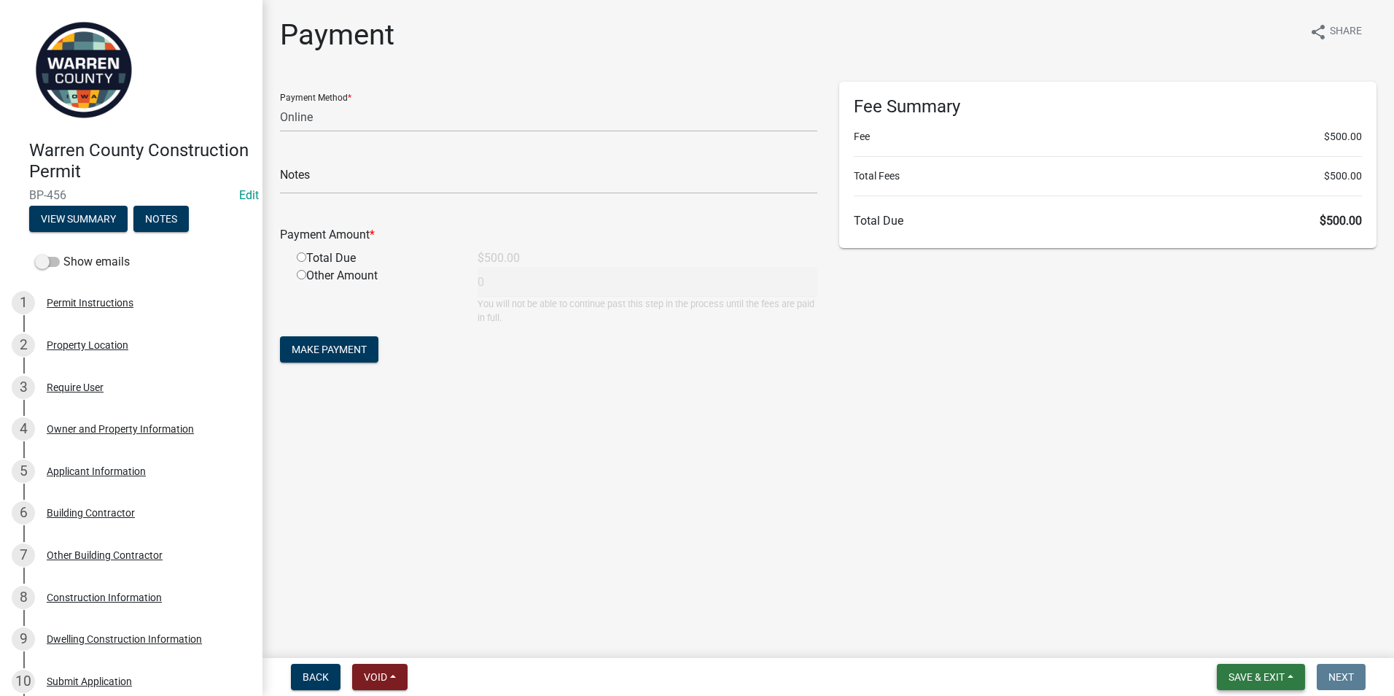
click at [1220, 676] on button "Save & Exit" at bounding box center [1261, 676] width 88 height 26
click at [1220, 648] on button "Save & Exit" at bounding box center [1246, 638] width 117 height 35
